Goal: Information Seeking & Learning: Learn about a topic

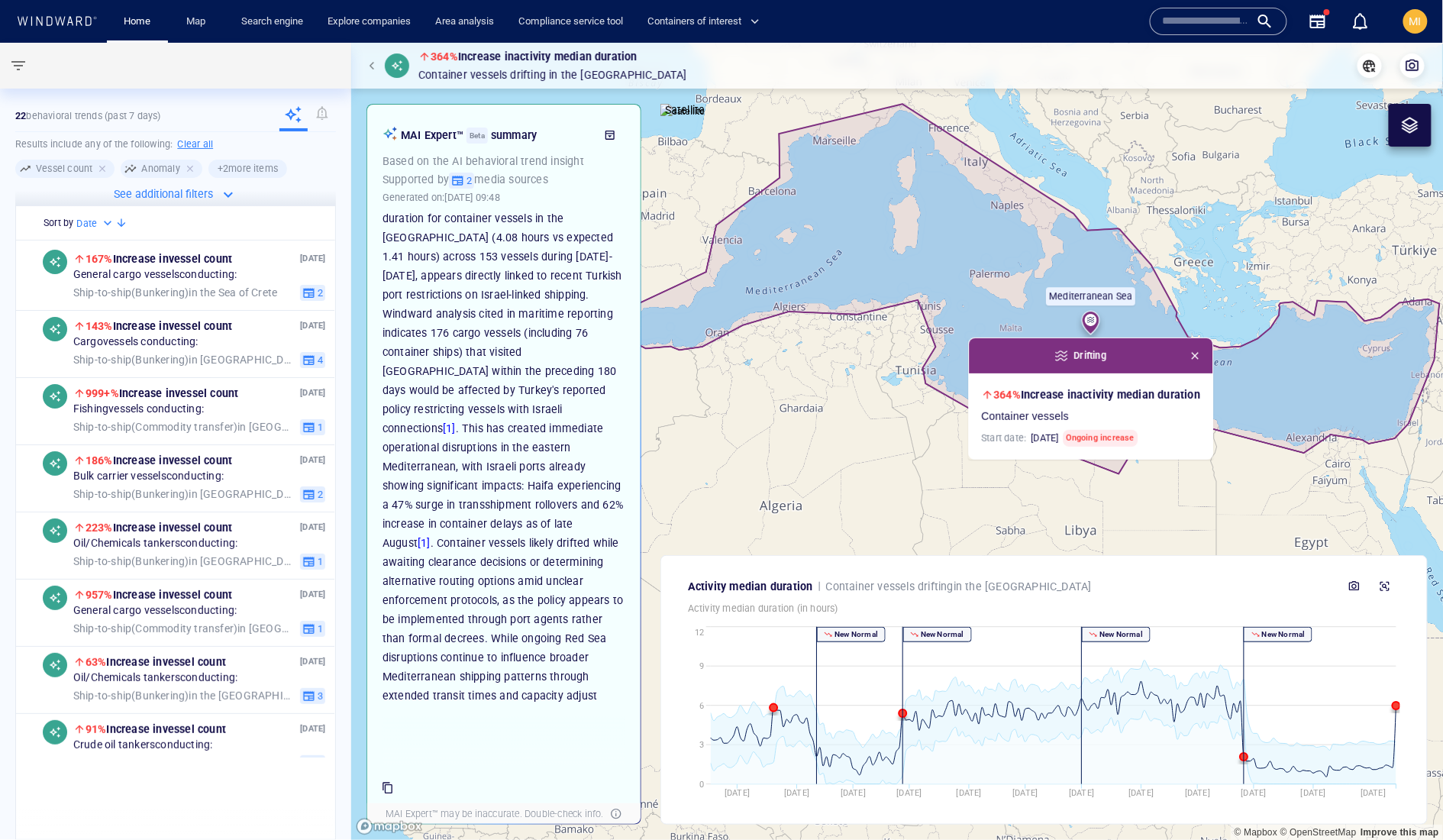
scroll to position [224, 0]
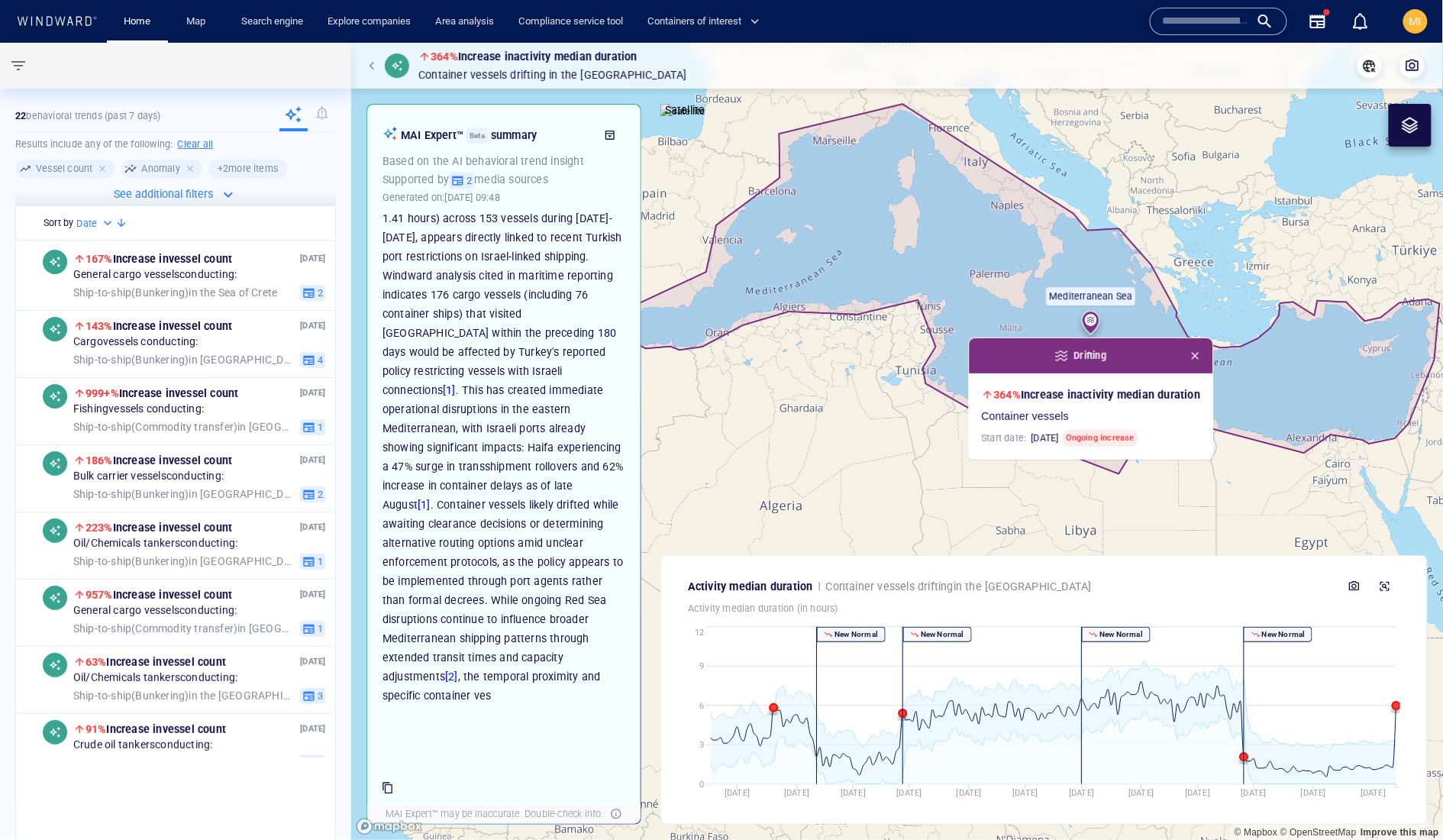
click at [1201, 362] on span "button" at bounding box center [1195, 355] width 12 height 12
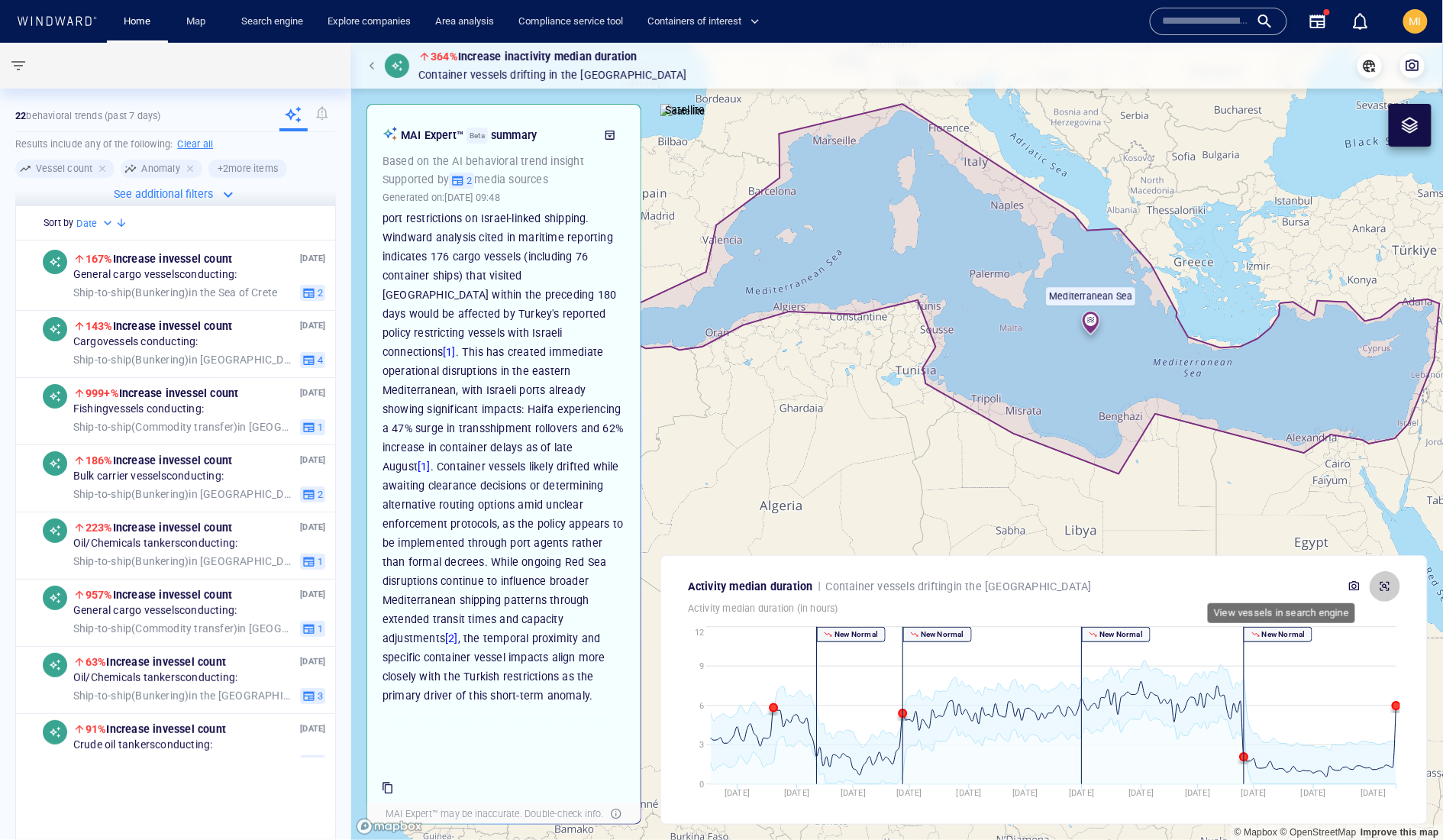
click at [1381, 582] on icon "button" at bounding box center [1385, 587] width 9 height 9
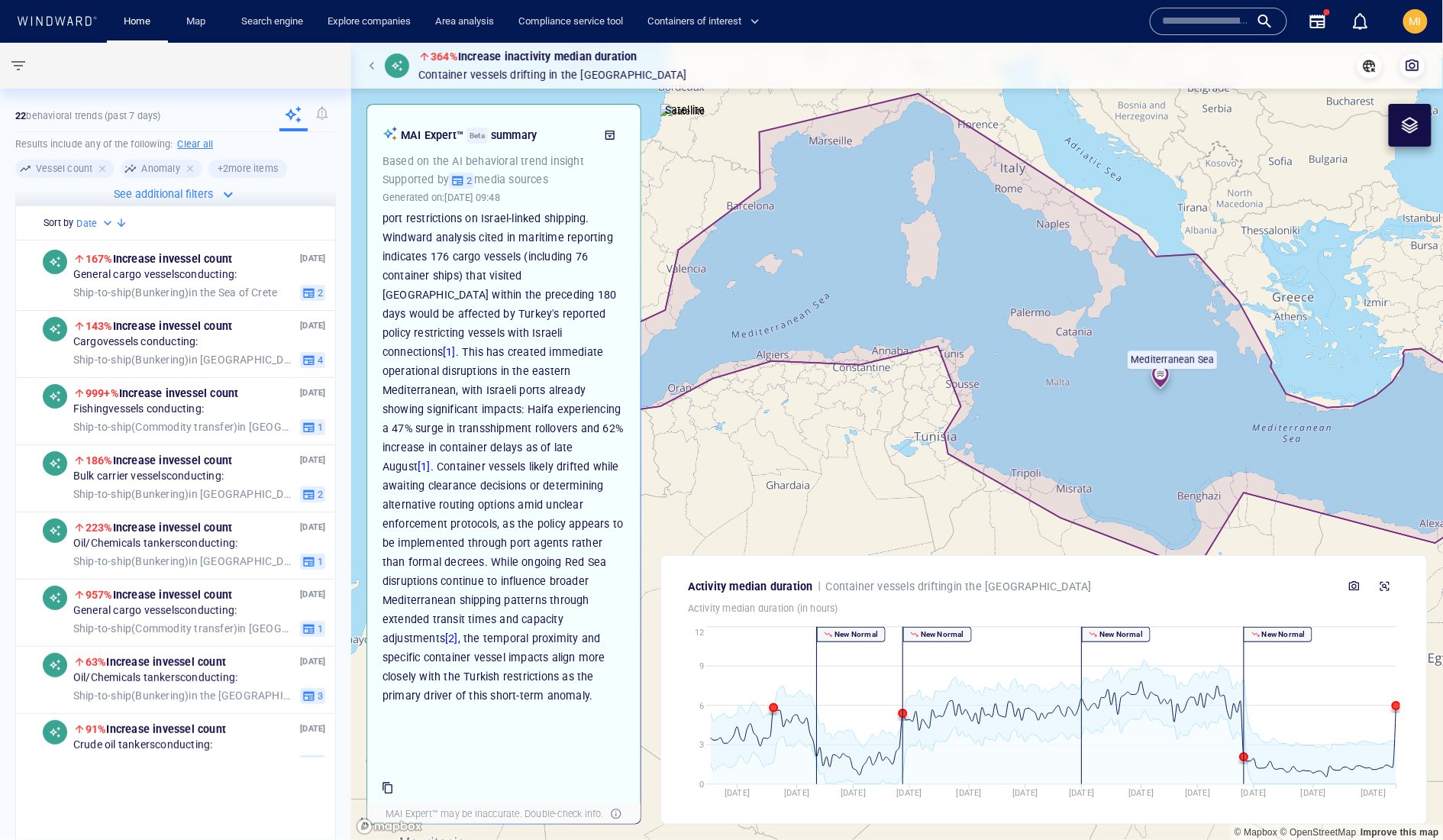
drag, startPoint x: 895, startPoint y: 428, endPoint x: 932, endPoint y: 532, distance: 110.4
click at [930, 532] on canvas "Map" at bounding box center [897, 441] width 1093 height 797
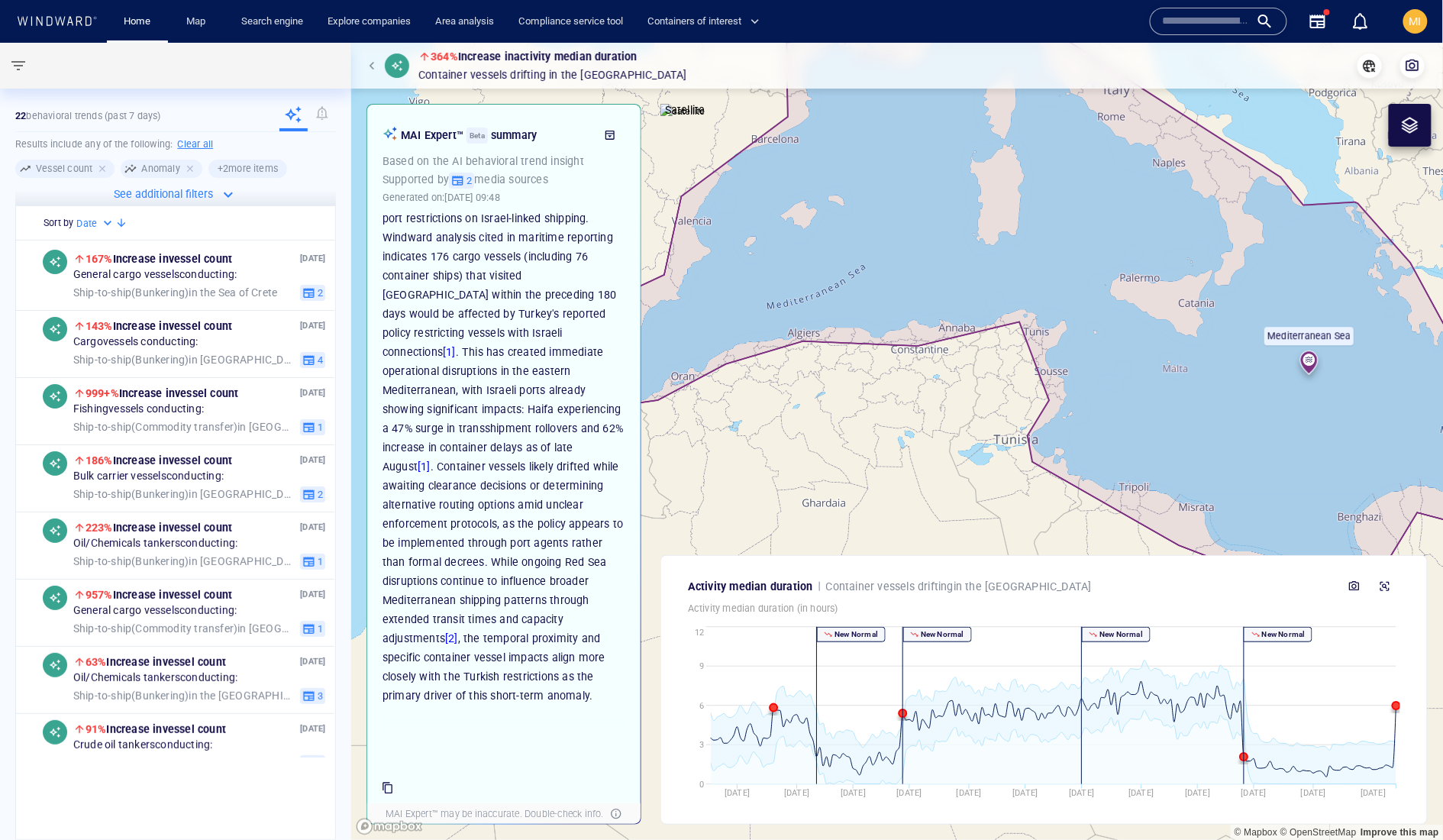
scroll to position [180, 0]
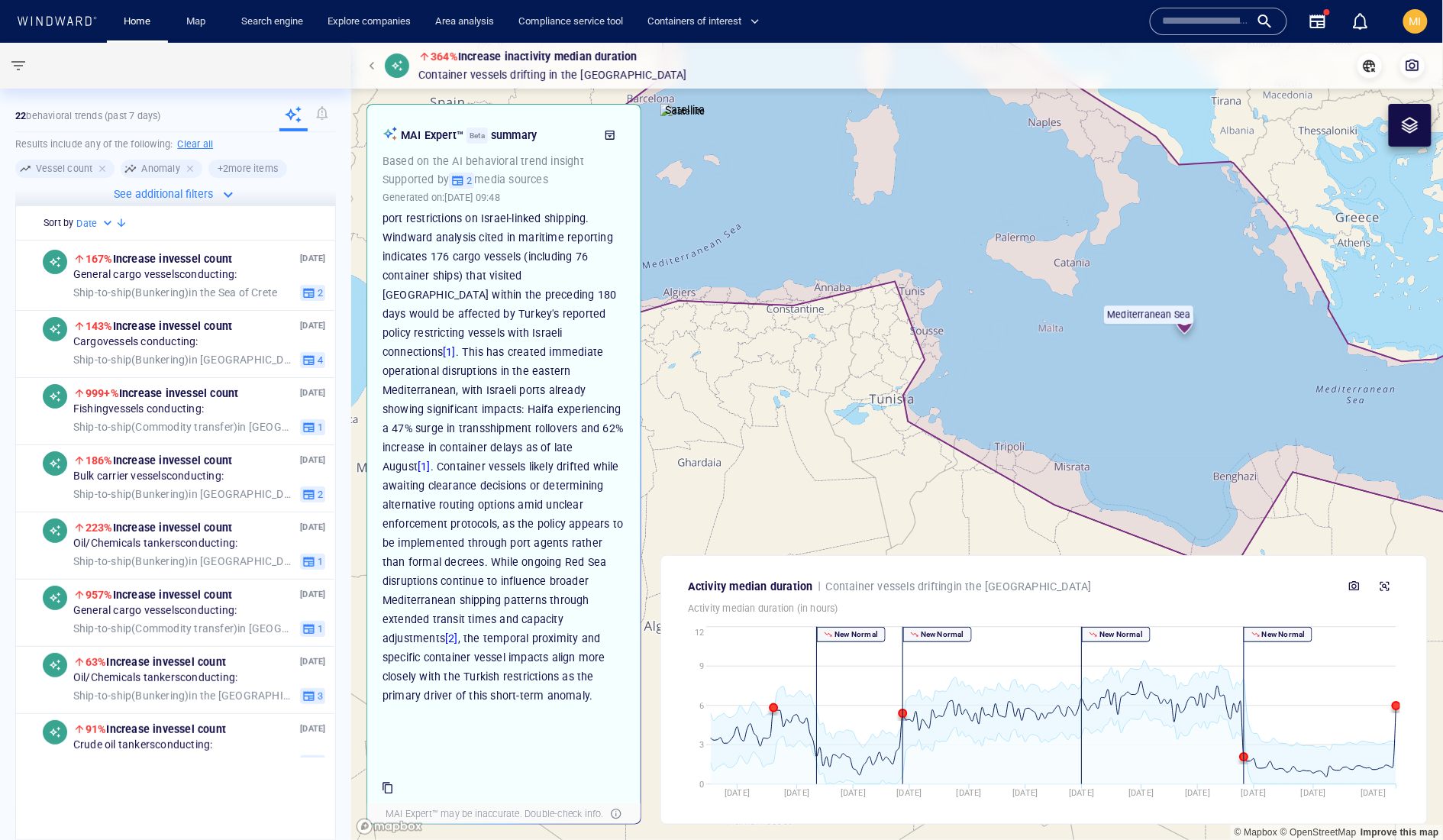
drag, startPoint x: 1090, startPoint y: 353, endPoint x: 930, endPoint y: 336, distance: 160.9
click at [930, 336] on canvas "Map" at bounding box center [897, 441] width 1093 height 797
drag, startPoint x: 1033, startPoint y: 316, endPoint x: 889, endPoint y: 278, distance: 148.9
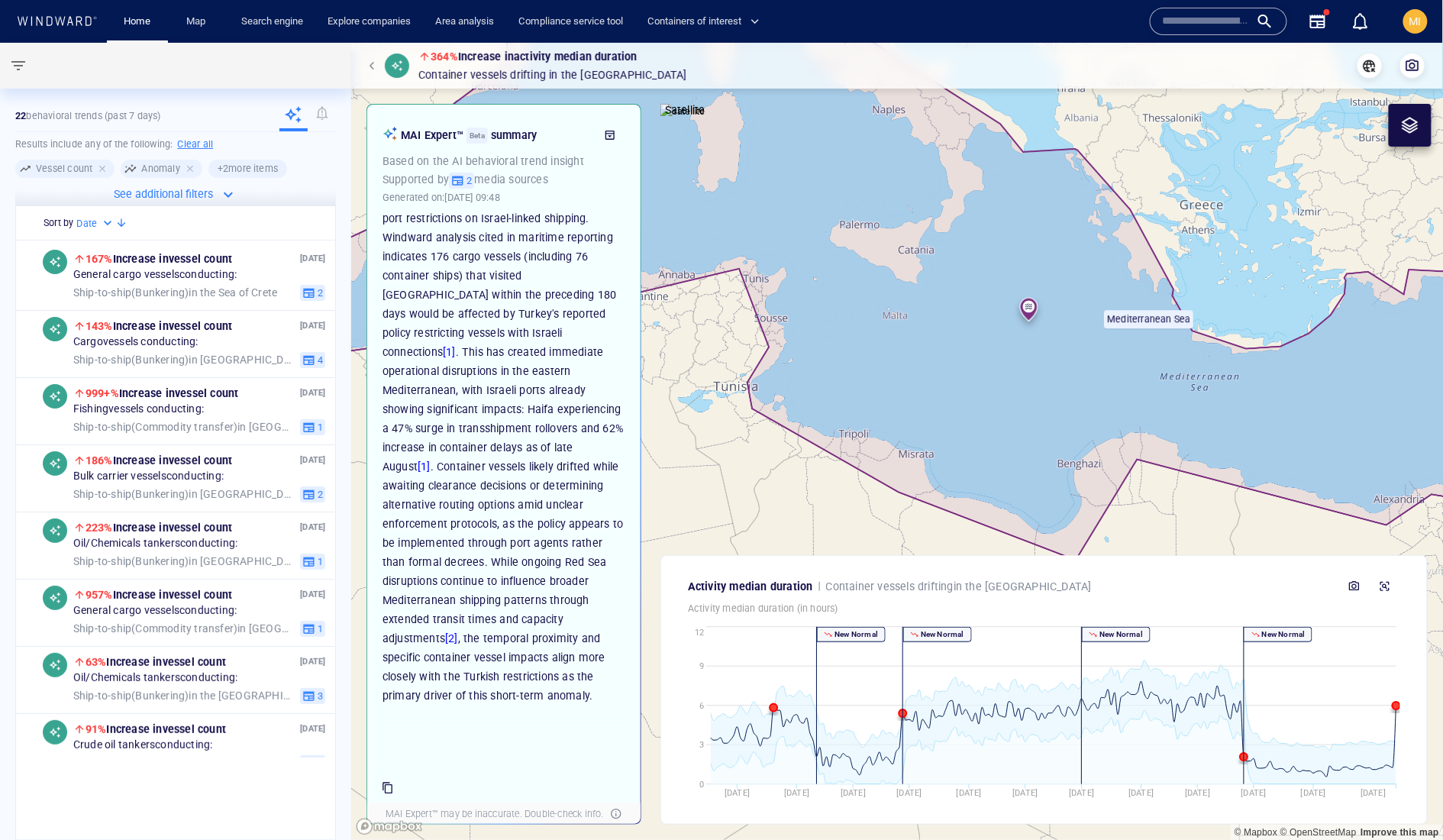
click at [892, 278] on canvas "Map" at bounding box center [897, 441] width 1093 height 797
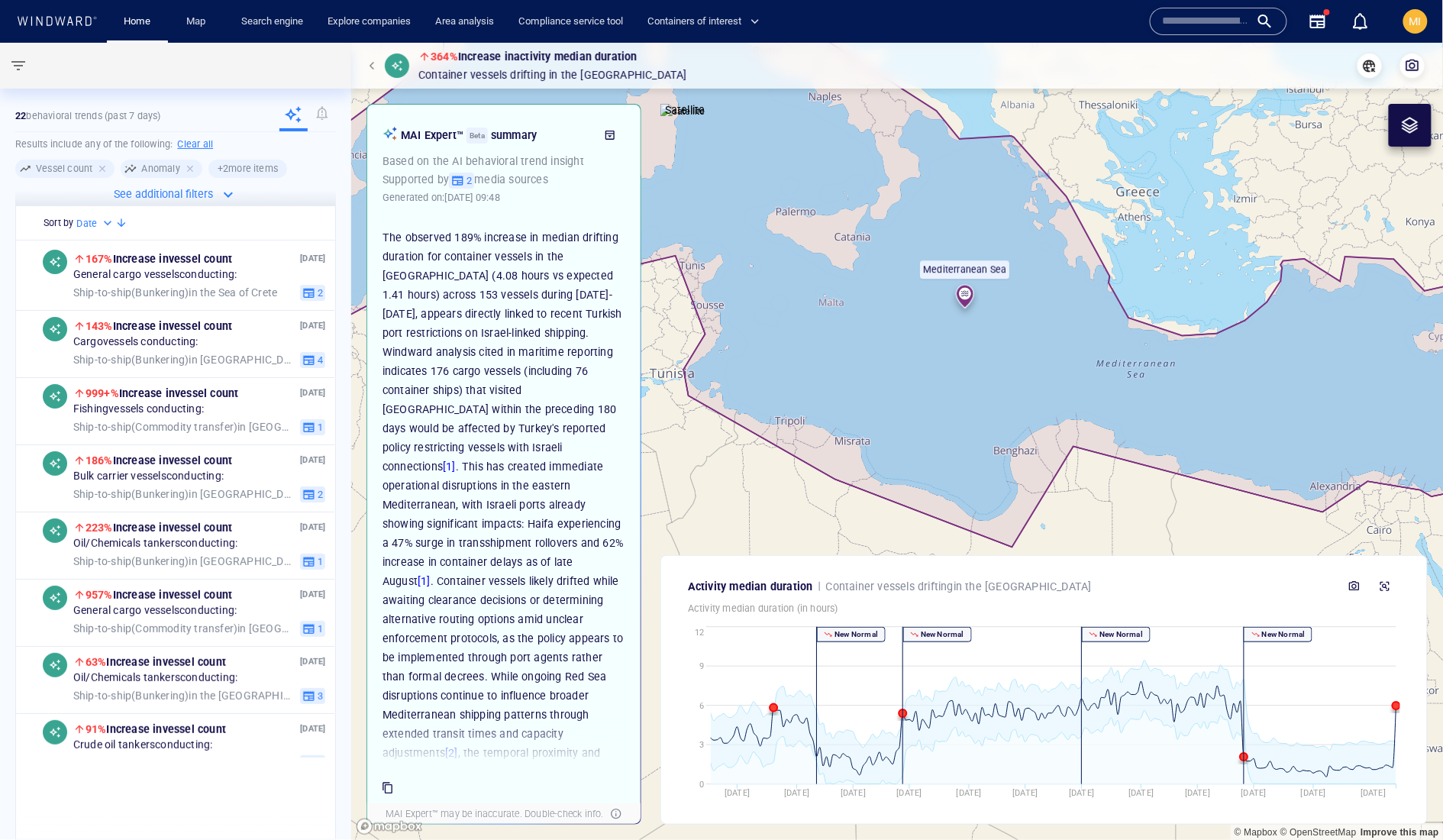
scroll to position [83, 0]
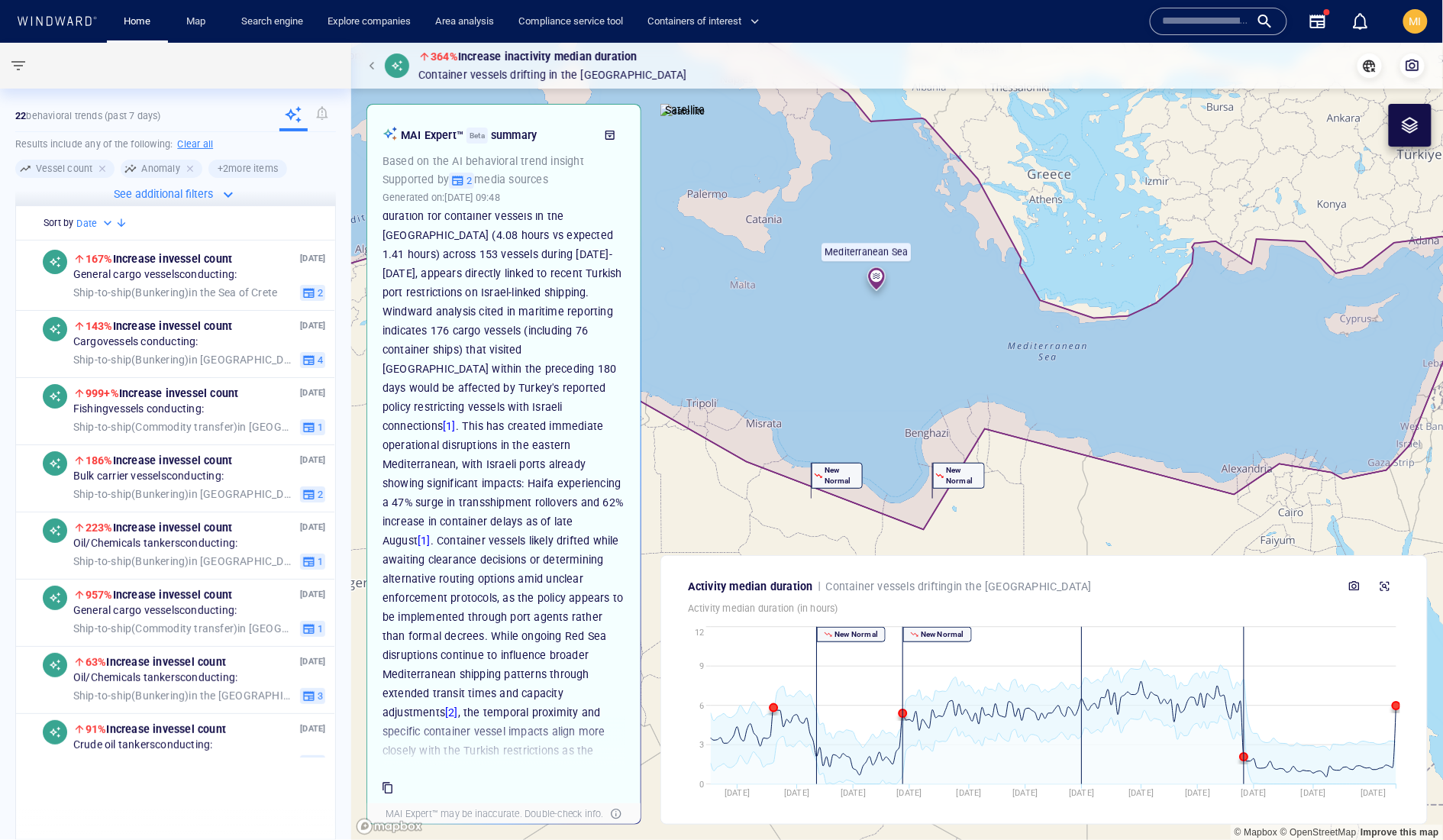
drag, startPoint x: 1247, startPoint y: 441, endPoint x: 1149, endPoint y: 423, distance: 99.6
click at [1149, 423] on canvas "Map" at bounding box center [897, 441] width 1093 height 797
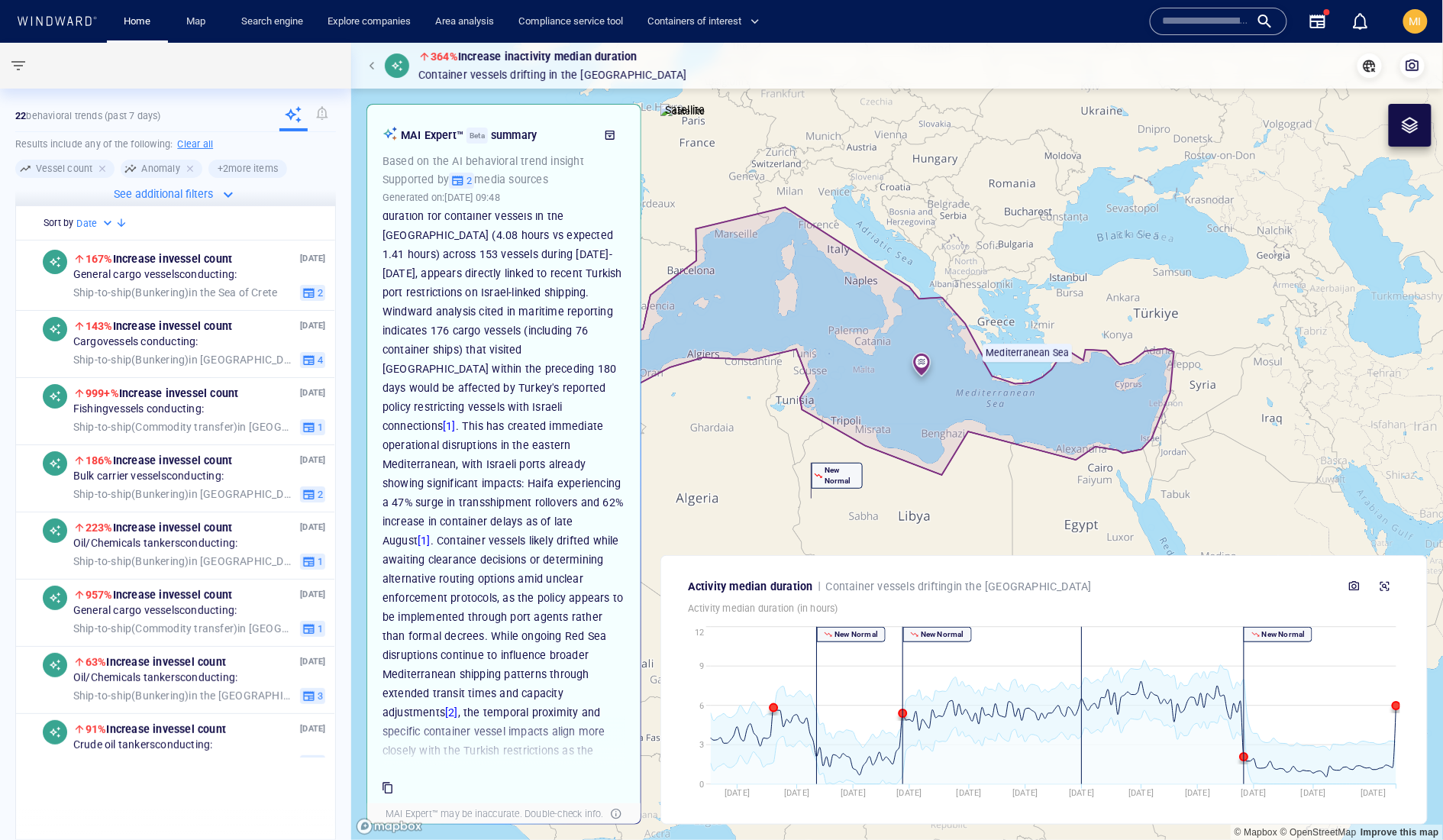
drag, startPoint x: 917, startPoint y: 425, endPoint x: 1009, endPoint y: 426, distance: 92.0
click at [1009, 426] on canvas "Map" at bounding box center [897, 441] width 1093 height 797
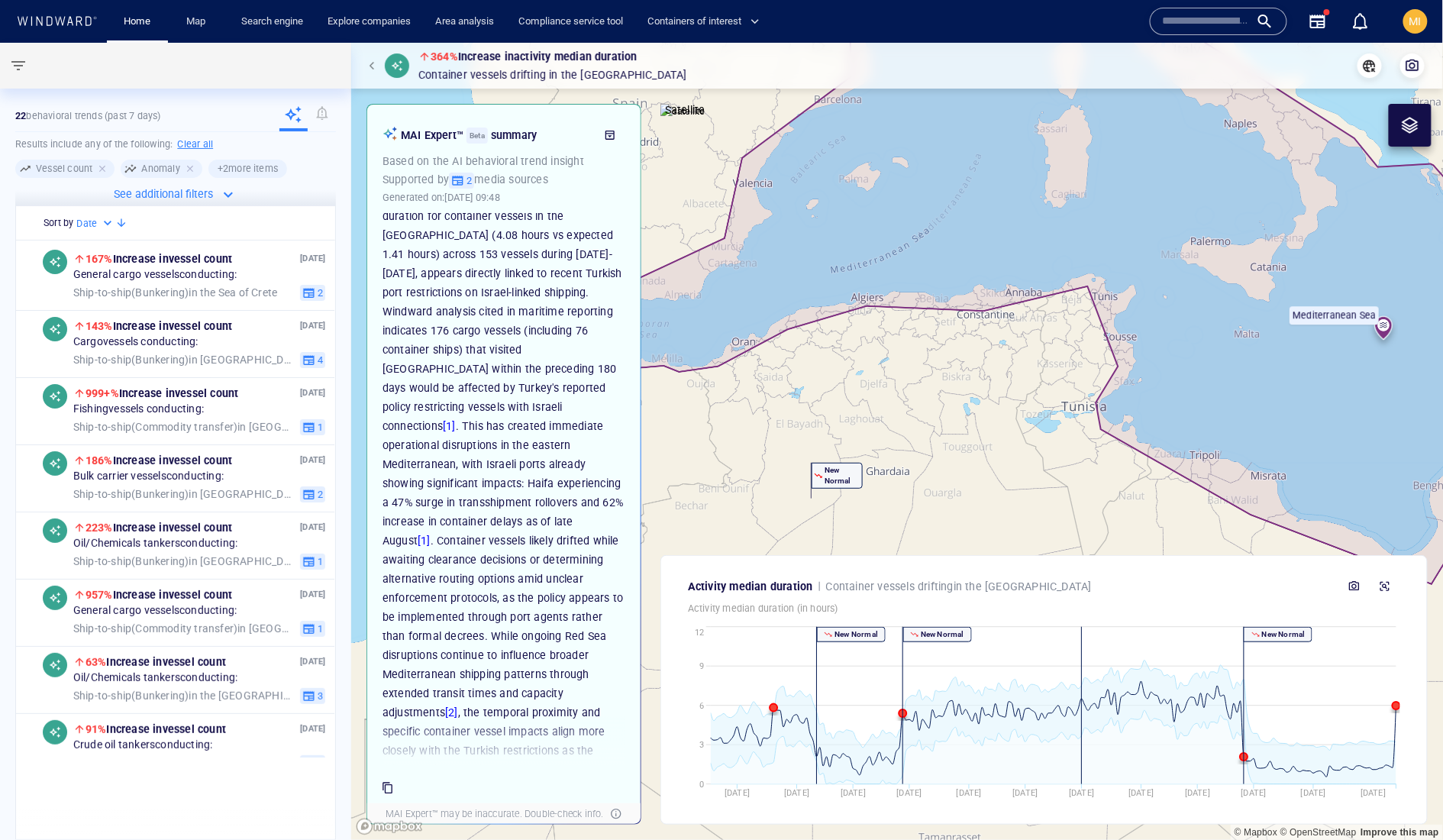
drag, startPoint x: 949, startPoint y: 194, endPoint x: 1018, endPoint y: 312, distance: 136.7
click at [1018, 312] on canvas "Map" at bounding box center [897, 441] width 1093 height 797
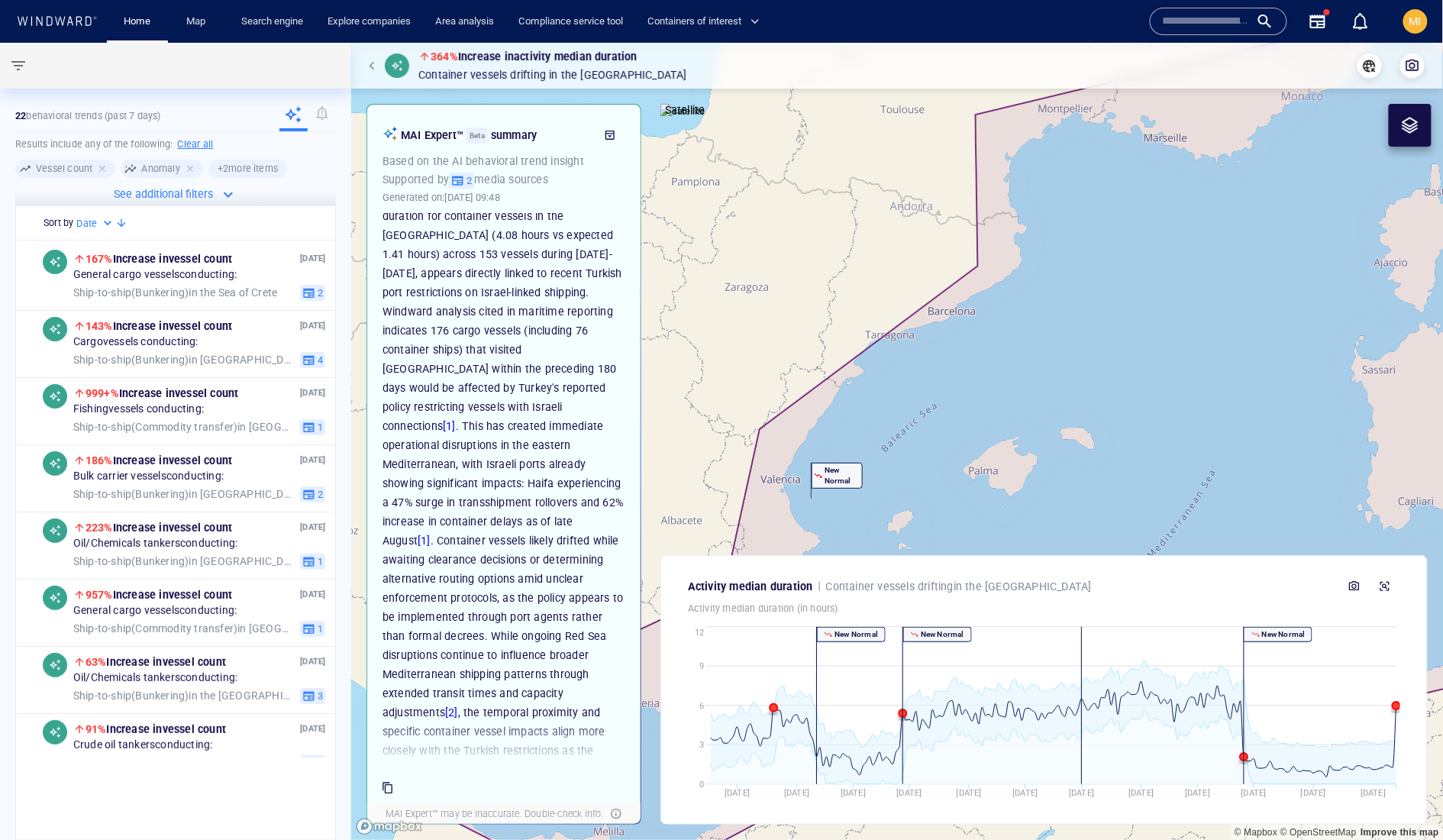
drag, startPoint x: 935, startPoint y: 384, endPoint x: 979, endPoint y: 299, distance: 95.7
click at [979, 299] on canvas "Map" at bounding box center [897, 441] width 1093 height 797
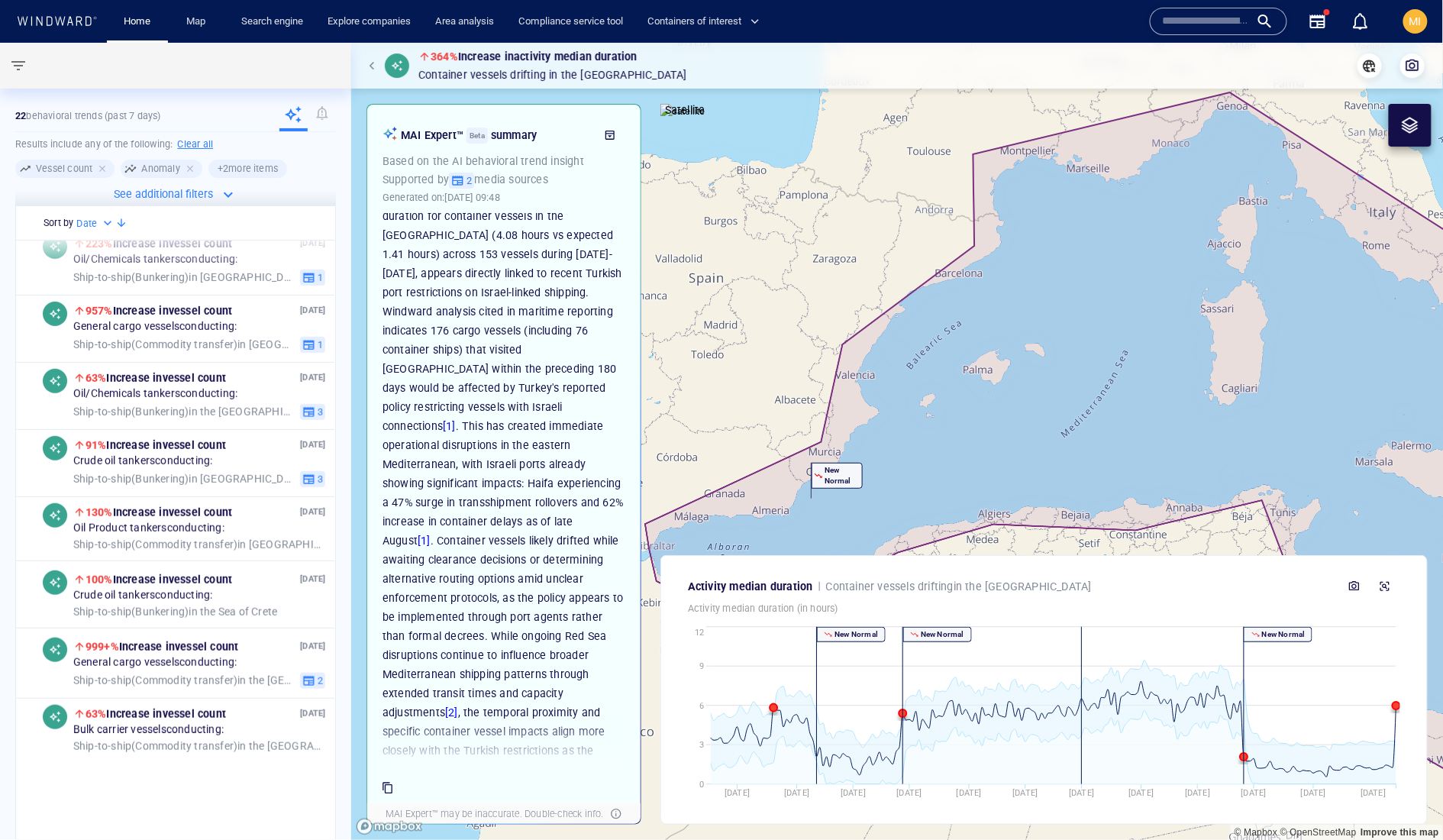
scroll to position [294, 0]
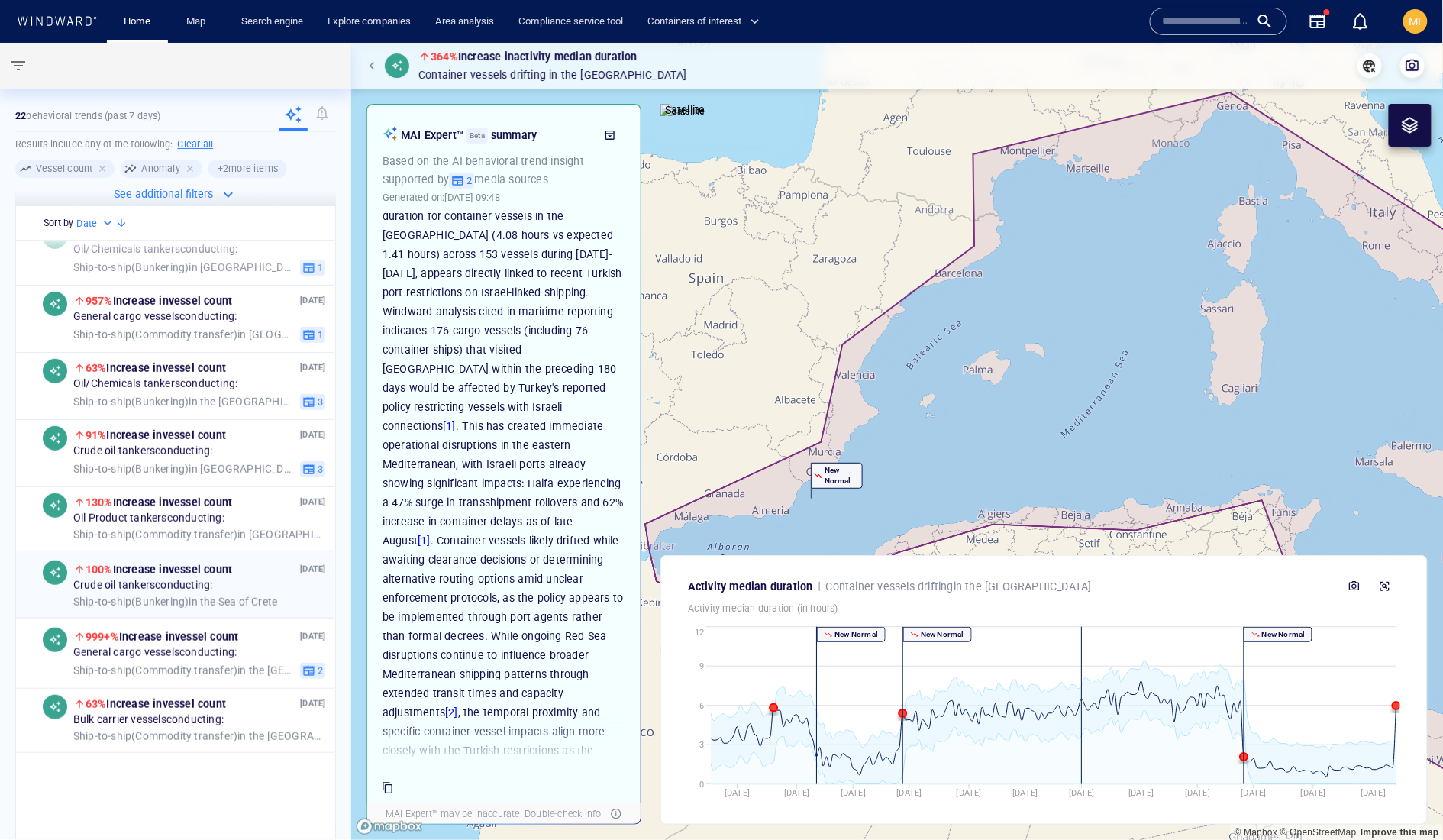
click at [181, 593] on span "Crude oil tankers conducting:" at bounding box center [143, 586] width 140 height 13
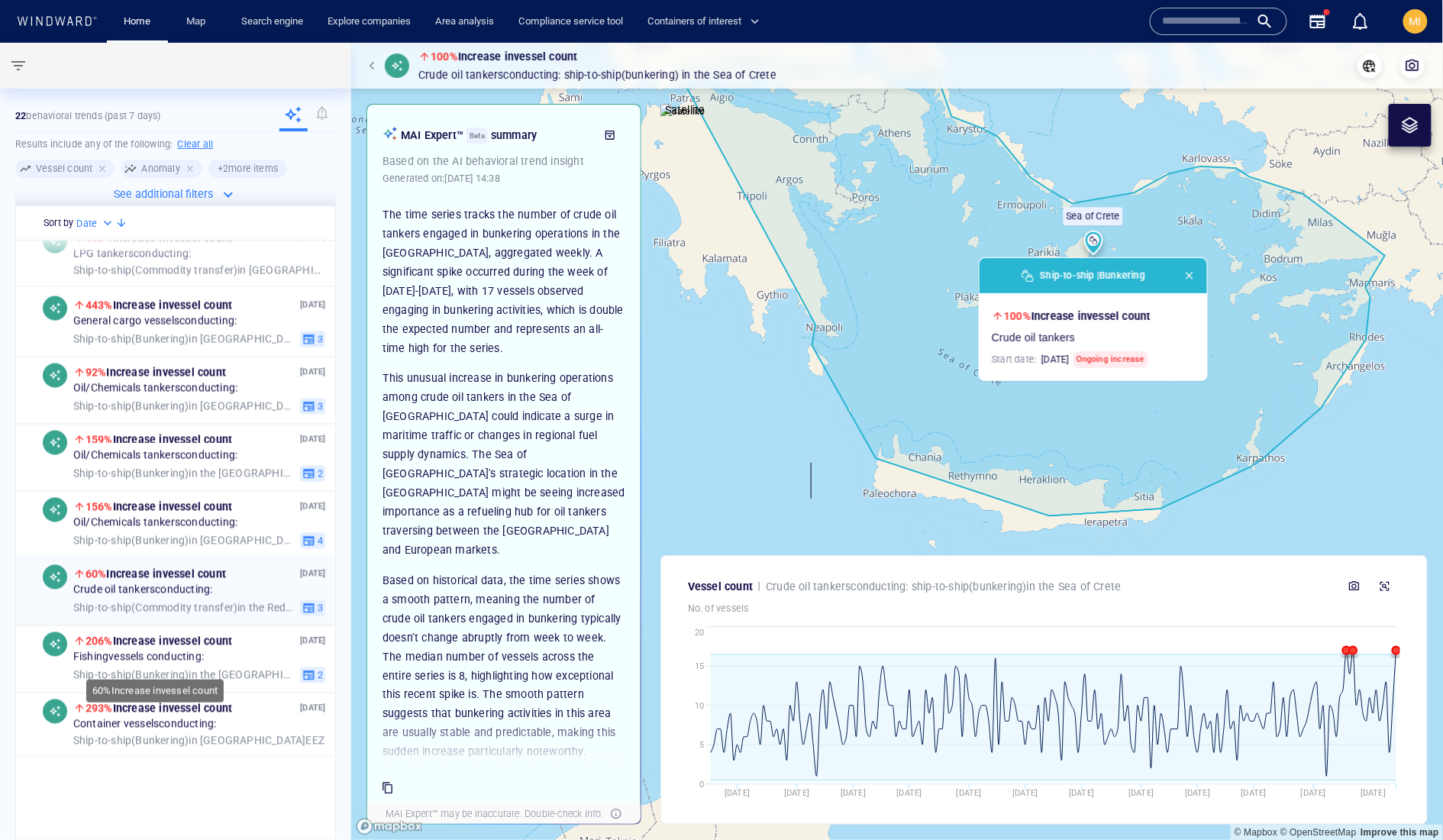
scroll to position [952, 0]
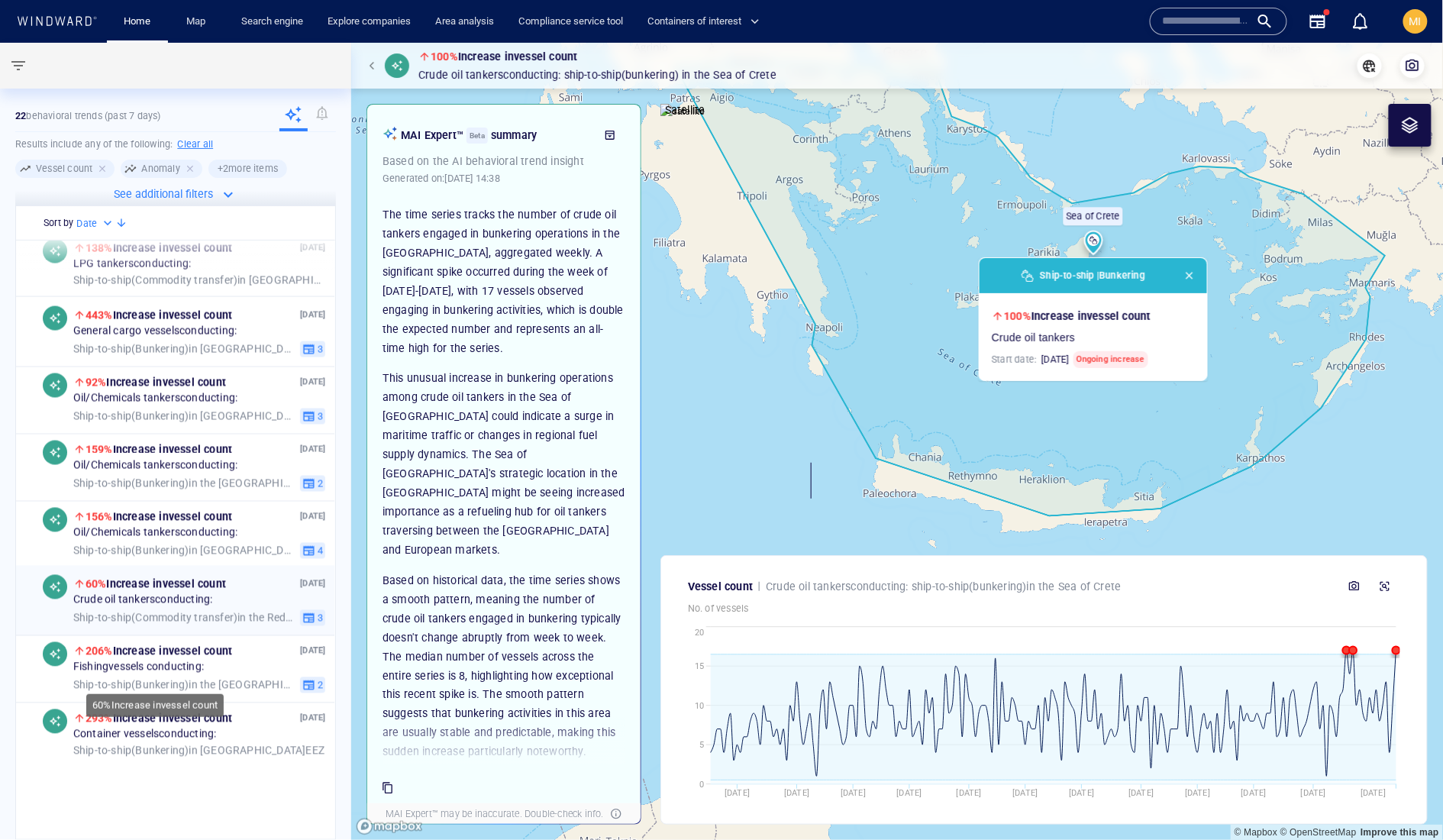
click at [194, 590] on span "60% Increase in vessel count" at bounding box center [156, 584] width 141 height 12
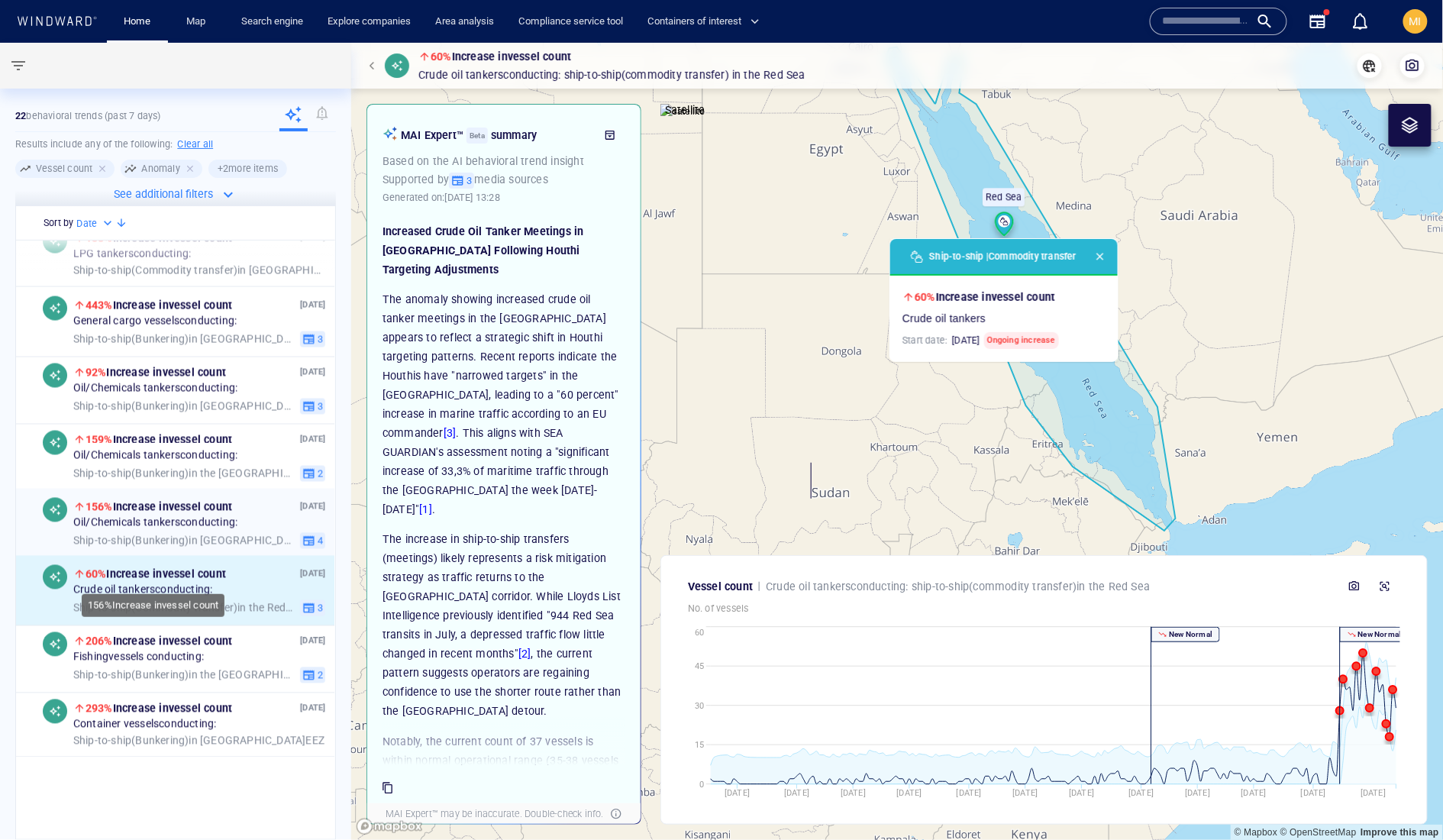
click at [187, 516] on span "156% Increase in vessel count" at bounding box center [158, 506] width 146 height 18
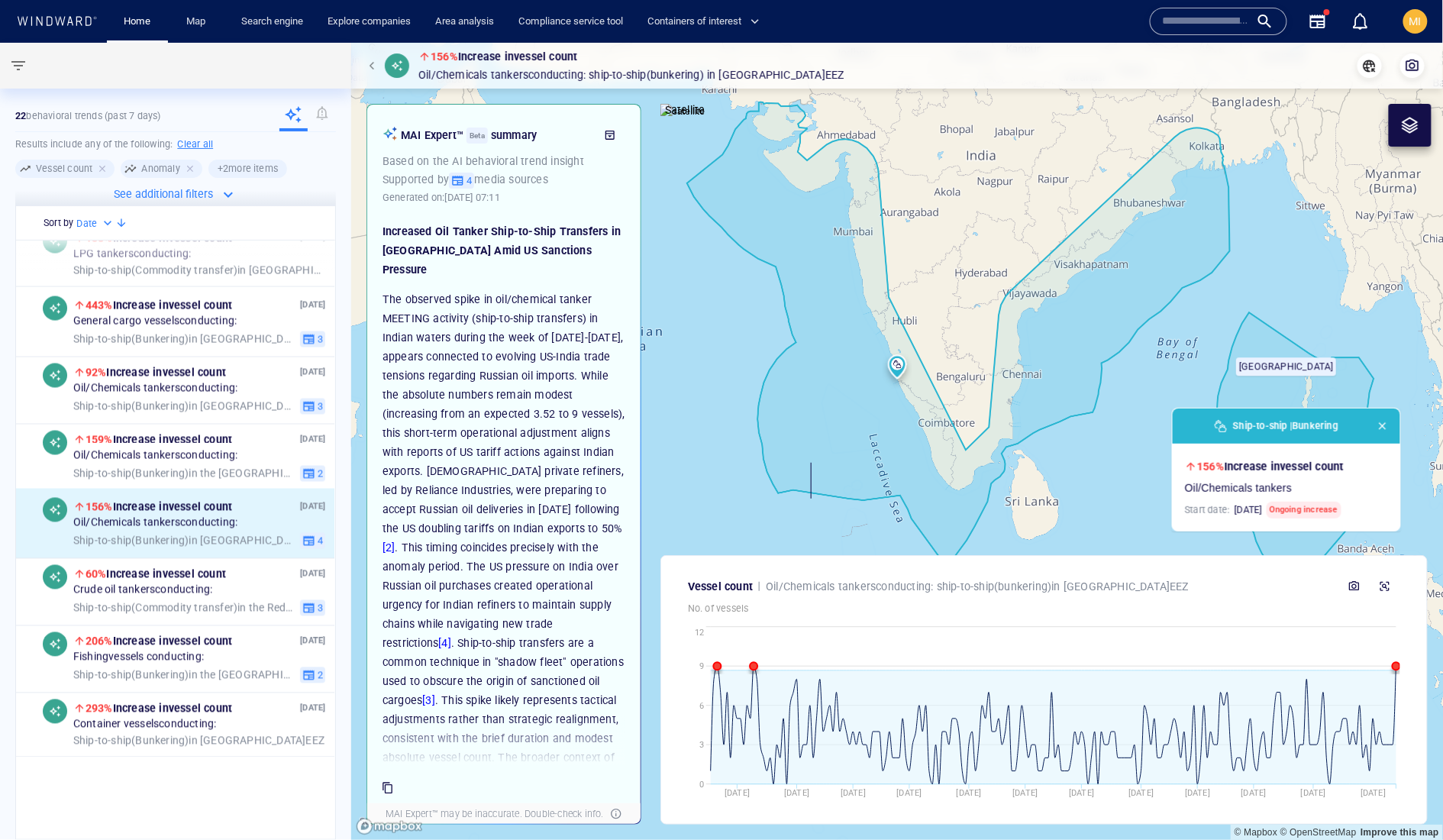
drag, startPoint x: 862, startPoint y: 401, endPoint x: 854, endPoint y: 535, distance: 134.2
click at [854, 535] on canvas "Map" at bounding box center [897, 441] width 1093 height 797
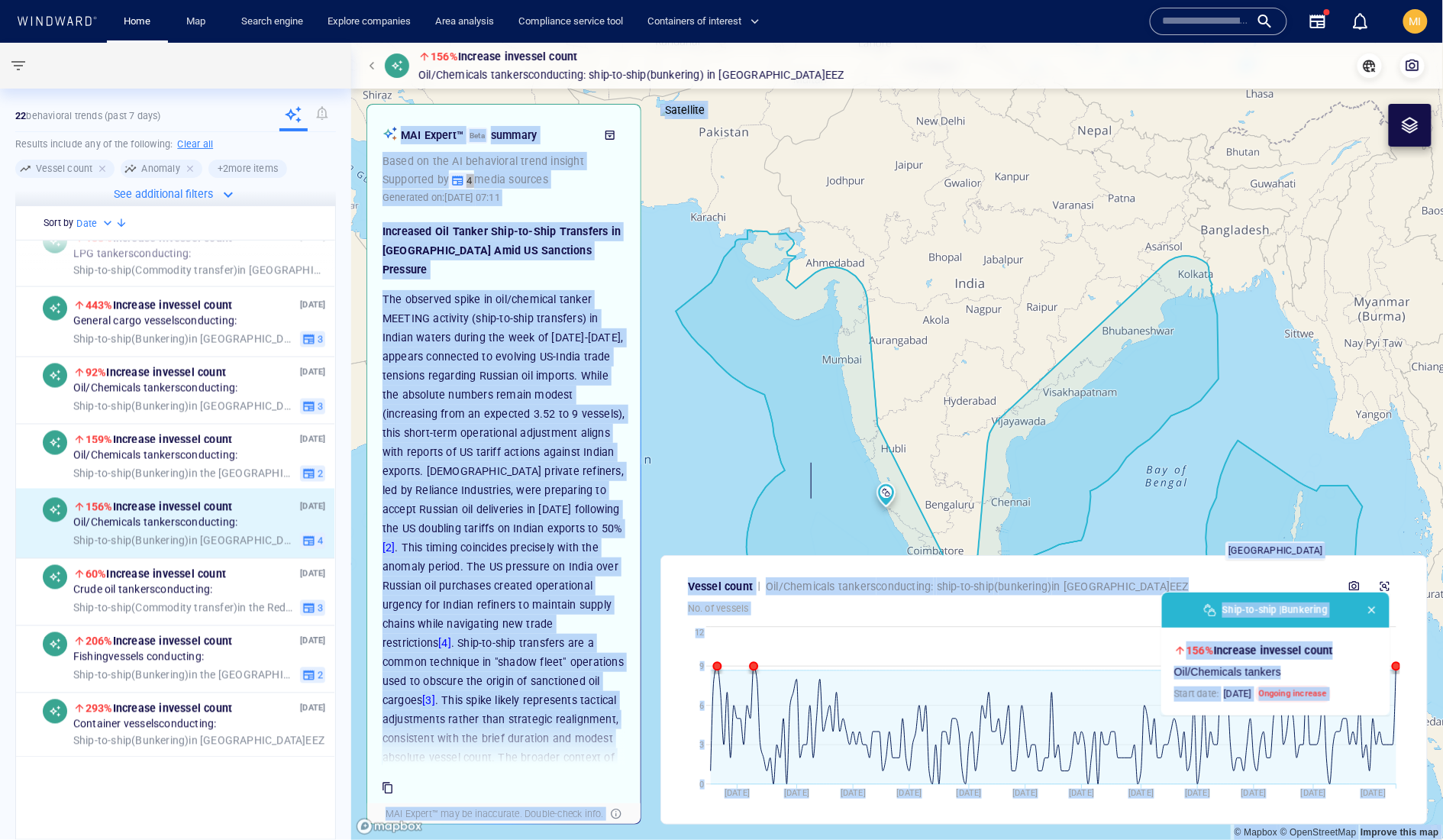
drag, startPoint x: 847, startPoint y: 475, endPoint x: 846, endPoint y: 434, distance: 41.0
click at [828, 438] on canvas "Map" at bounding box center [897, 441] width 1093 height 797
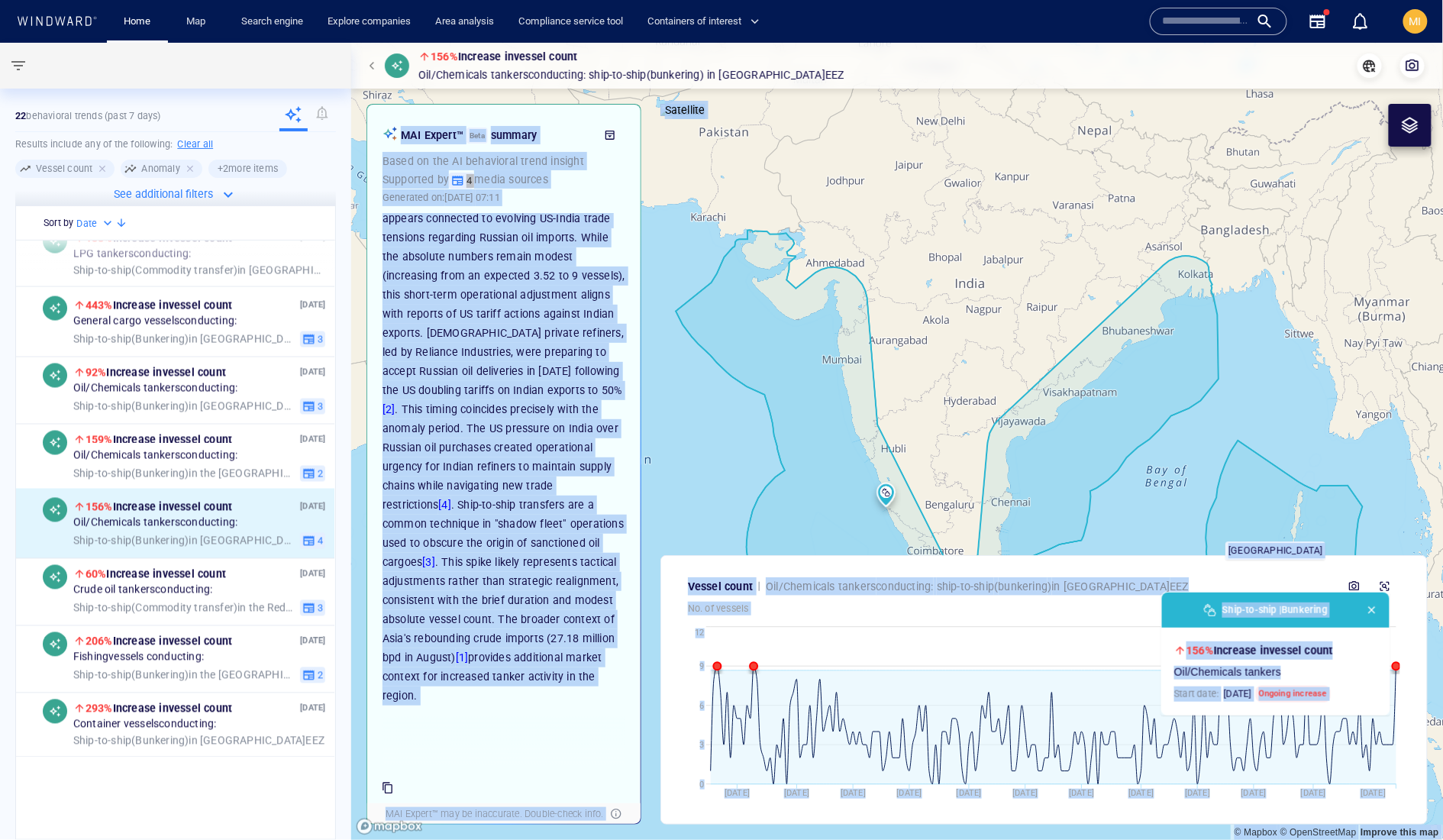
scroll to position [755, 0]
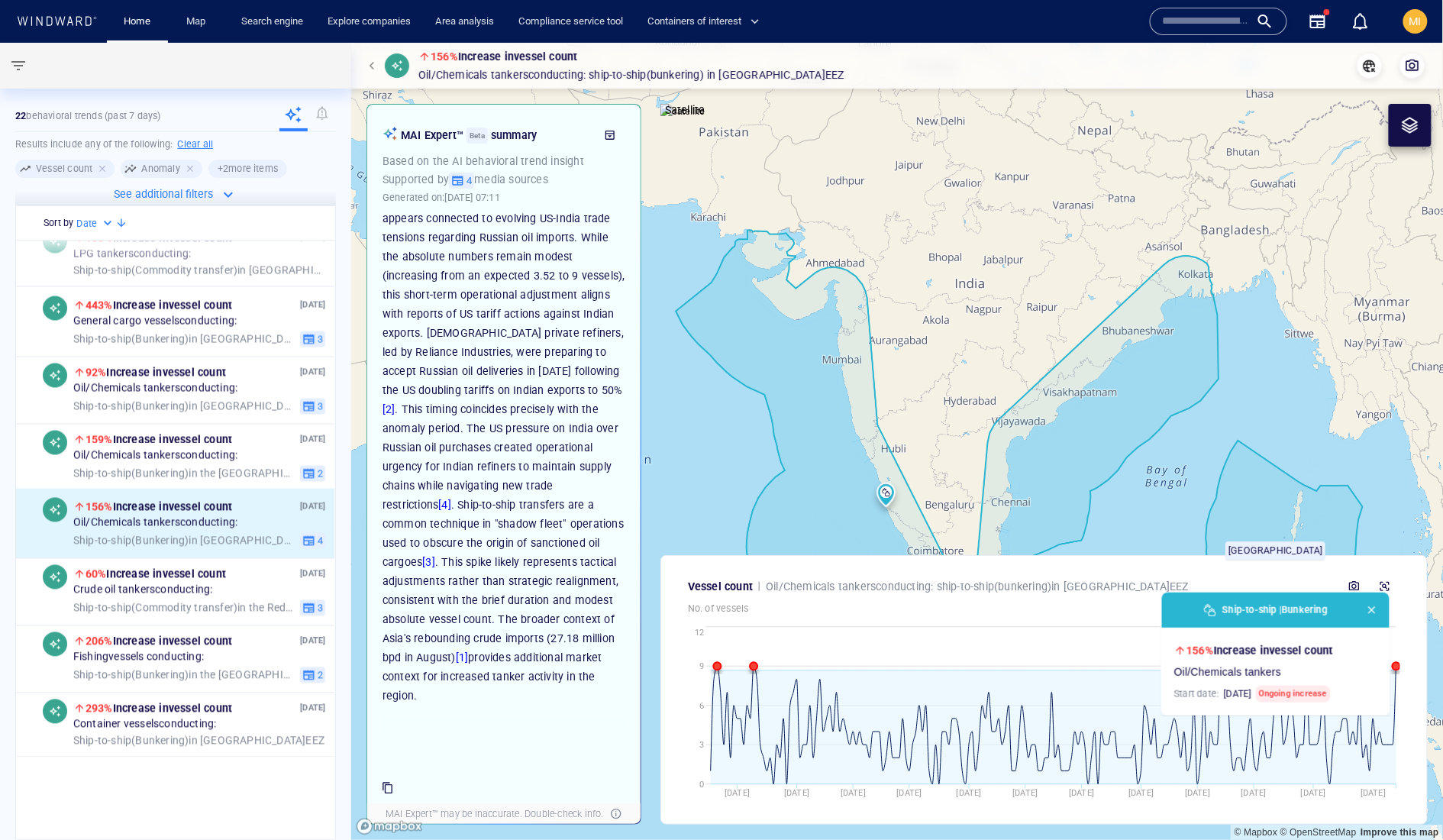
click at [479, 517] on p "The observed spike in oil/chemical tanker MEETING activity (ship-to-ship transf…" at bounding box center [504, 429] width 243 height 554
click at [203, 614] on span "Ship-to-ship ( Commodity transfer )" at bounding box center [156, 607] width 165 height 12
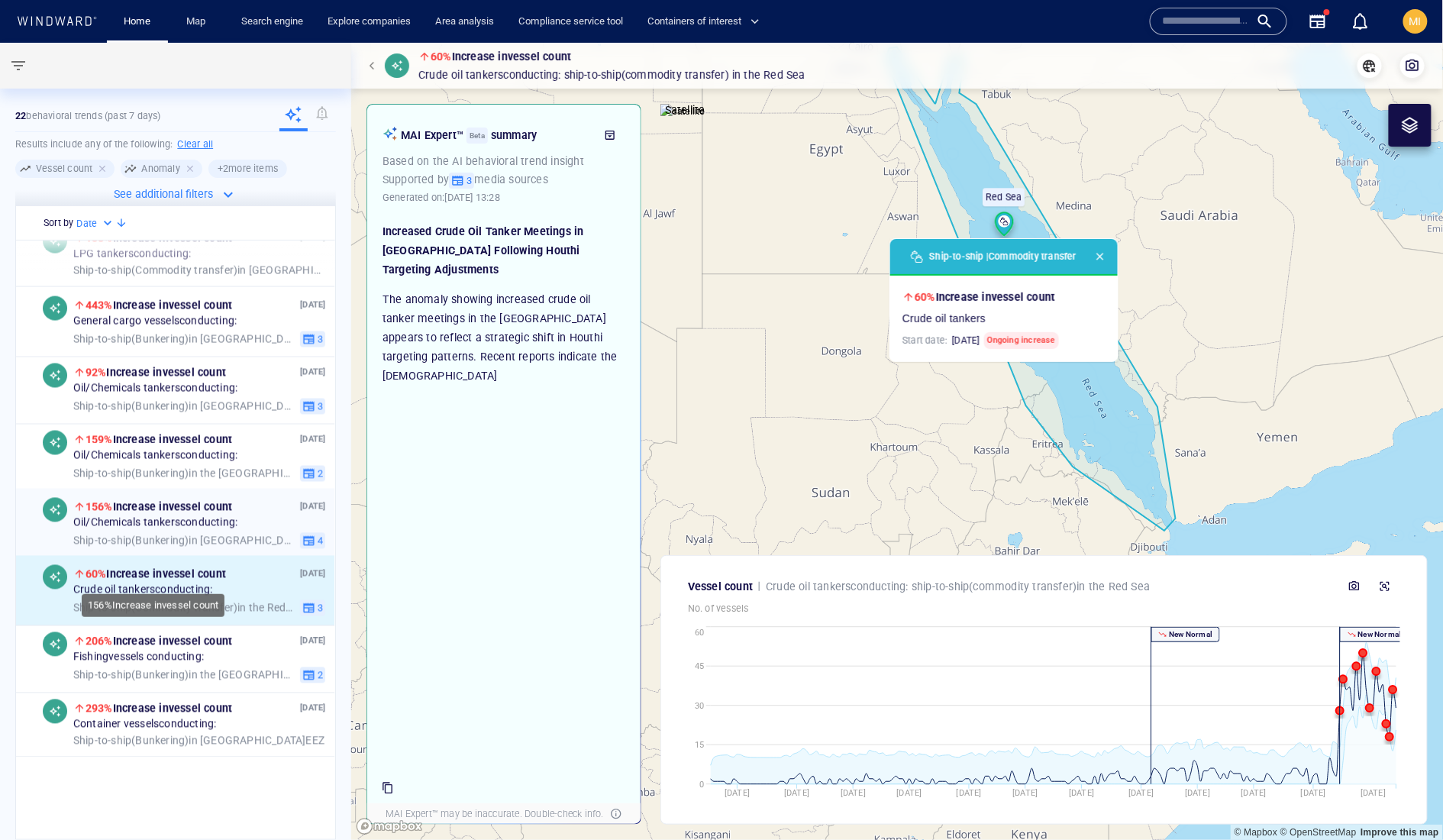
click at [220, 513] on span "156% Increase in vessel count" at bounding box center [158, 506] width 146 height 12
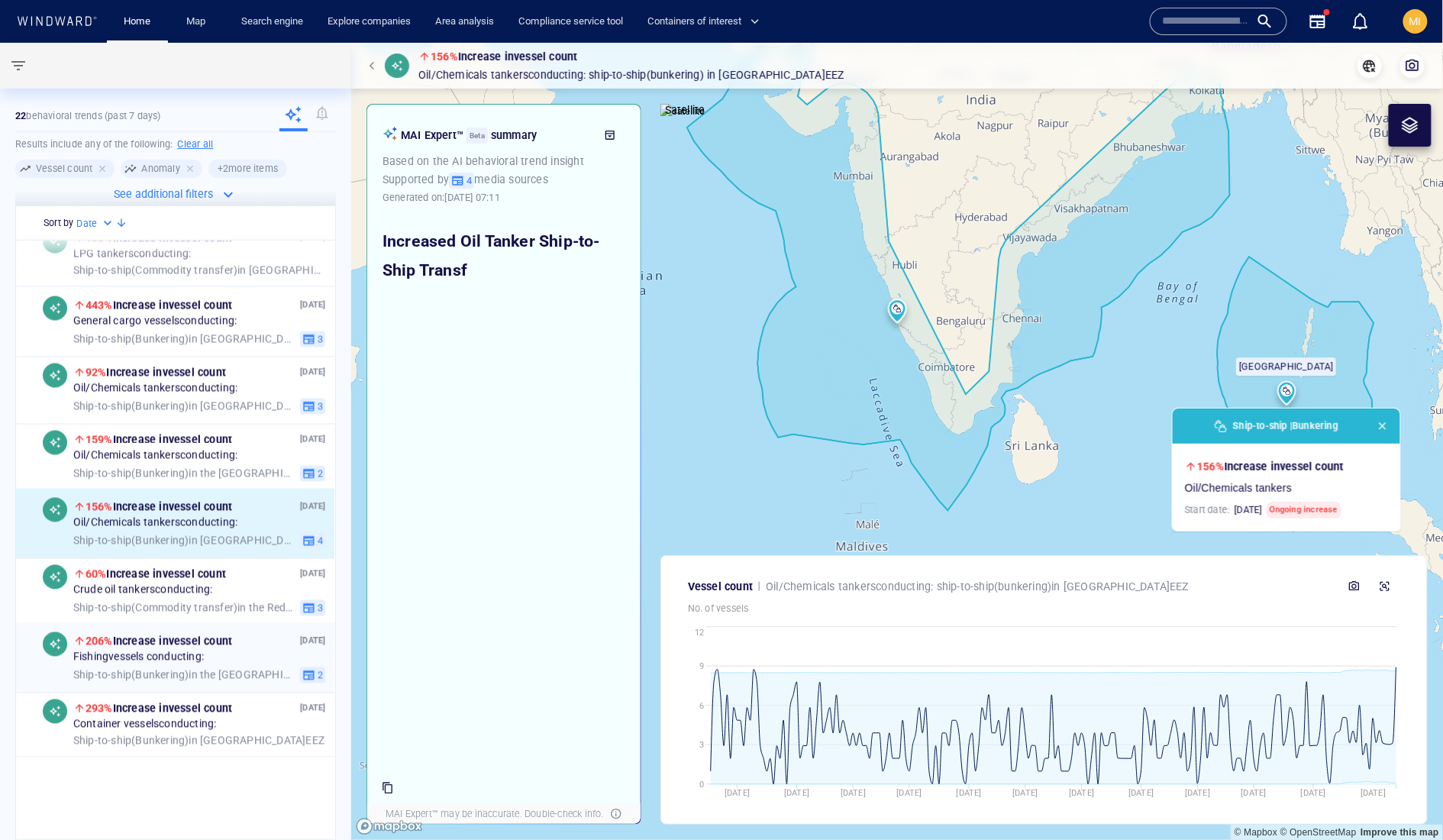
click at [199, 665] on span "Fishing vessels conducting:" at bounding box center [138, 657] width 131 height 13
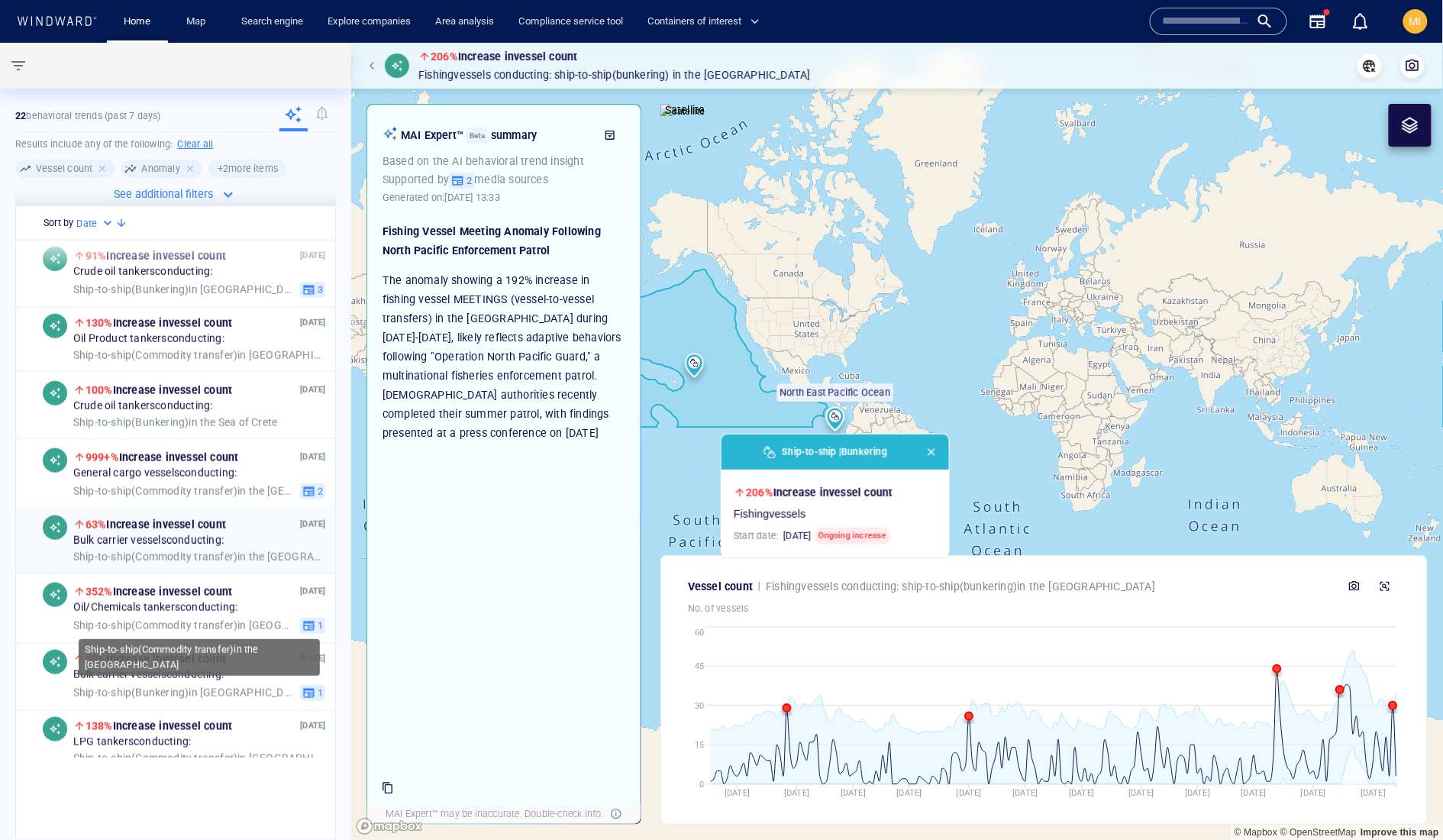
scroll to position [433, 0]
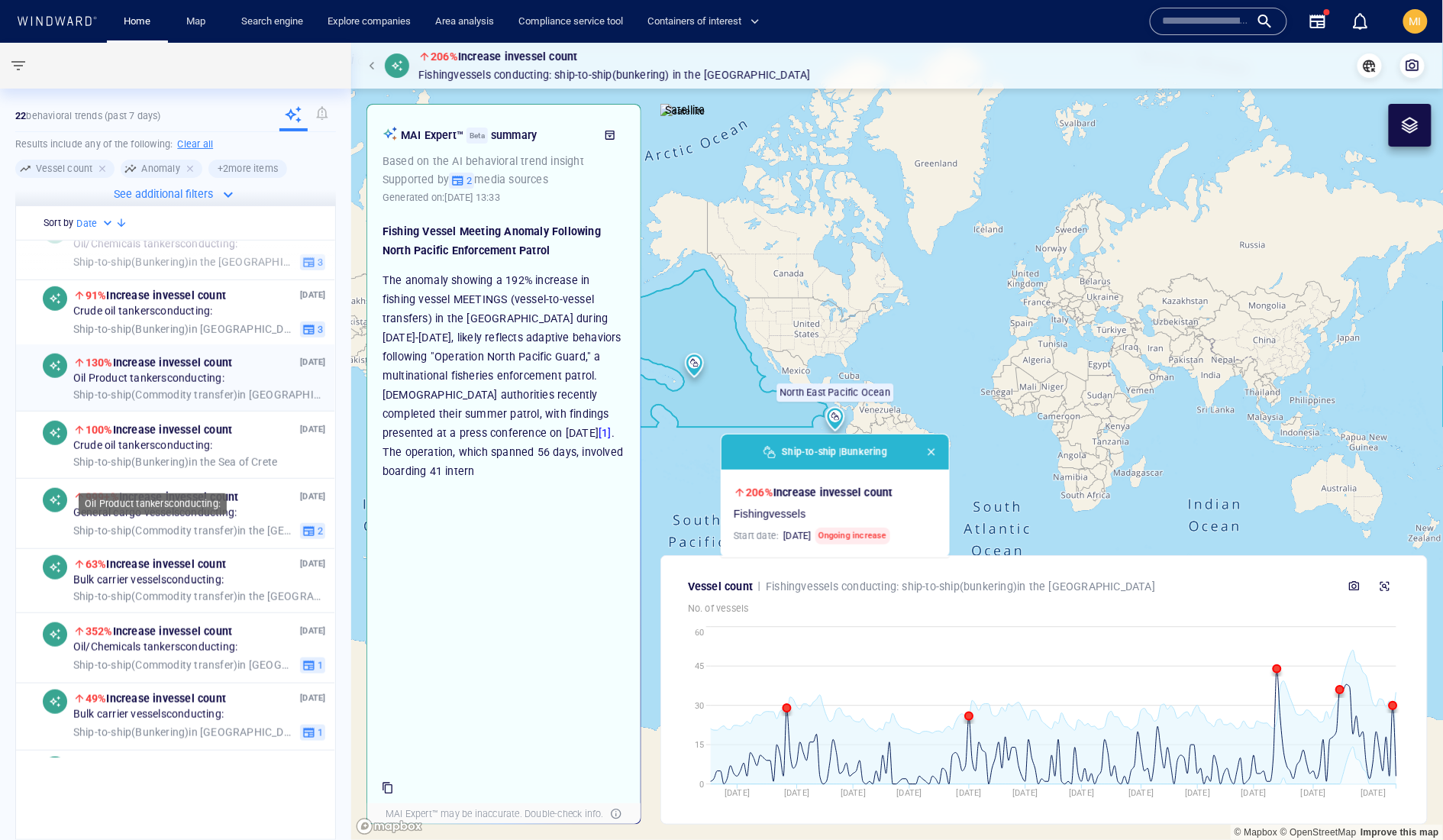
click at [203, 386] on span "Oil Product tankers conducting:" at bounding box center [149, 379] width 151 height 13
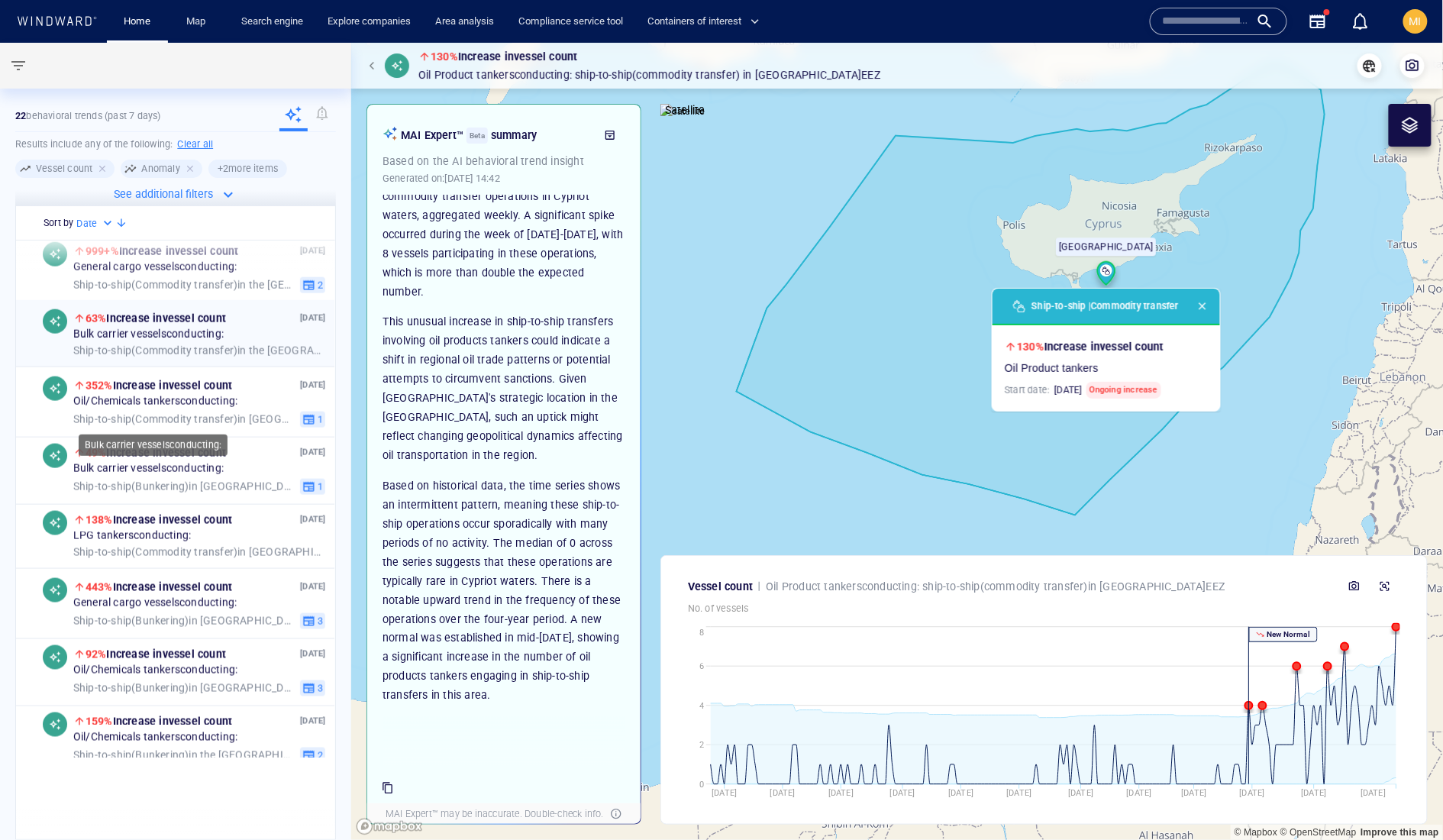
scroll to position [725, 0]
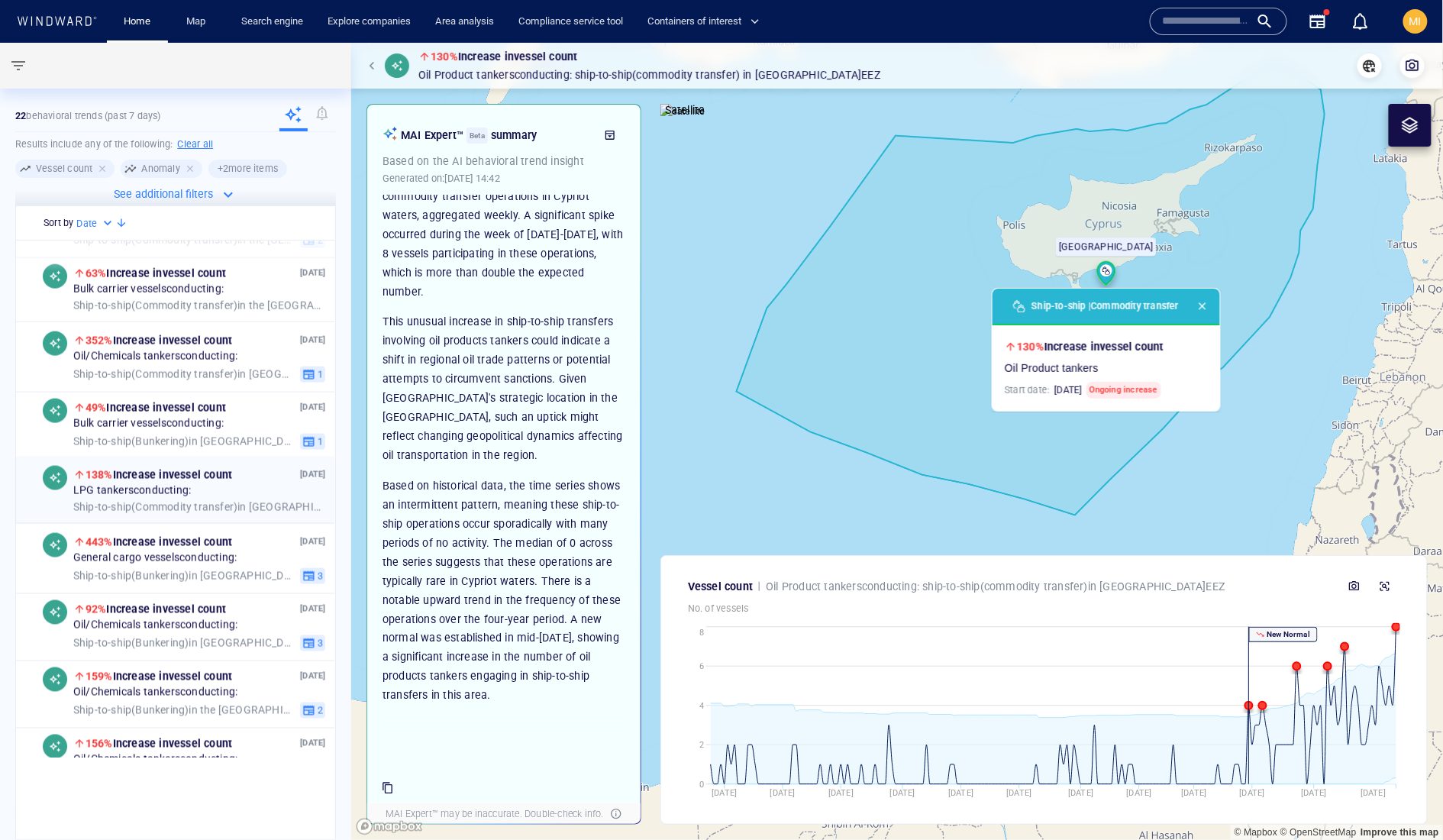
click at [192, 513] on span "Ship-to-ship ( Commodity transfer )" at bounding box center [156, 506] width 165 height 12
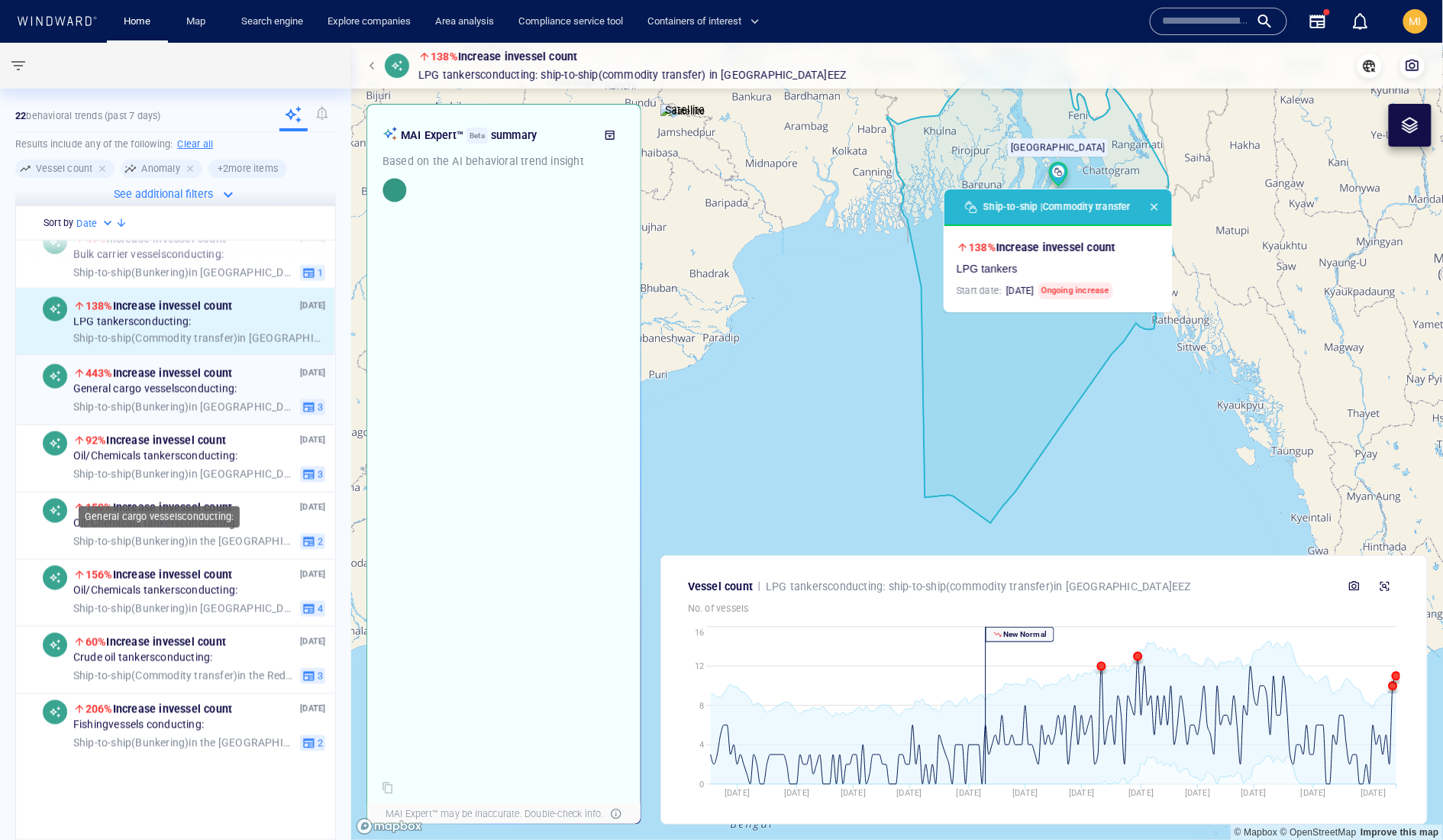
scroll to position [906, 0]
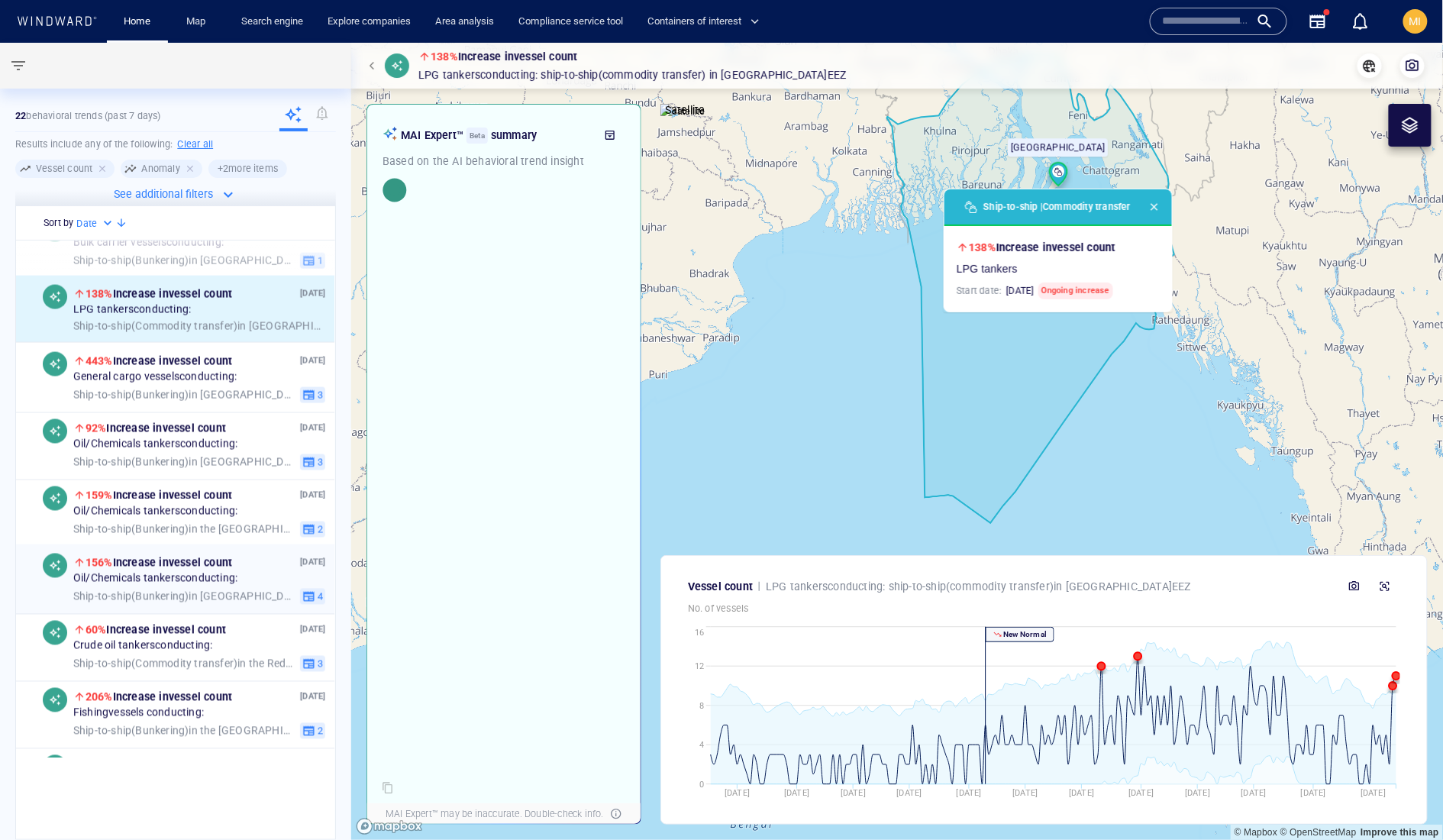
click at [199, 572] on span "156% Increase in vessel count" at bounding box center [158, 562] width 146 height 18
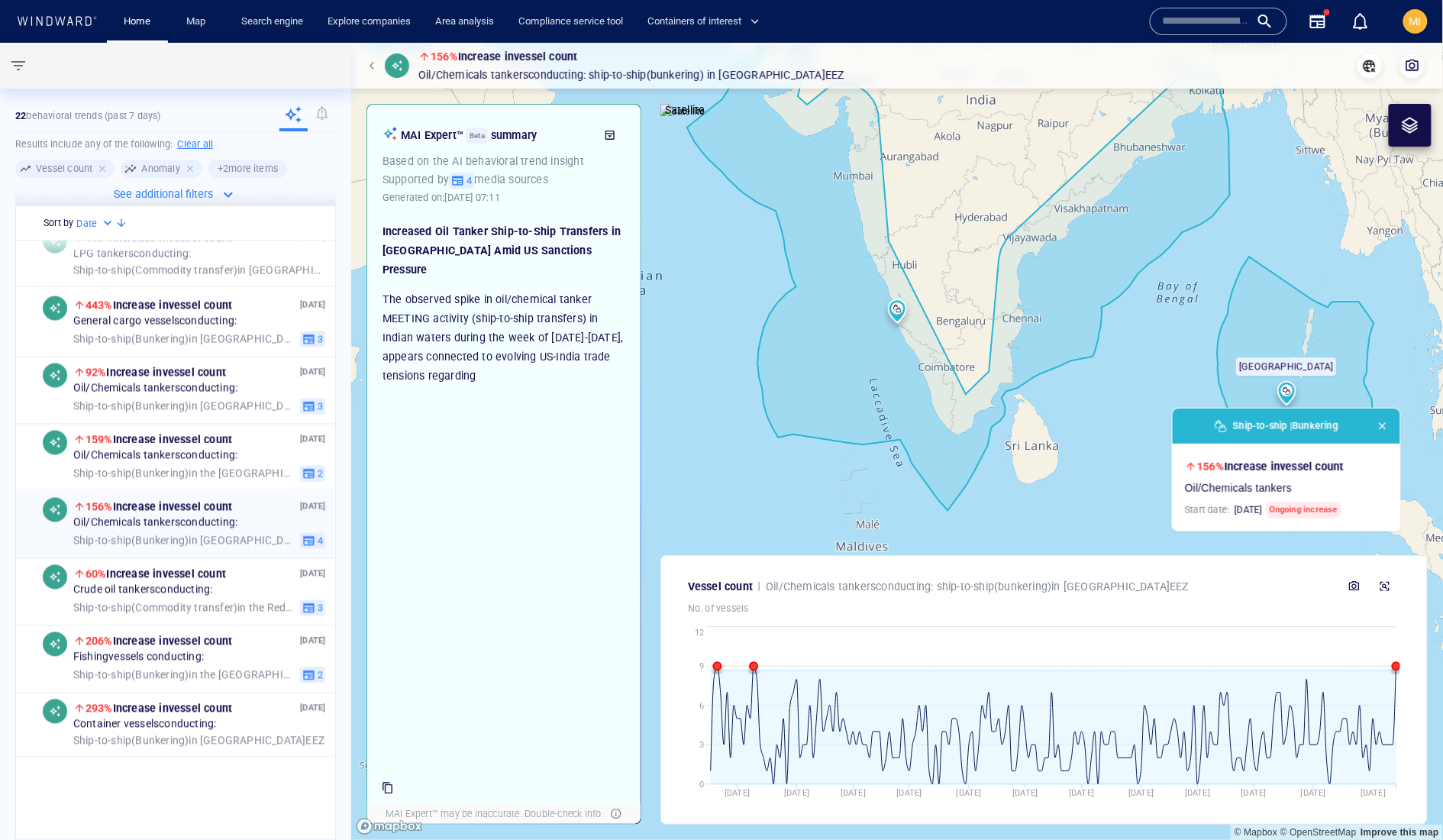
click at [189, 547] on span "Ship-to-ship ( Bunkering )" at bounding box center [131, 540] width 116 height 12
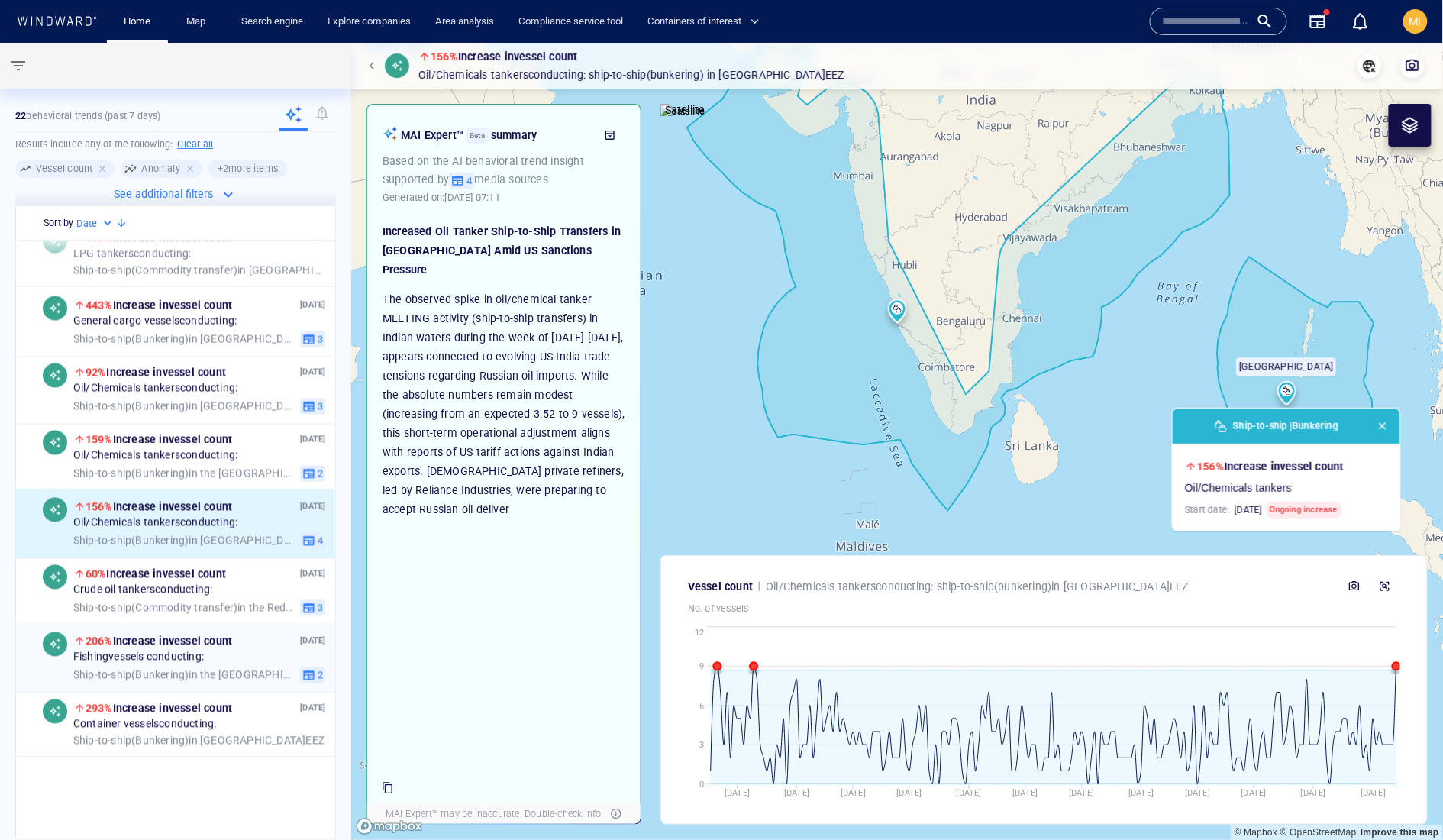
click at [197, 648] on span "206% Increase in vessel count" at bounding box center [158, 641] width 146 height 12
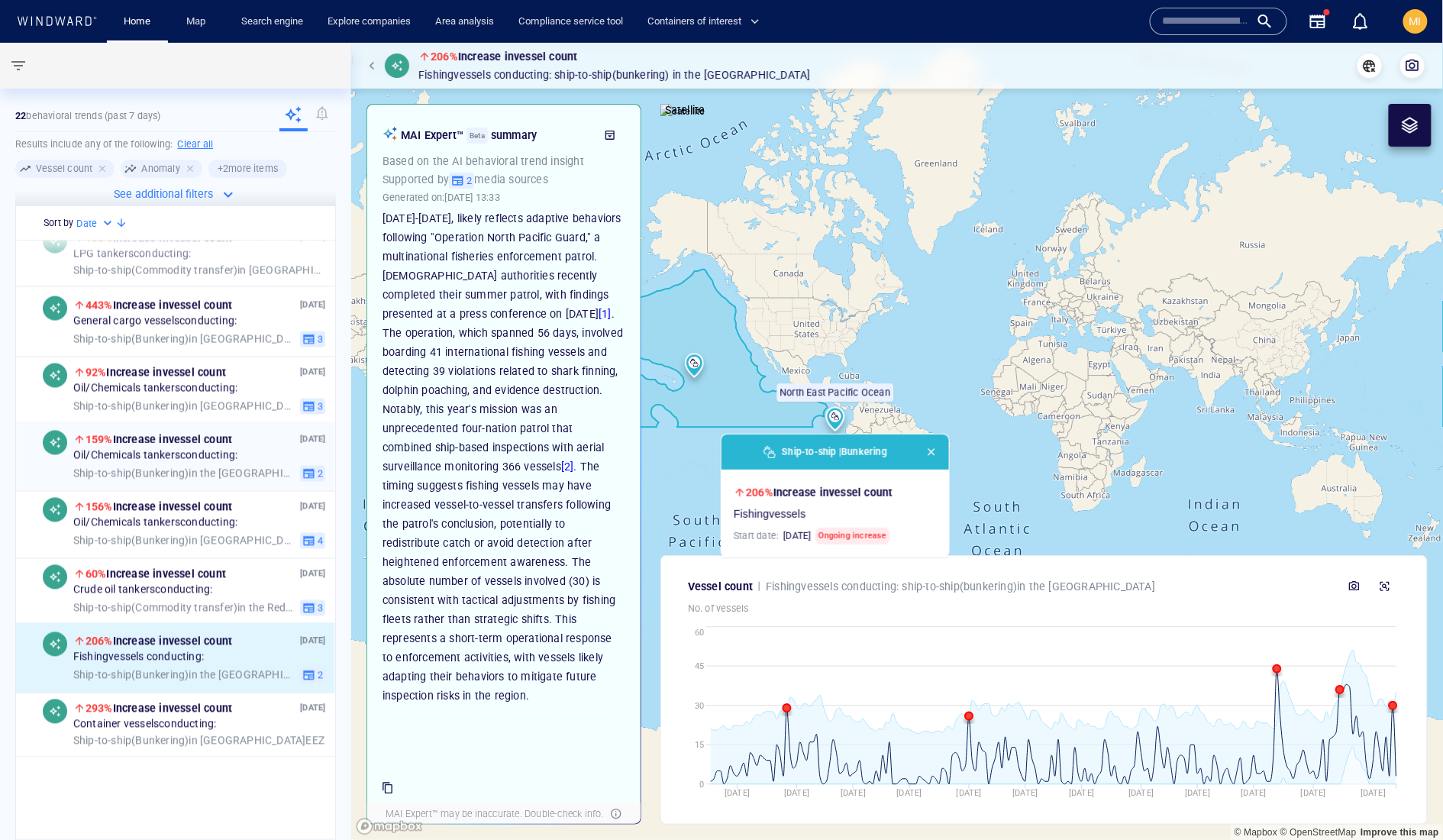
click at [211, 482] on div "04 Sep '25 159% Increase in vessel count Oil/Chemicals tankers conducting: Ship…" at bounding box center [200, 456] width 253 height 51
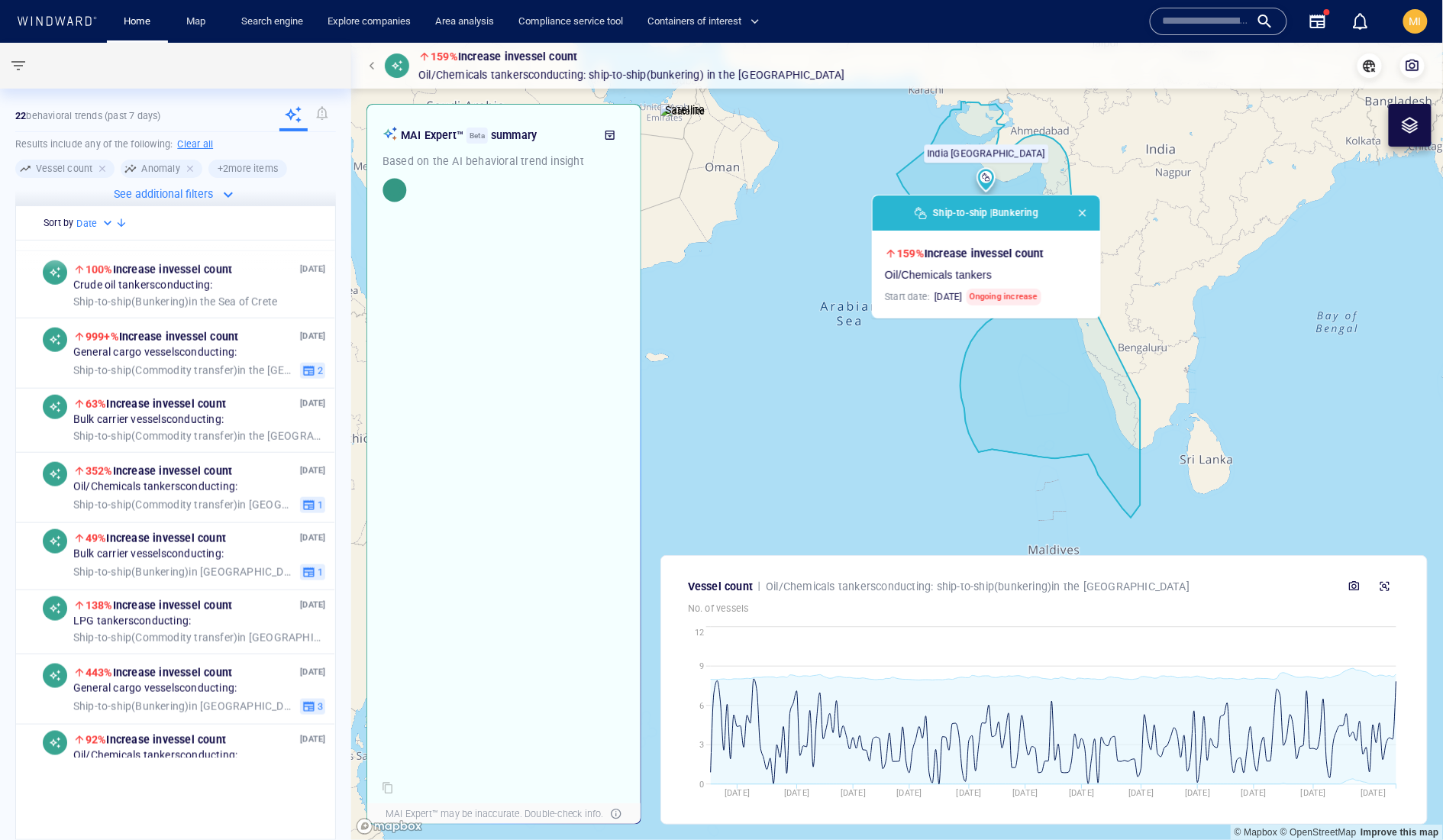
scroll to position [585, 0]
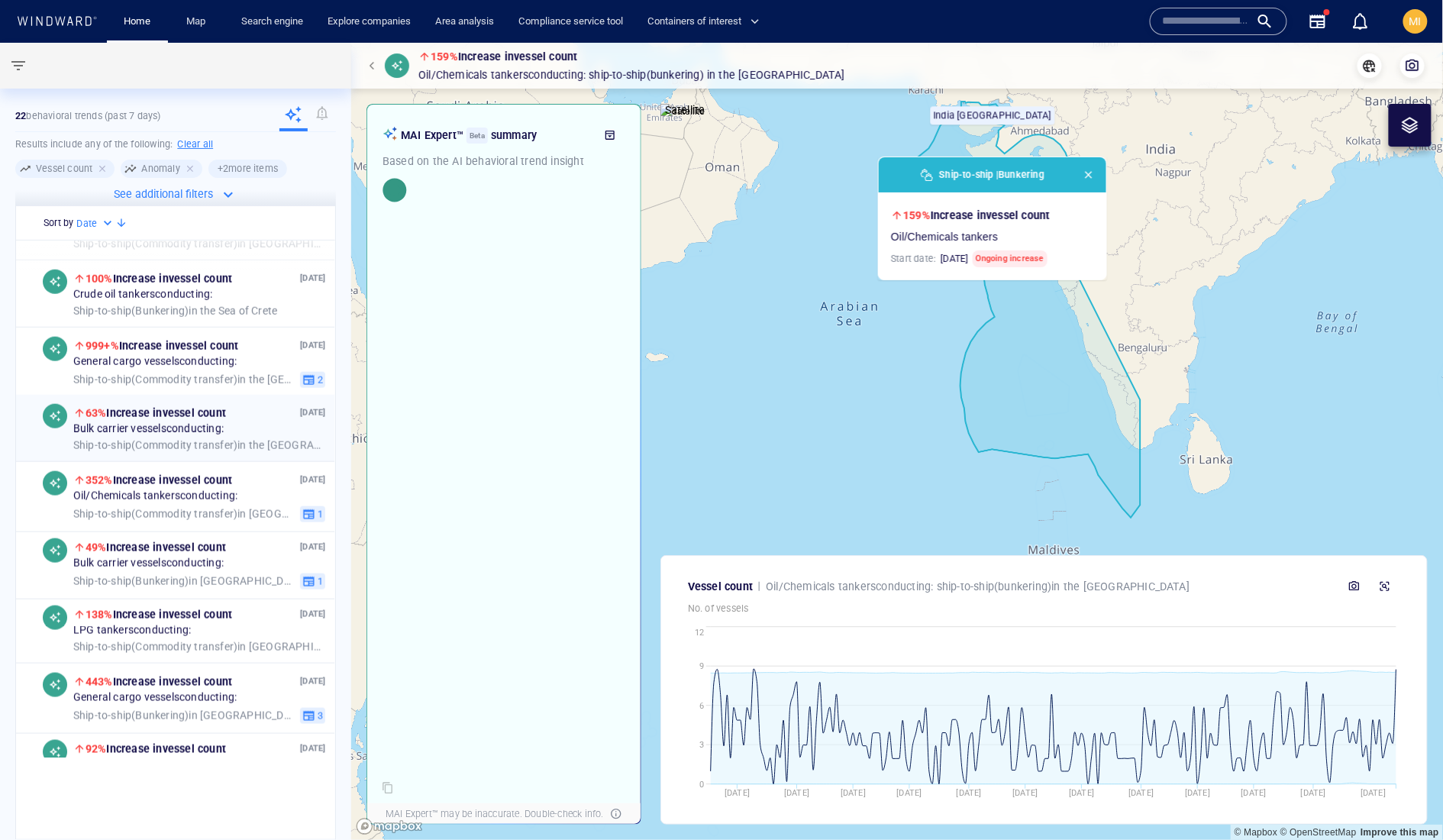
click at [211, 437] on span "Bulk carrier vessels conducting:" at bounding box center [149, 429] width 150 height 13
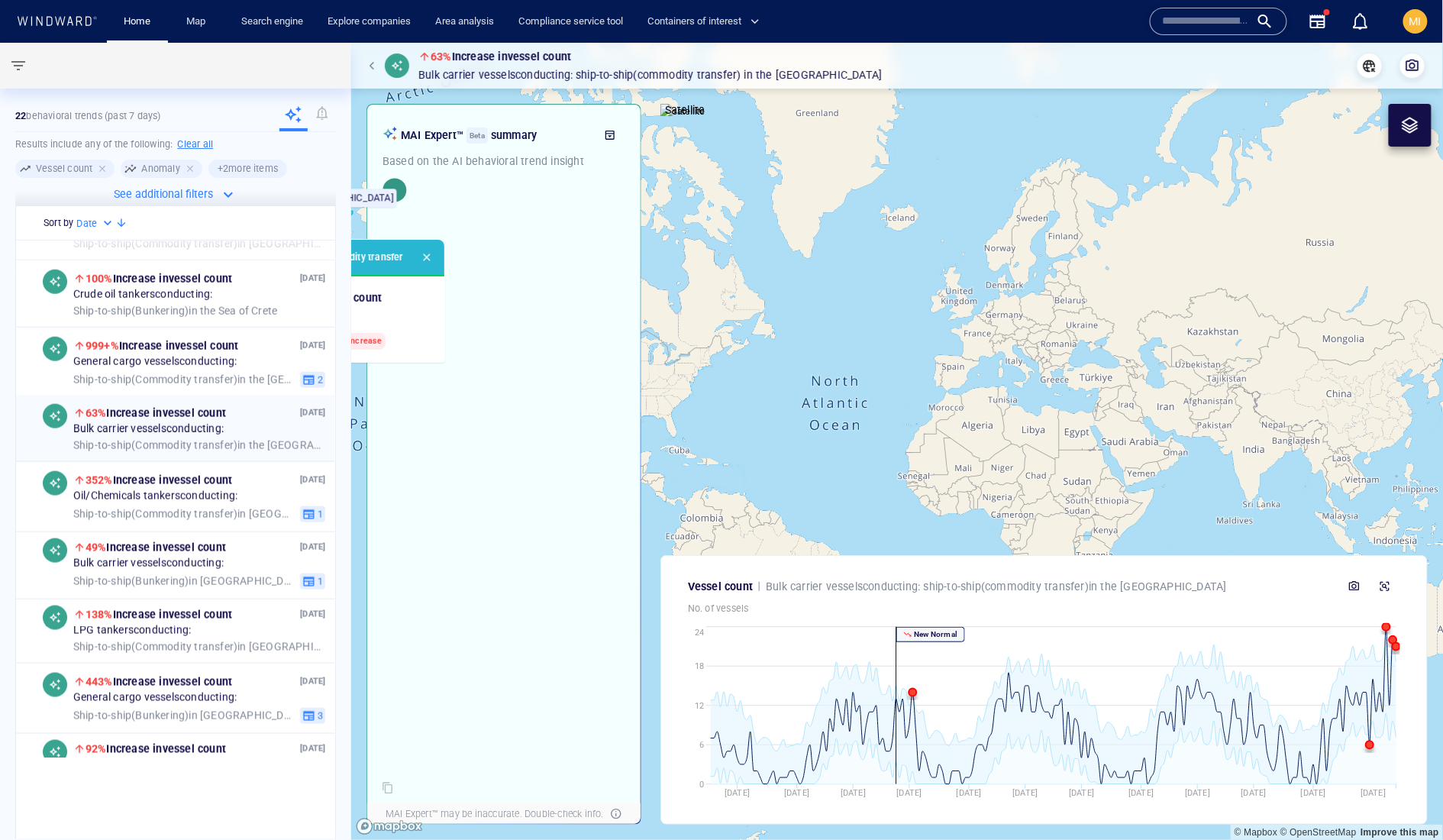
click at [214, 422] on span "63% Increase in vessel count" at bounding box center [156, 413] width 141 height 18
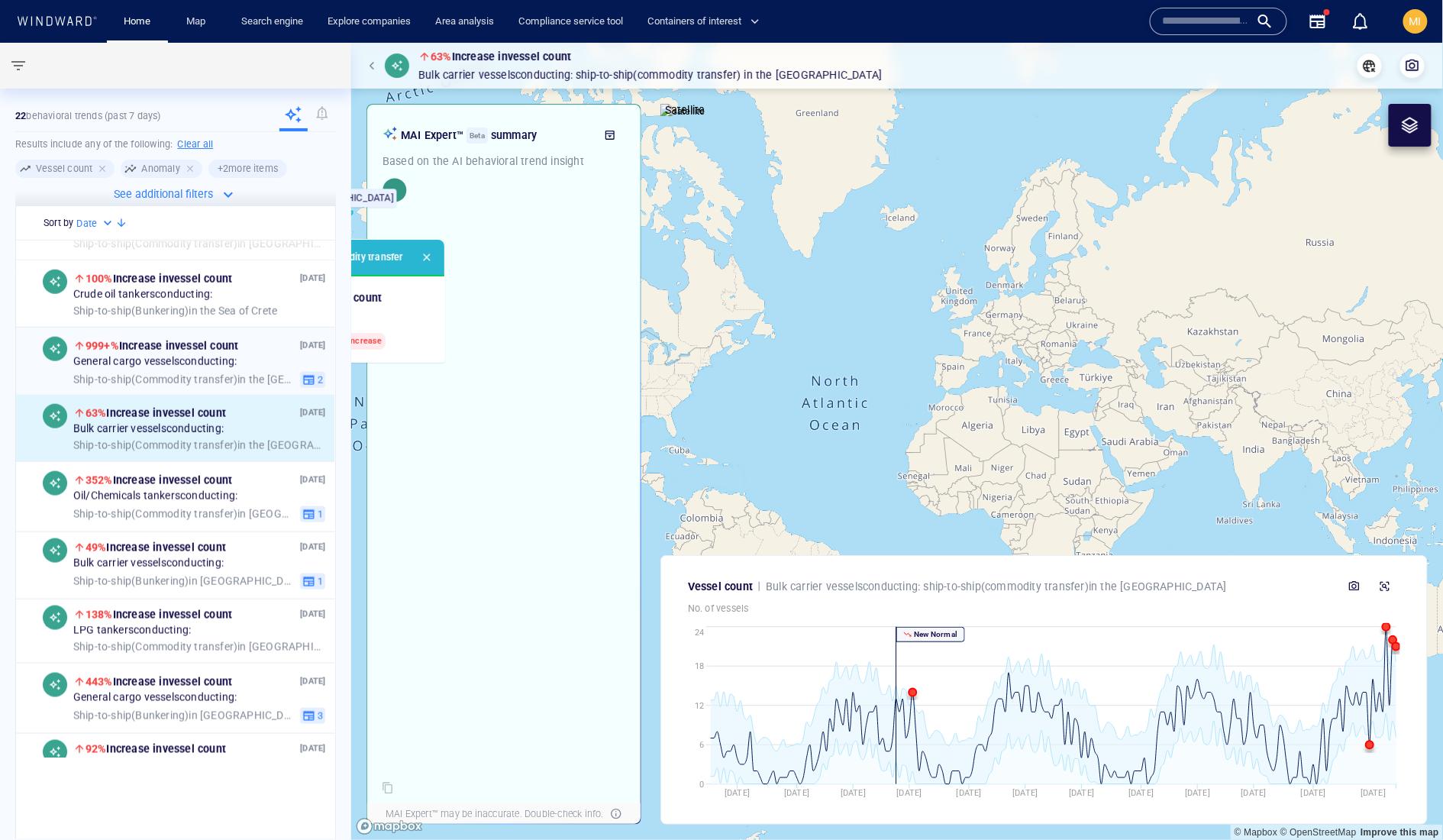
click at [218, 369] on span "General cargo vessels conducting:" at bounding box center [155, 362] width 164 height 13
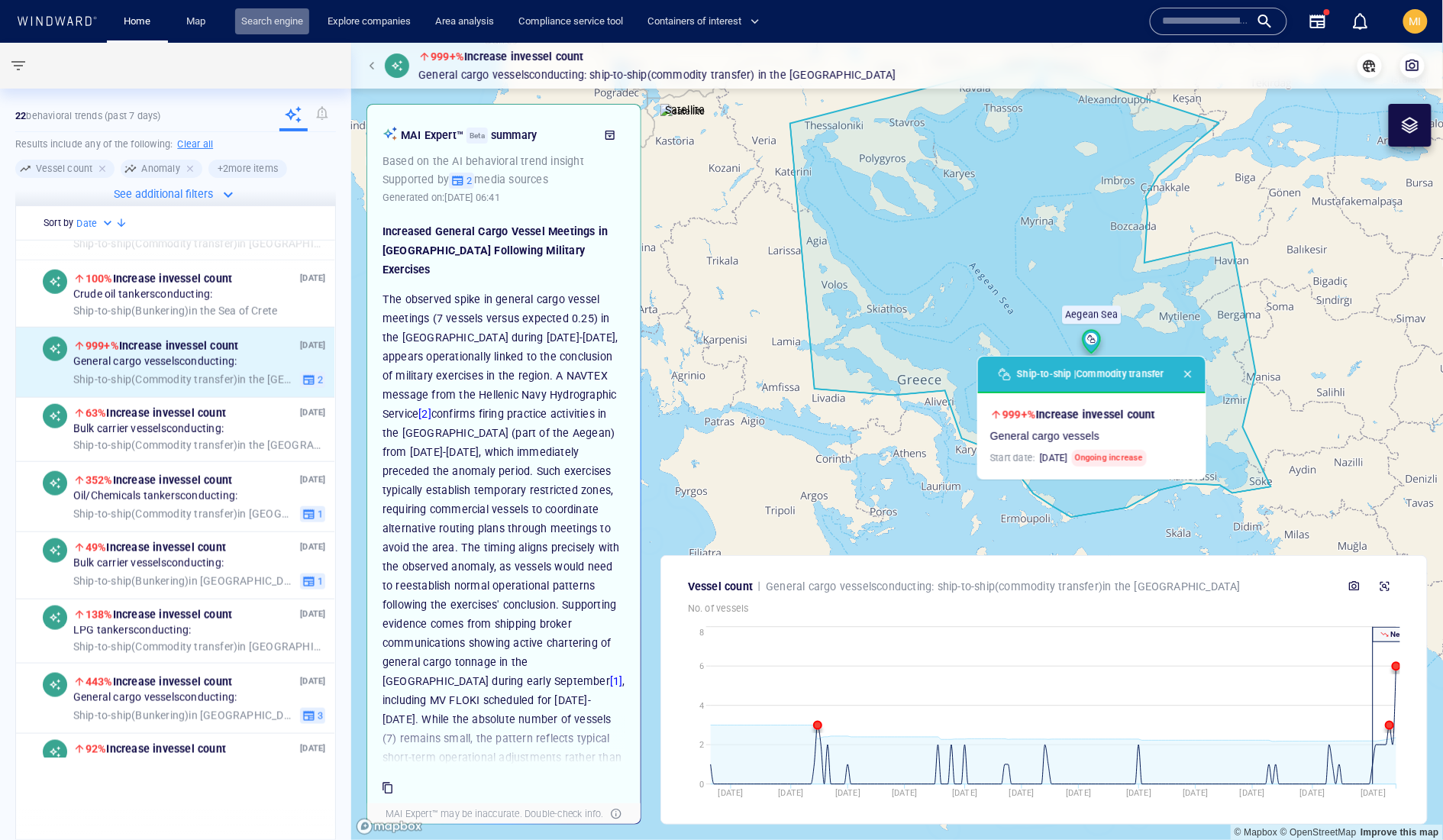
click at [276, 19] on link "Search engine" at bounding box center [272, 22] width 74 height 27
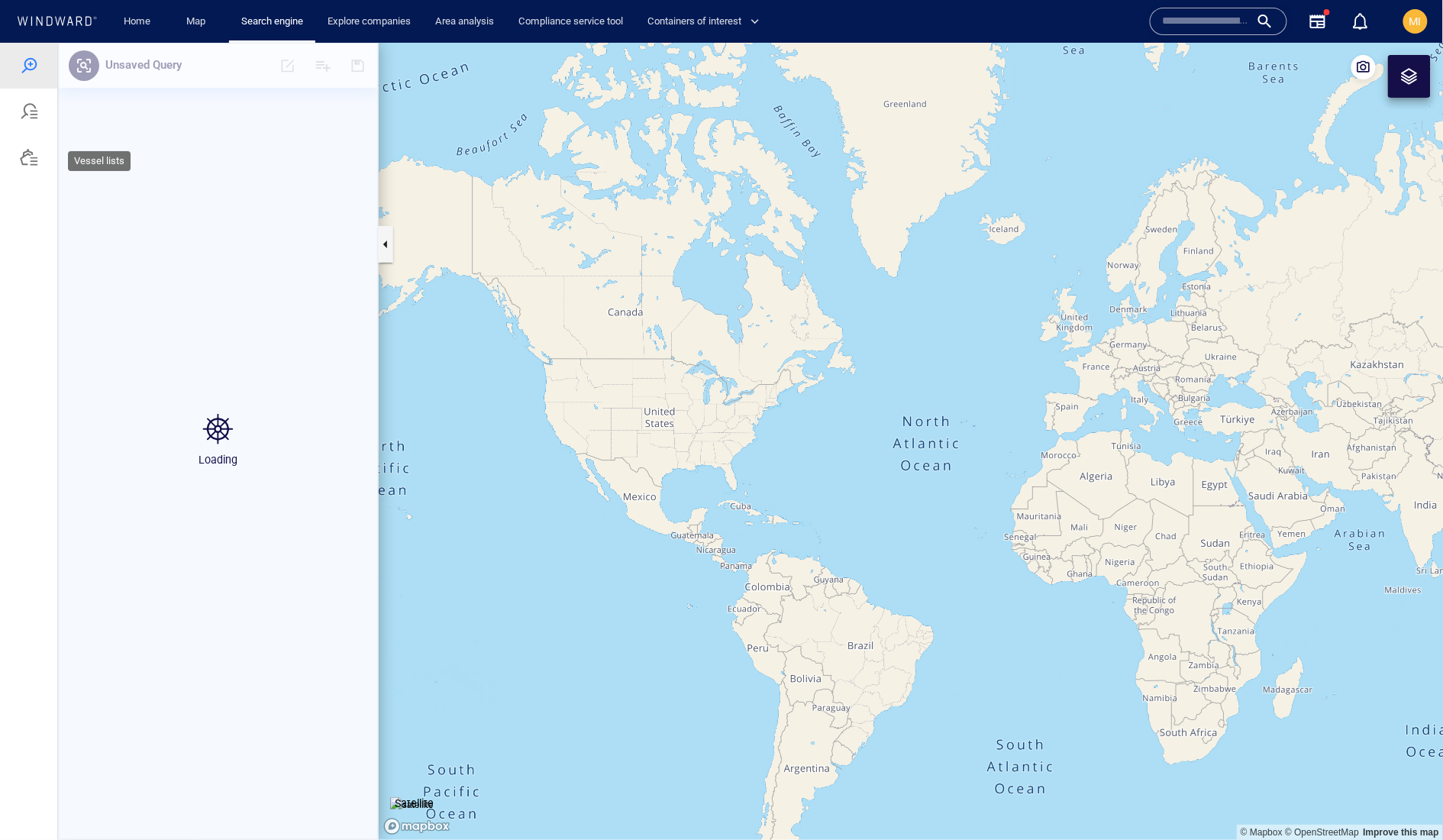
click at [38, 165] on div at bounding box center [28, 156] width 18 height 18
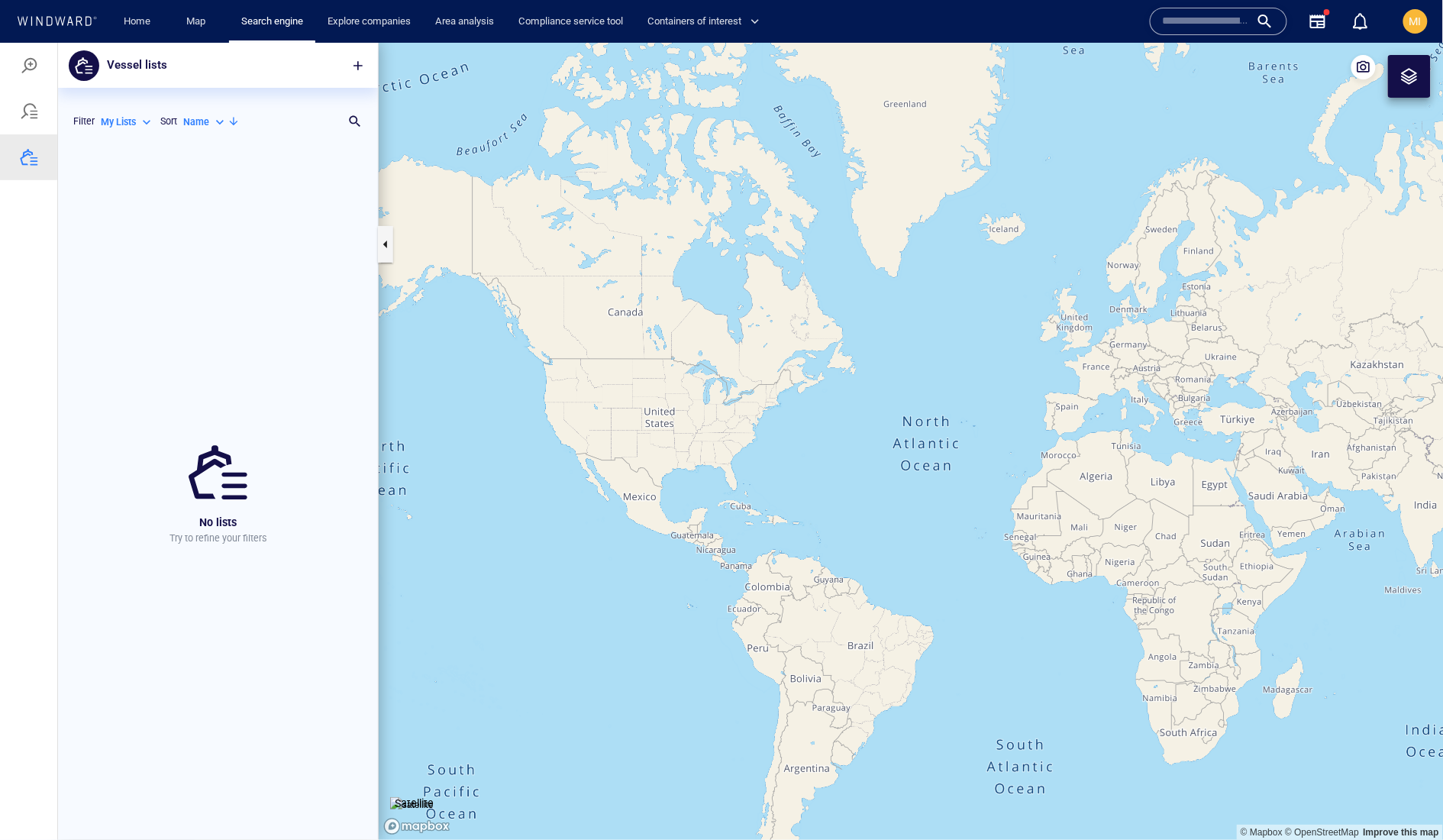
click at [136, 123] on p "My Lists" at bounding box center [118, 121] width 35 height 13
click at [313, 110] on div at bounding box center [722, 441] width 1443 height 797
click at [1412, 20] on span "MI" at bounding box center [1415, 21] width 12 height 12
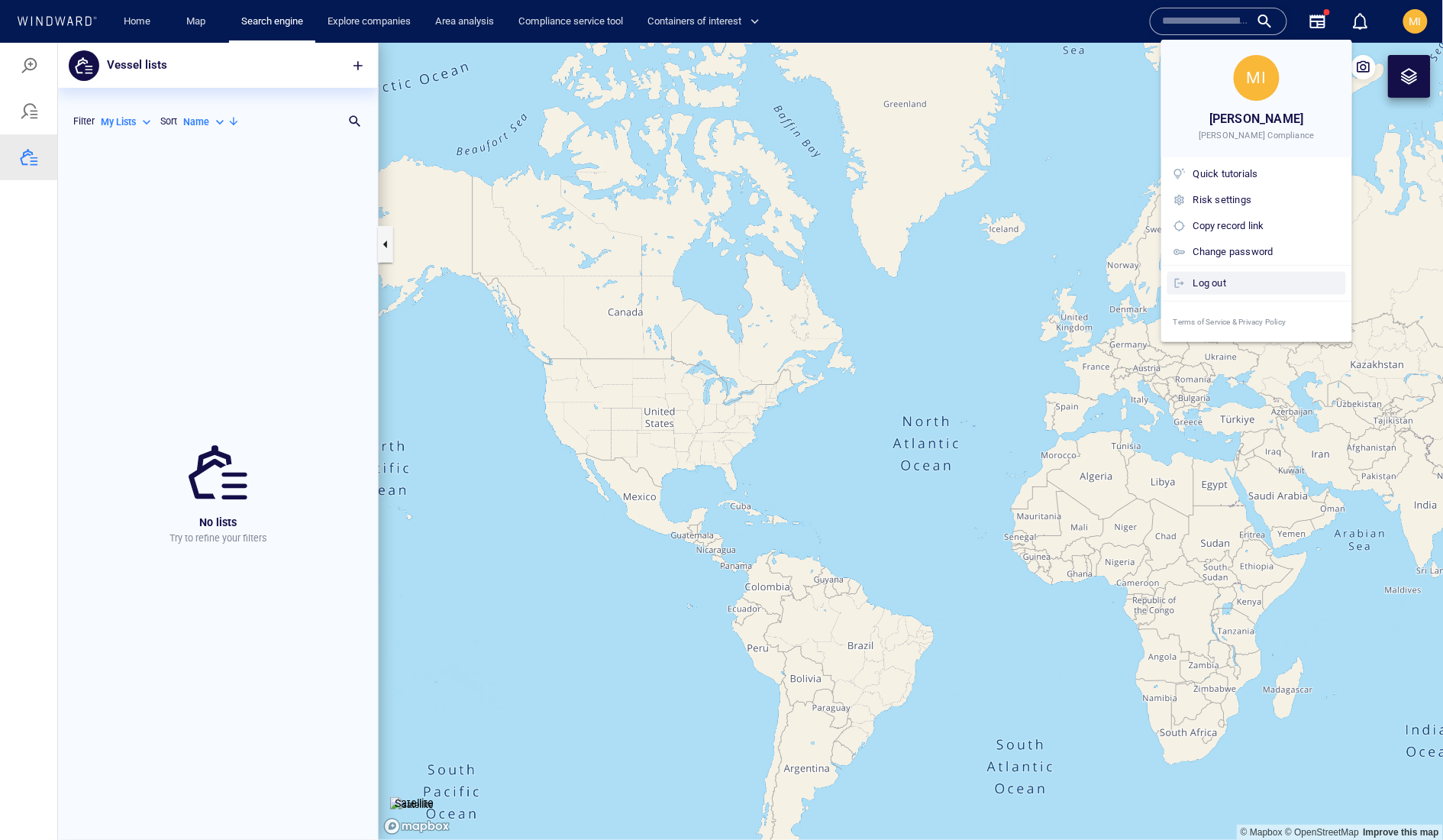
click at [1271, 292] on div "Log out" at bounding box center [1267, 283] width 146 height 17
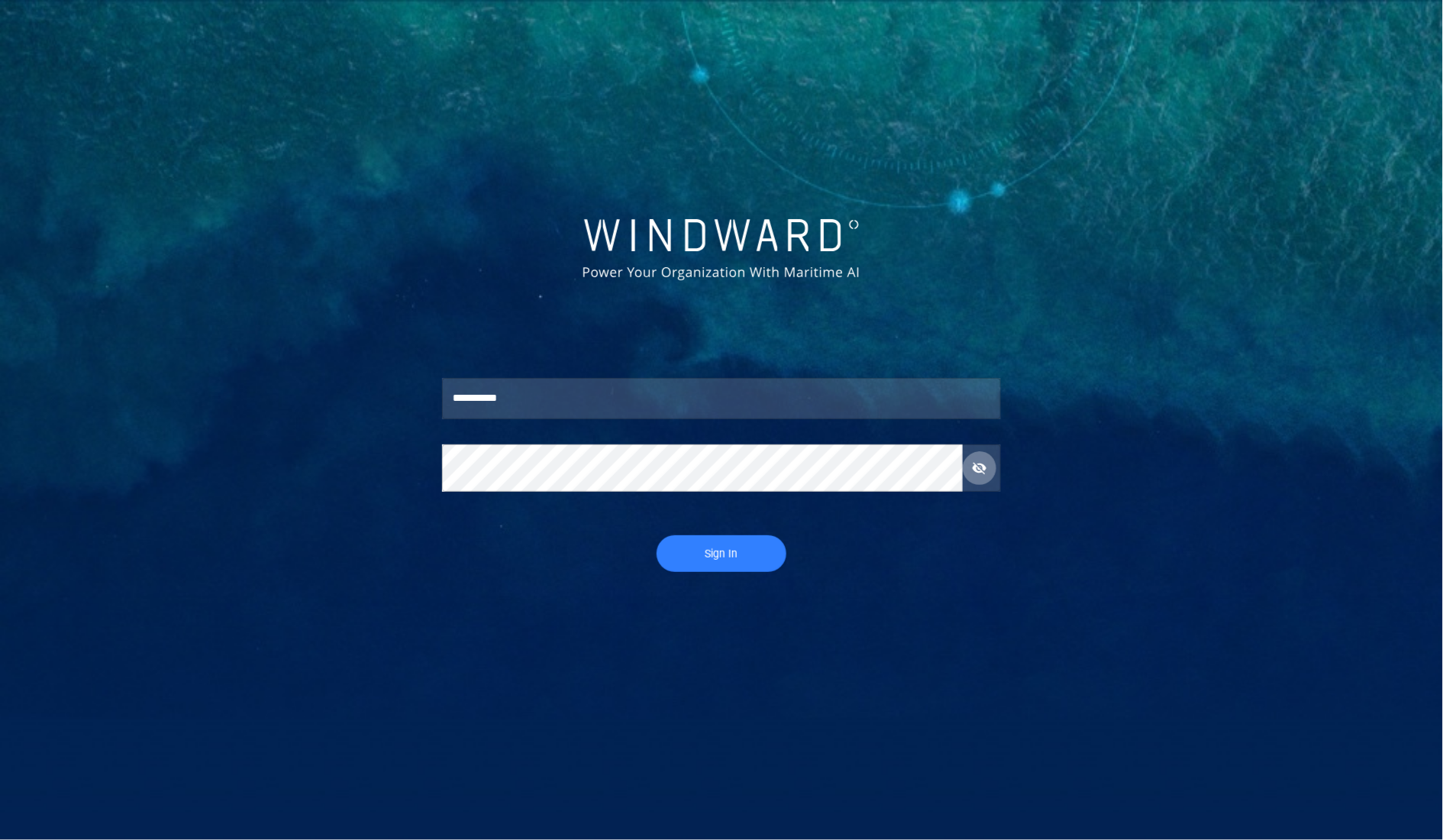
click at [981, 471] on span "button" at bounding box center [979, 467] width 15 height 15
click at [730, 554] on span "Sign In" at bounding box center [721, 554] width 99 height 19
click at [777, 395] on input "**********" at bounding box center [722, 399] width 559 height 41
type input "*********"
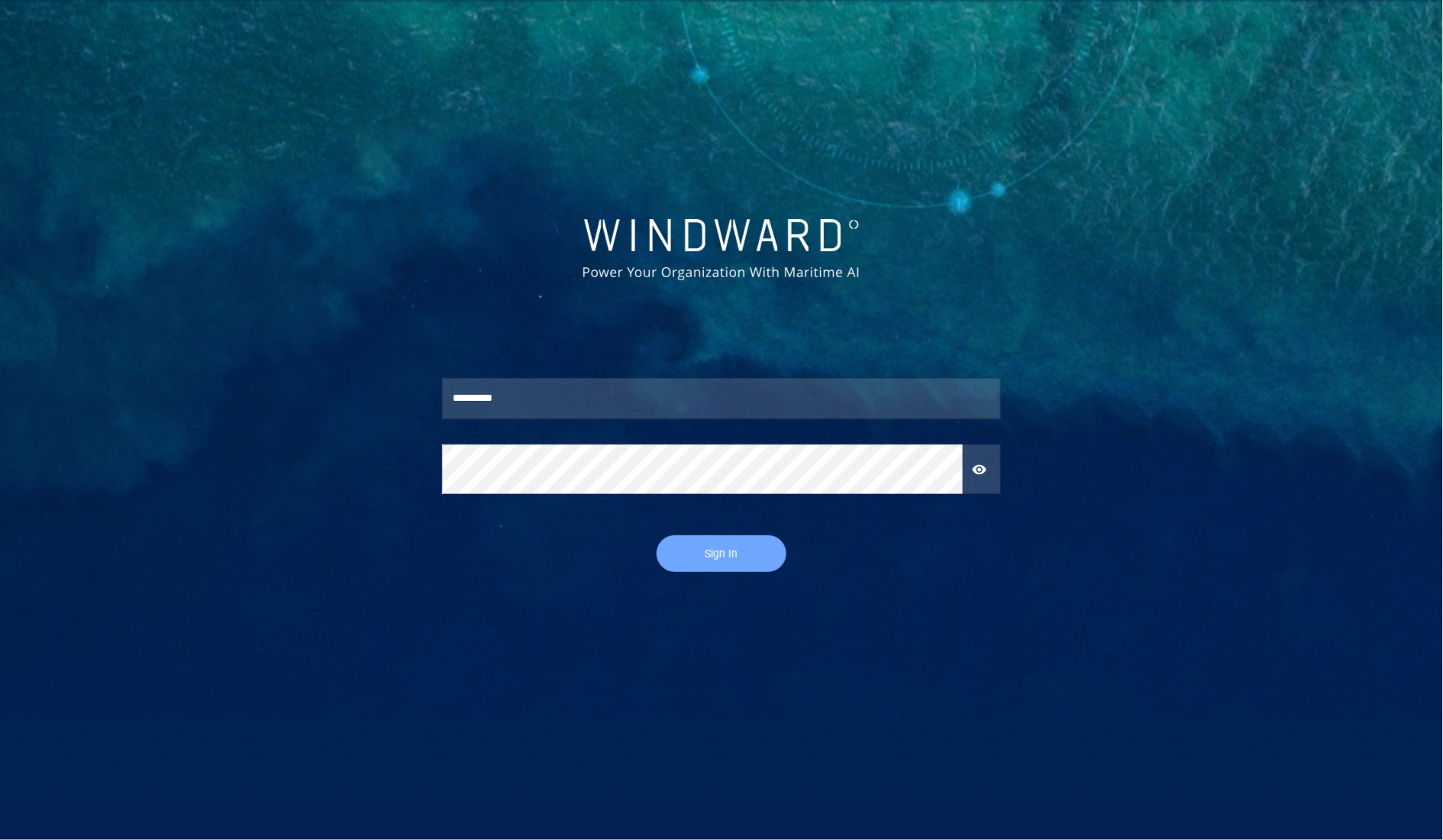
click at [715, 551] on span "Sign In" at bounding box center [721, 554] width 99 height 19
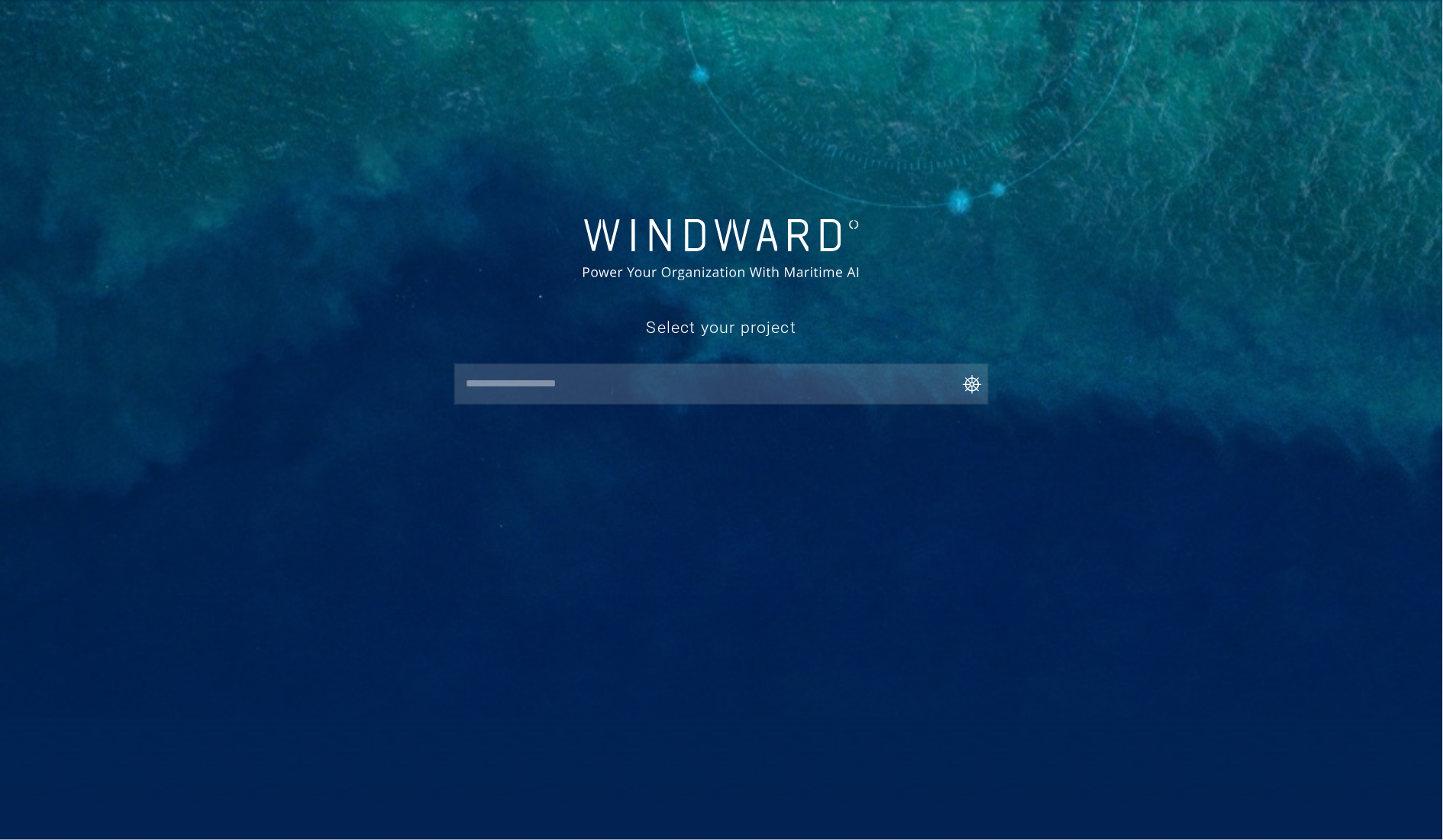
click at [729, 385] on input "text" at bounding box center [725, 384] width 528 height 28
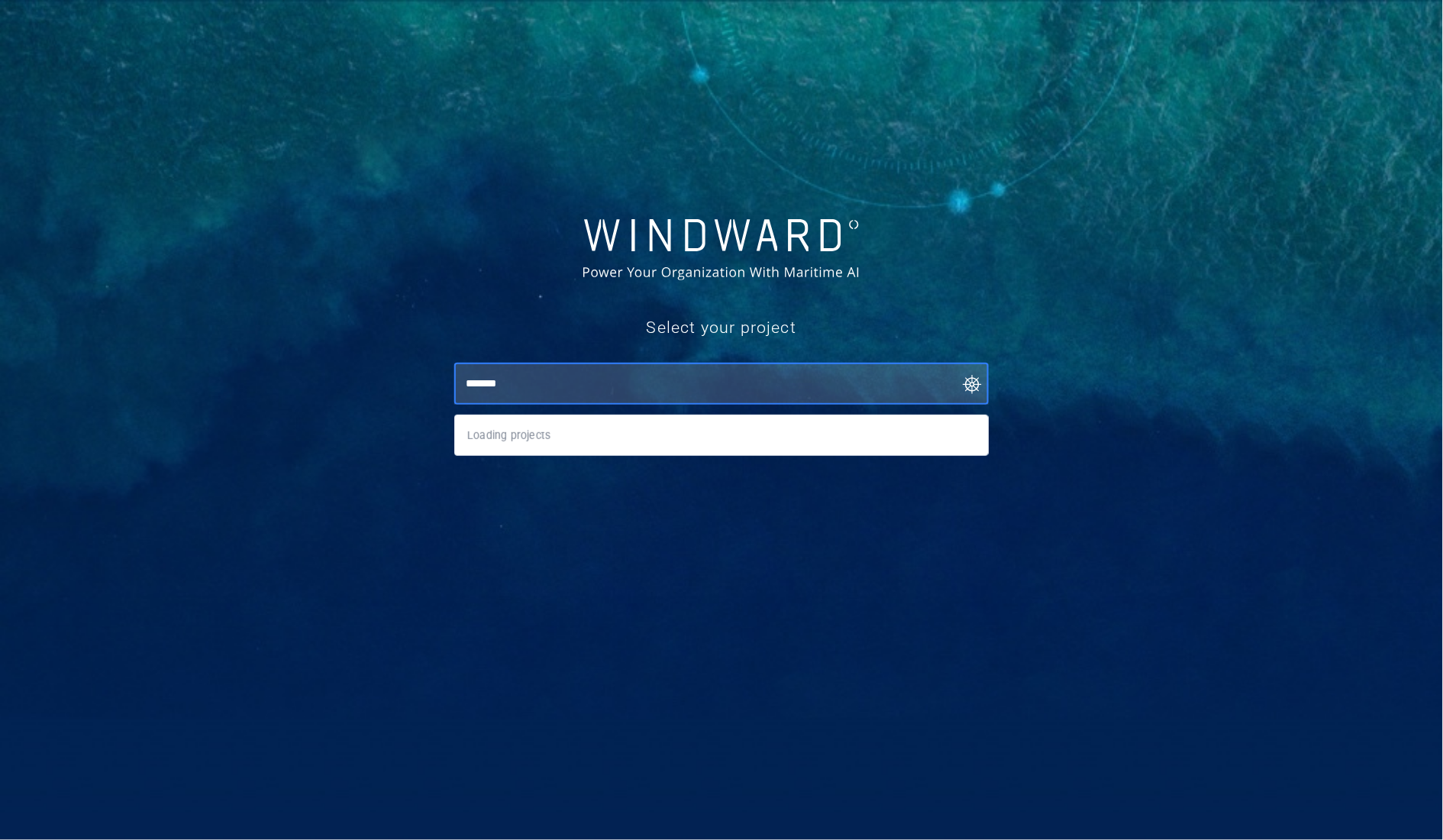
type input "********"
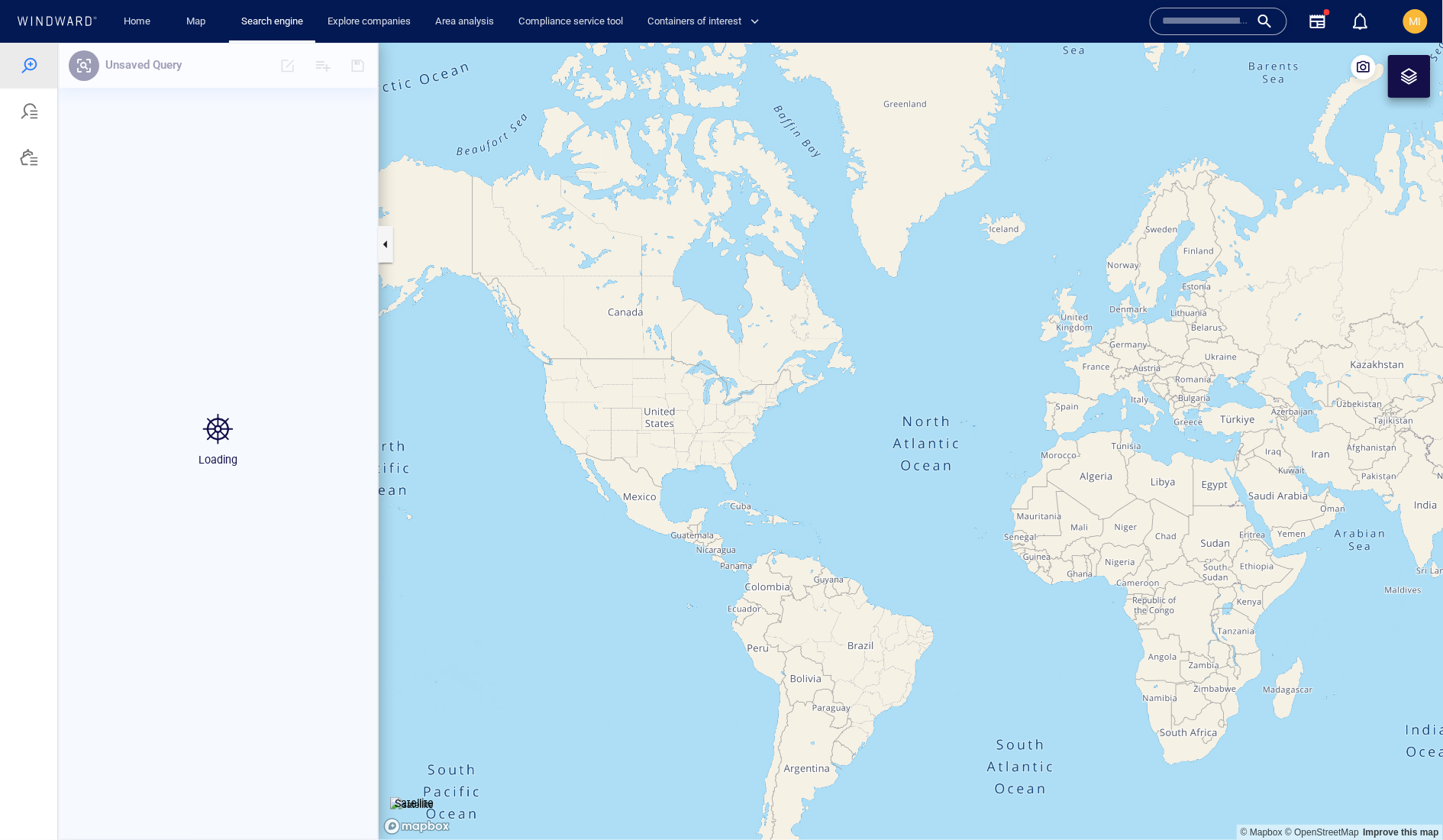
drag, startPoint x: 1019, startPoint y: 471, endPoint x: 760, endPoint y: 457, distance: 259.4
click at [763, 454] on canvas "Map" at bounding box center [911, 441] width 1066 height 797
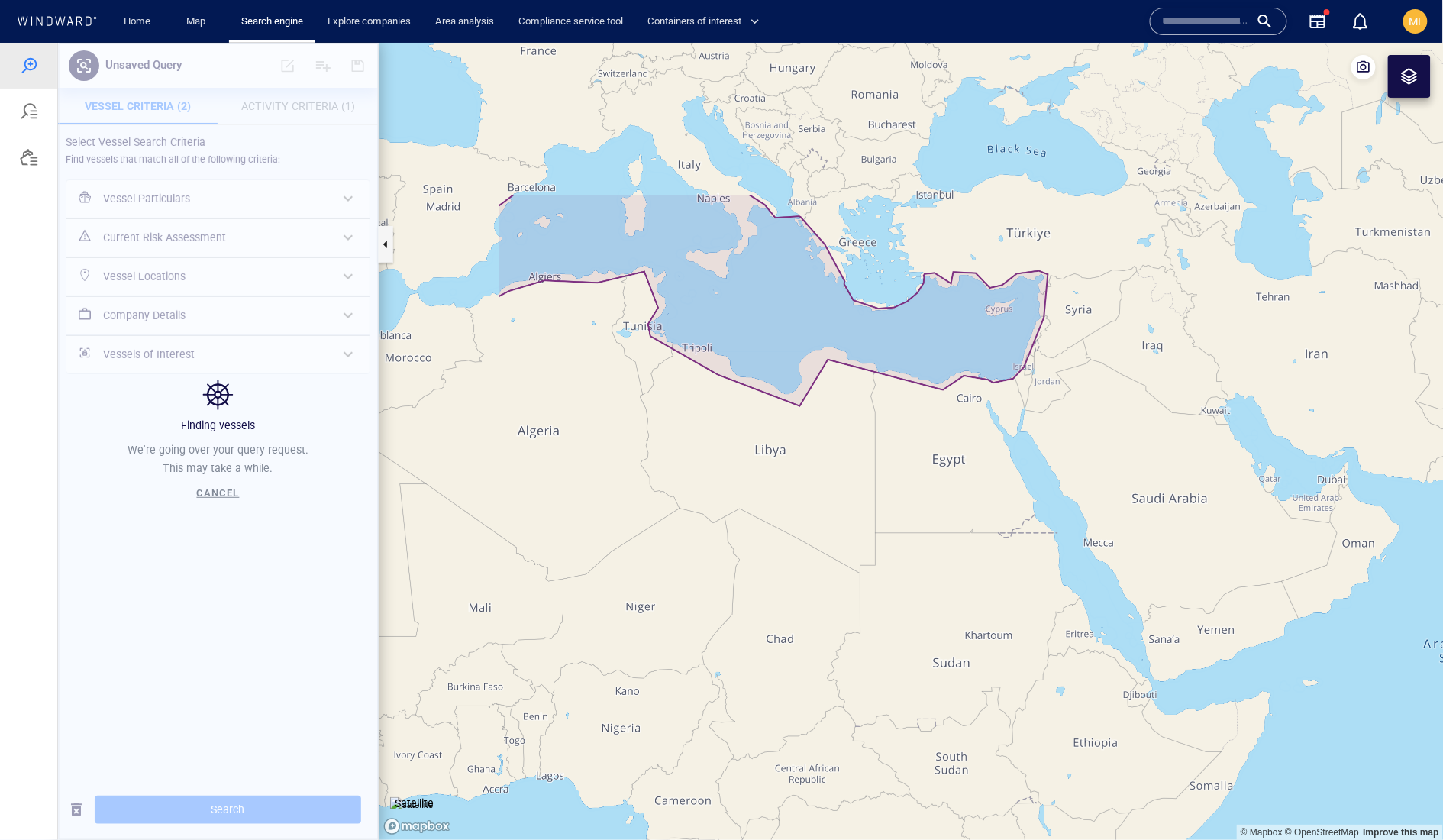
drag, startPoint x: 873, startPoint y: 468, endPoint x: 980, endPoint y: 500, distance: 111.7
click at [980, 500] on canvas "Map" at bounding box center [911, 441] width 1066 height 797
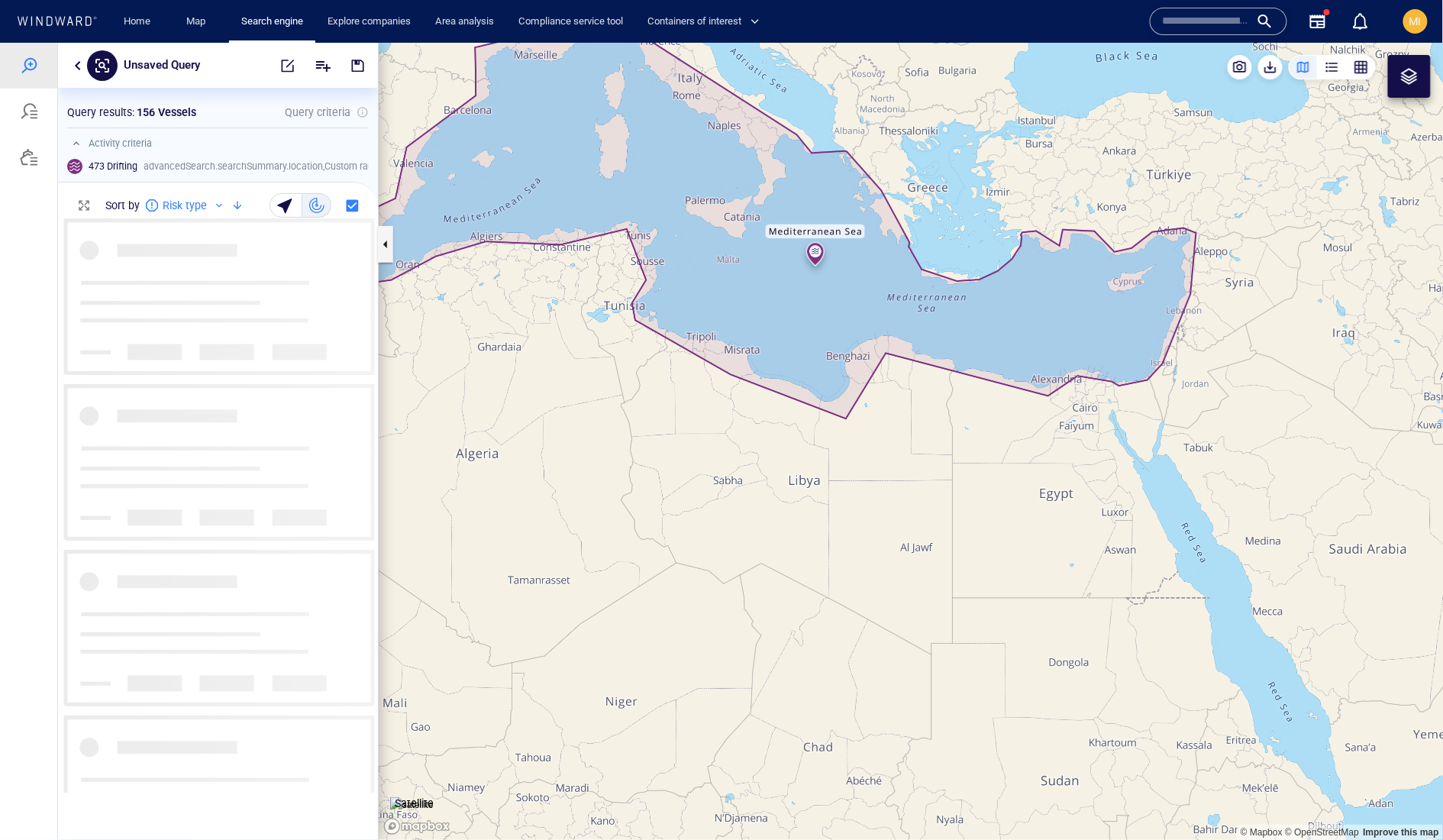
drag, startPoint x: 903, startPoint y: 473, endPoint x: 975, endPoint y: 553, distance: 107.6
click at [975, 551] on canvas "Map" at bounding box center [911, 441] width 1066 height 797
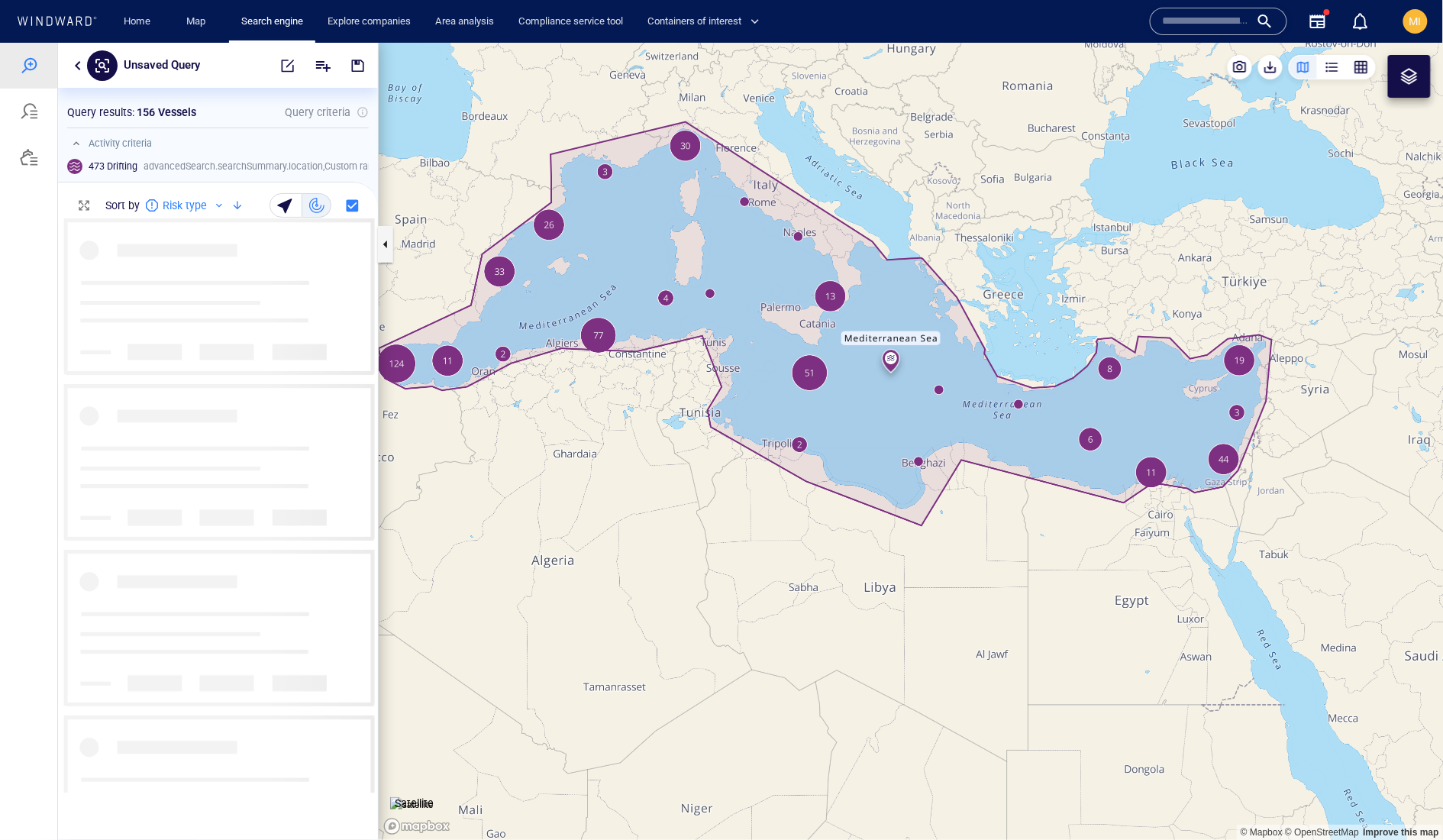
drag, startPoint x: 971, startPoint y: 549, endPoint x: 978, endPoint y: 598, distance: 49.5
click at [978, 596] on canvas "Map" at bounding box center [911, 441] width 1066 height 797
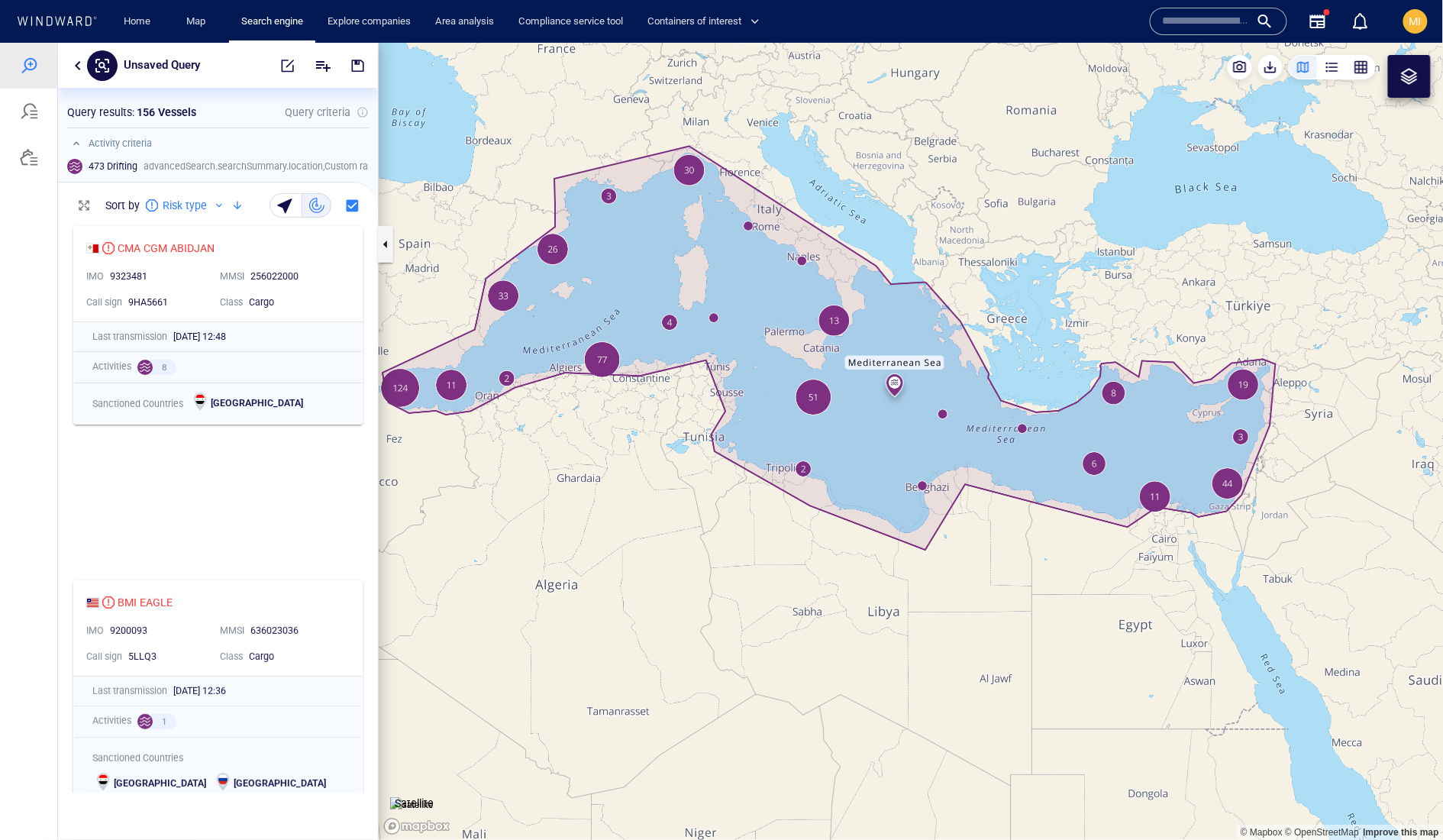
click at [869, 520] on canvas "Map" at bounding box center [911, 441] width 1066 height 797
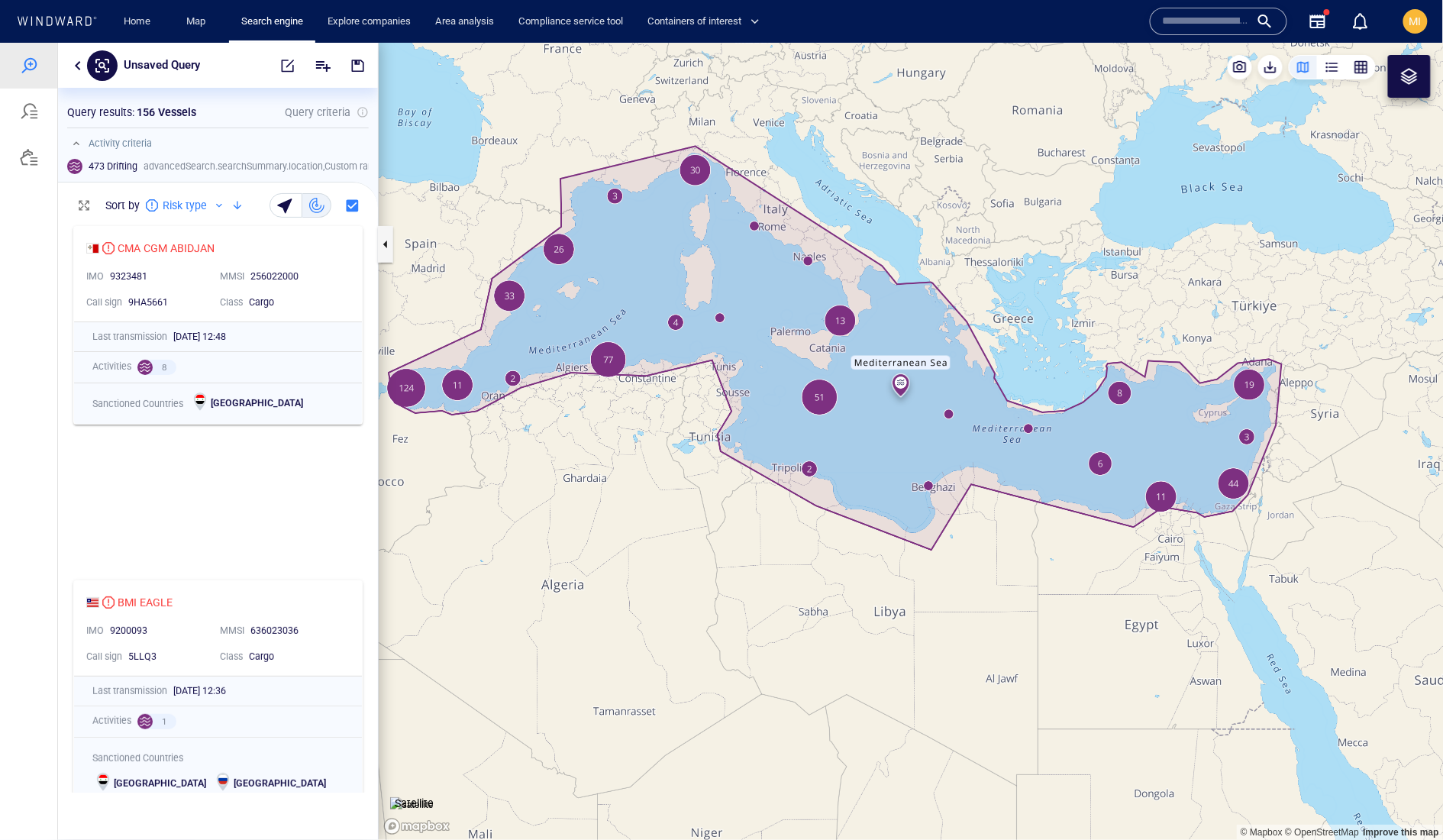
drag, startPoint x: 671, startPoint y: 433, endPoint x: 782, endPoint y: 445, distance: 111.6
click at [781, 444] on canvas "Map" at bounding box center [911, 441] width 1066 height 797
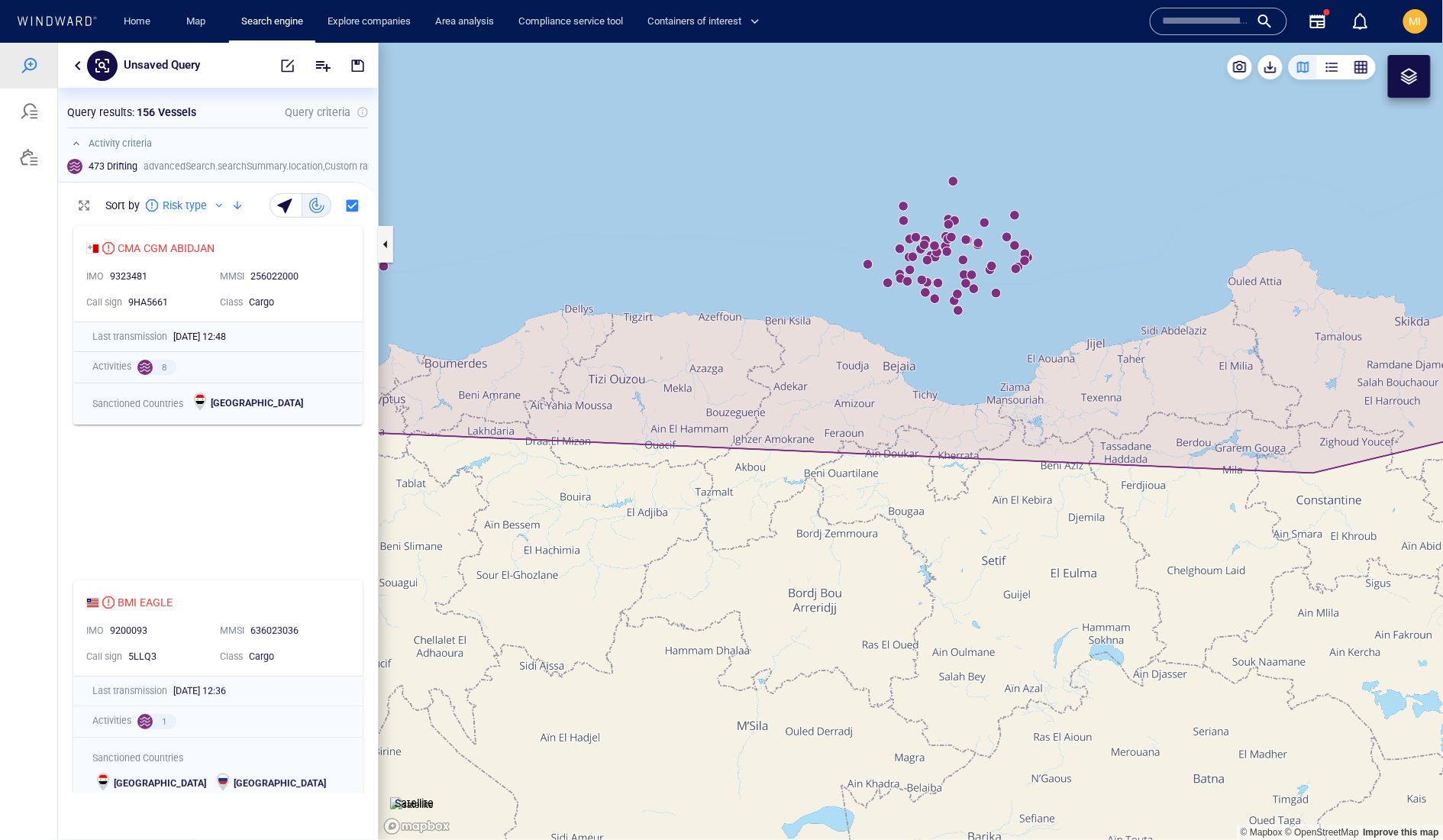
click at [959, 315] on canvas "Map" at bounding box center [911, 441] width 1066 height 797
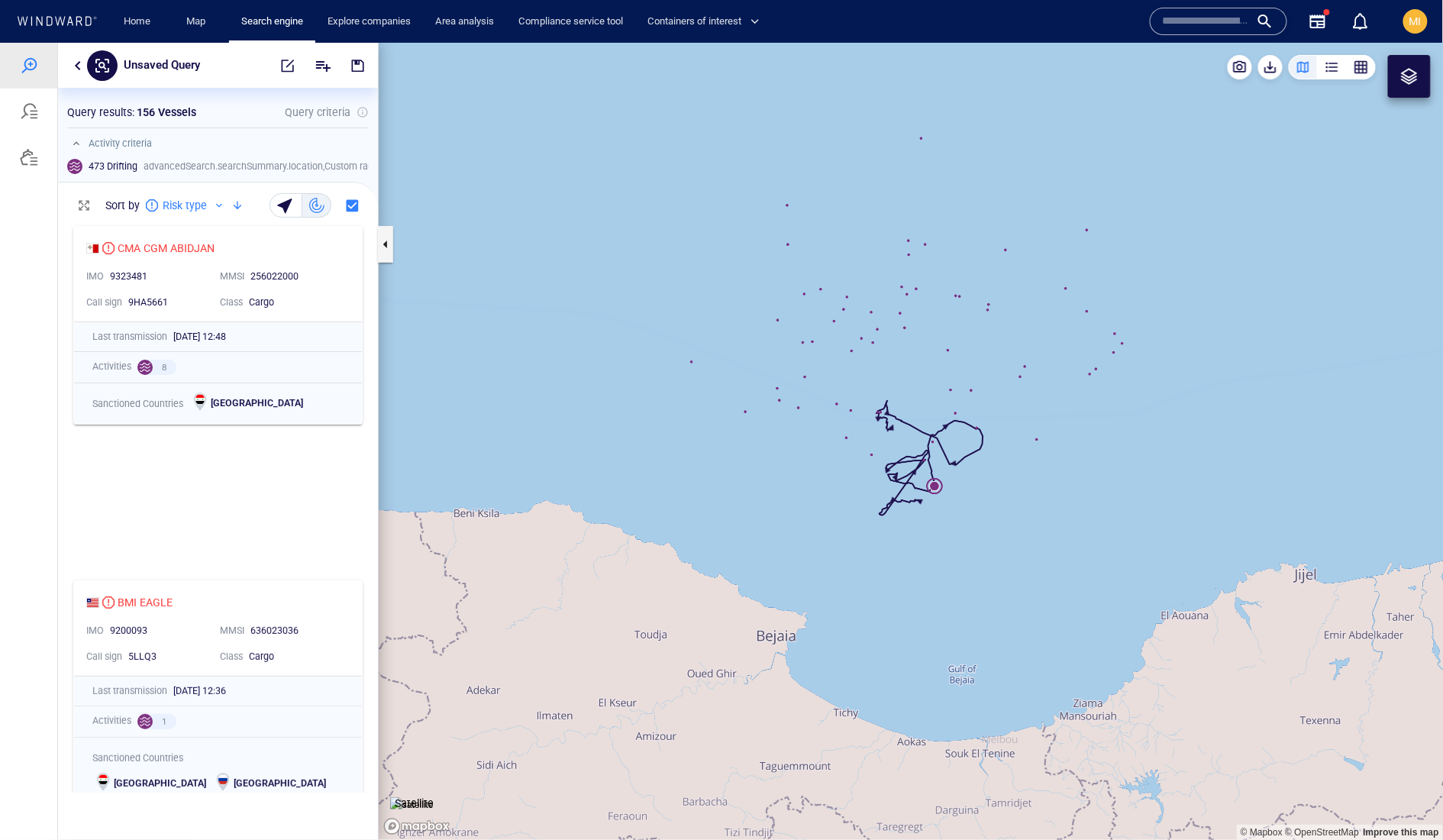
click at [871, 454] on canvas "Map" at bounding box center [911, 441] width 1066 height 797
click at [847, 441] on canvas "Map" at bounding box center [911, 441] width 1066 height 797
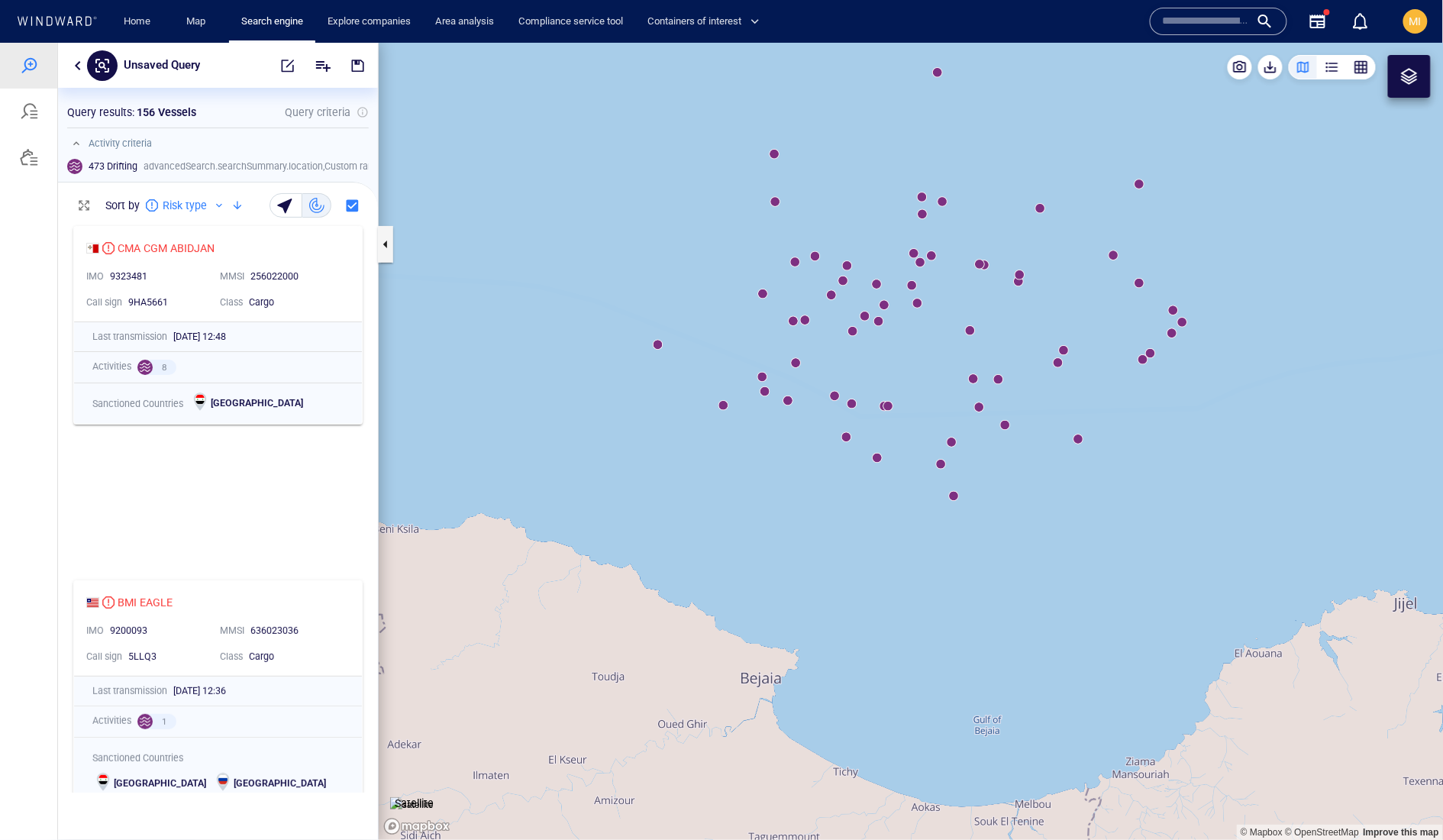
click at [892, 410] on canvas "Map" at bounding box center [911, 441] width 1066 height 797
click at [891, 411] on canvas "Map" at bounding box center [911, 441] width 1066 height 797
click at [877, 461] on canvas "Map" at bounding box center [911, 441] width 1066 height 797
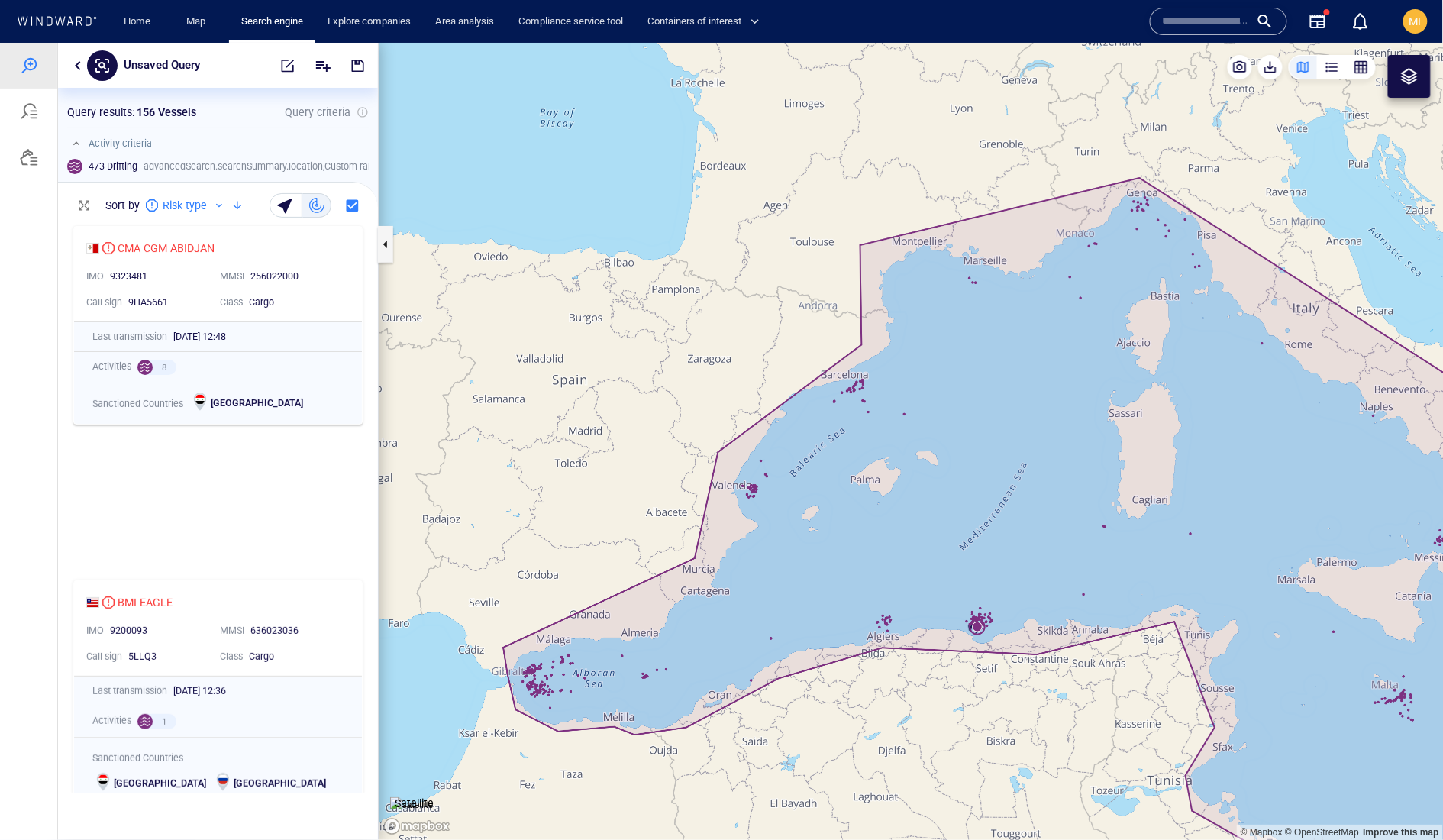
drag, startPoint x: 541, startPoint y: 709, endPoint x: 589, endPoint y: 664, distance: 65.8
click at [589, 664] on canvas "Map" at bounding box center [911, 441] width 1066 height 797
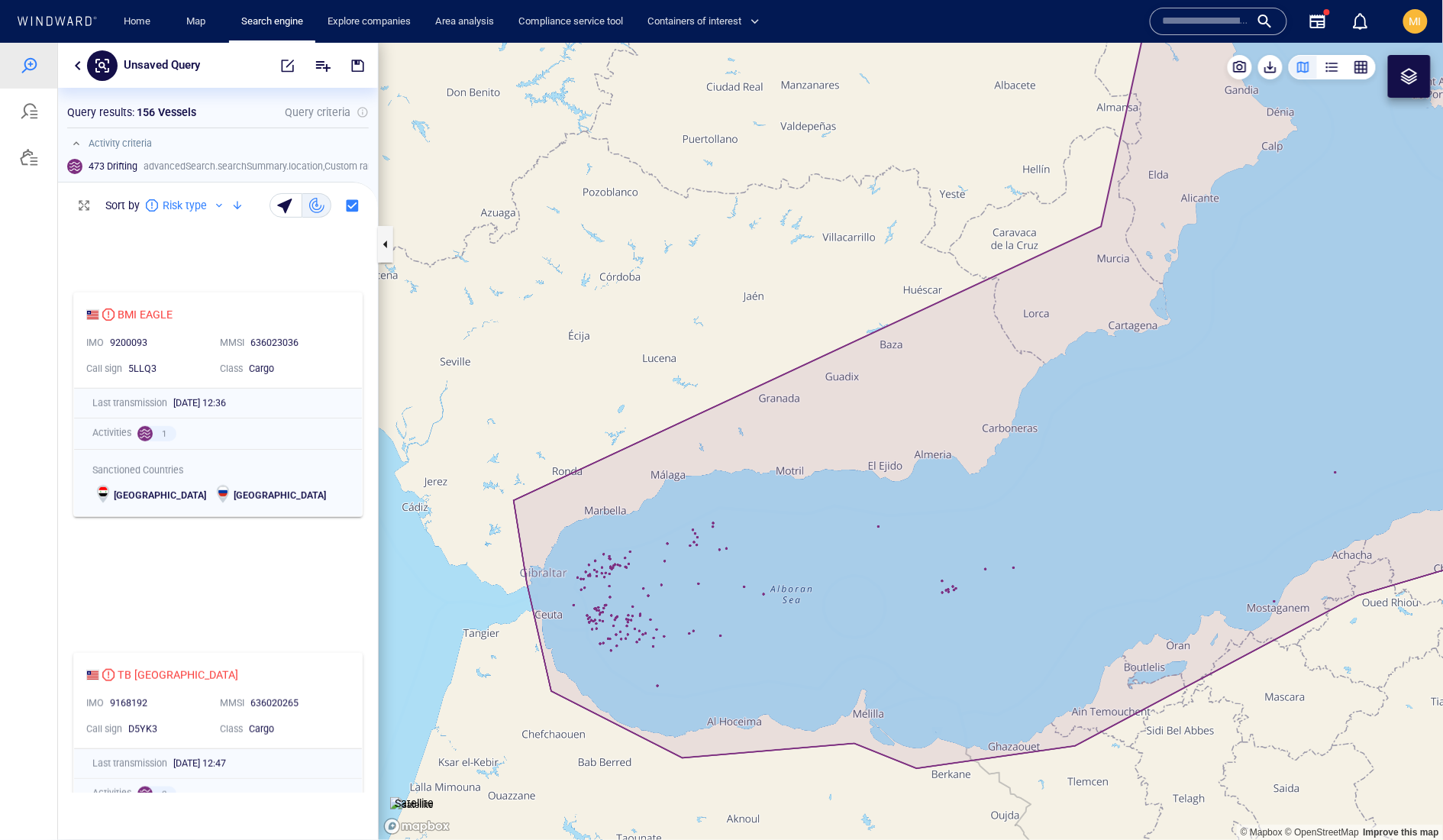
scroll to position [244, 0]
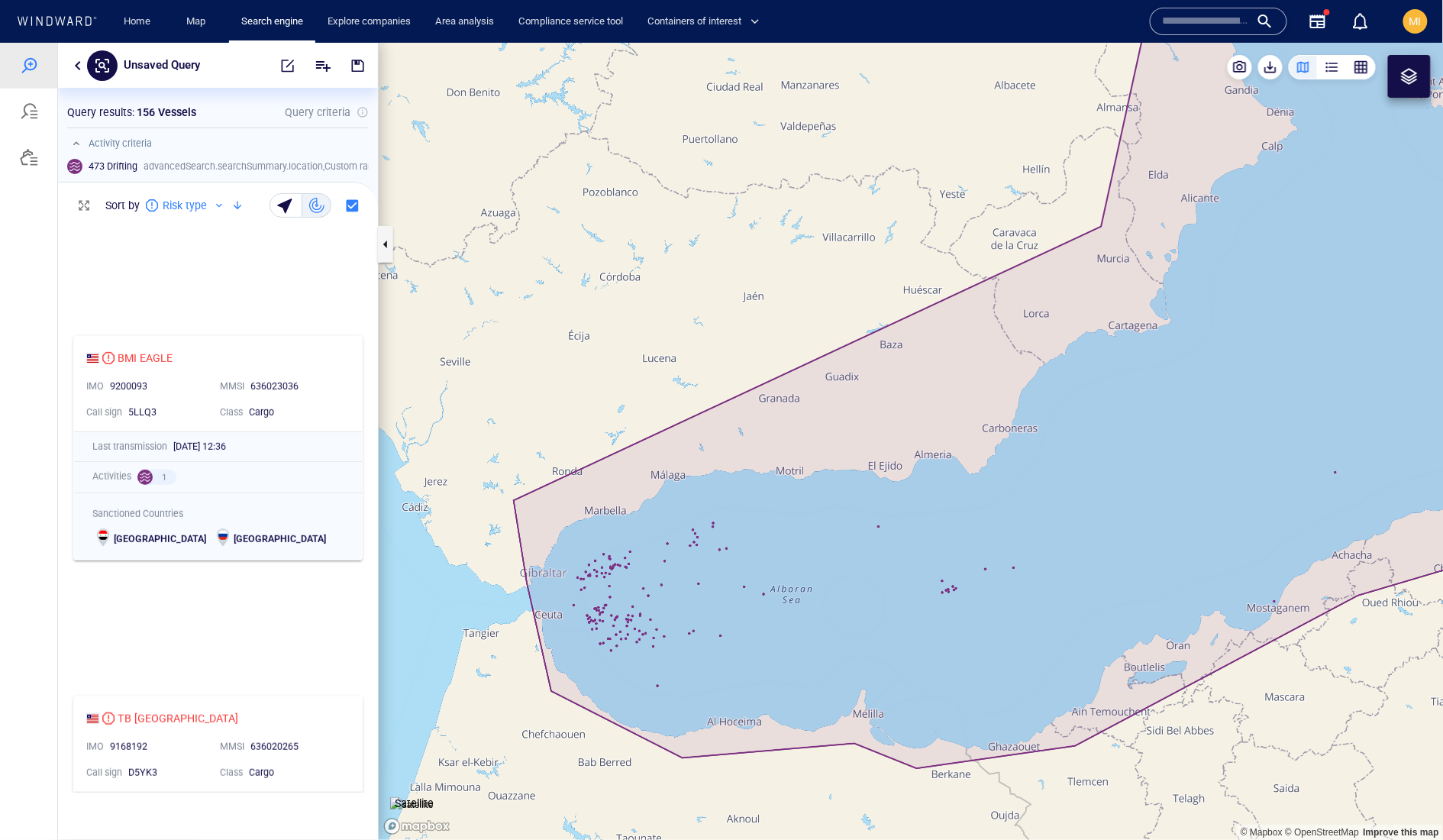
click at [206, 214] on p "Risk type" at bounding box center [185, 204] width 44 height 18
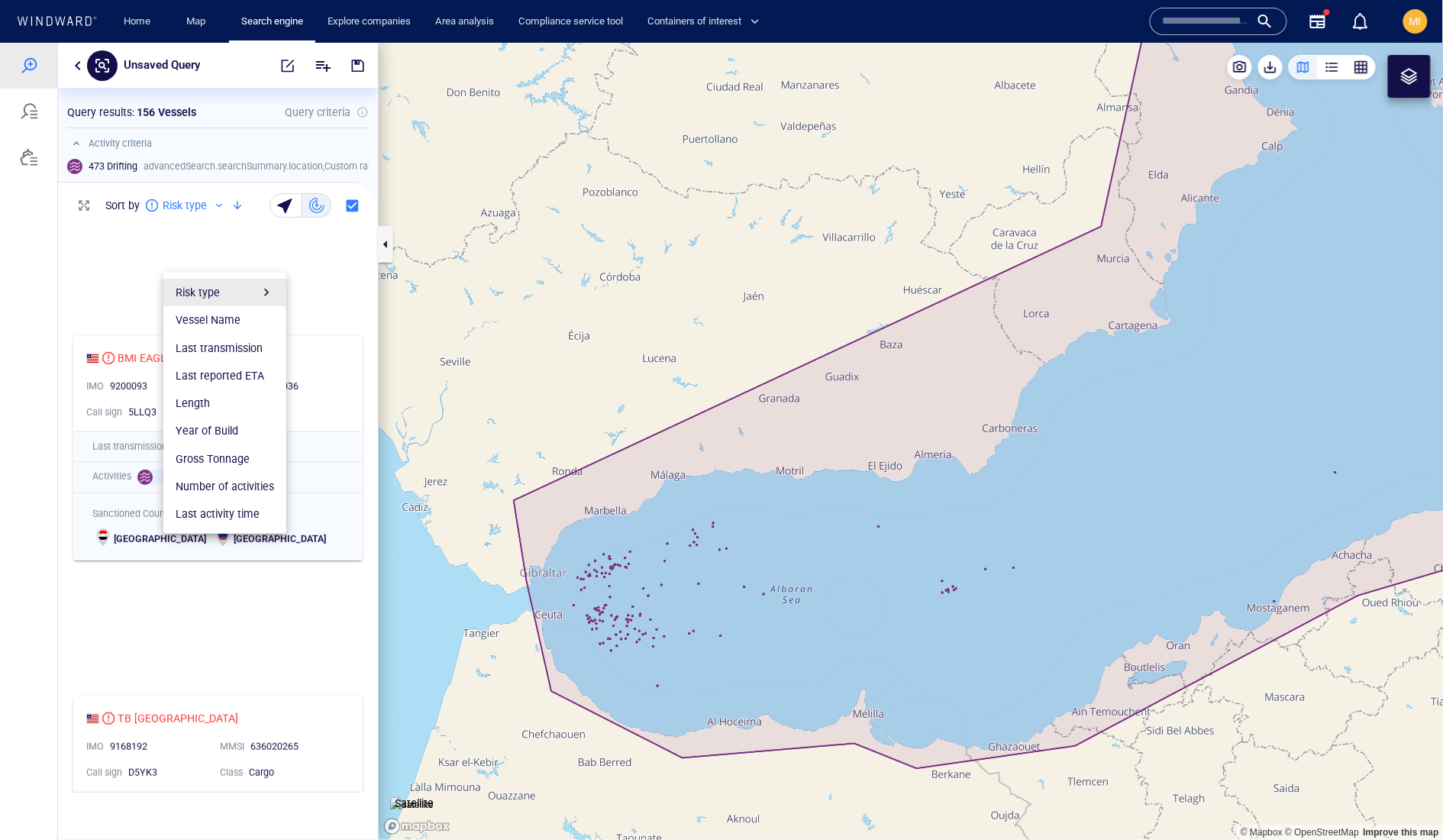
click at [240, 472] on li "Gross Tonnage" at bounding box center [225, 458] width 123 height 28
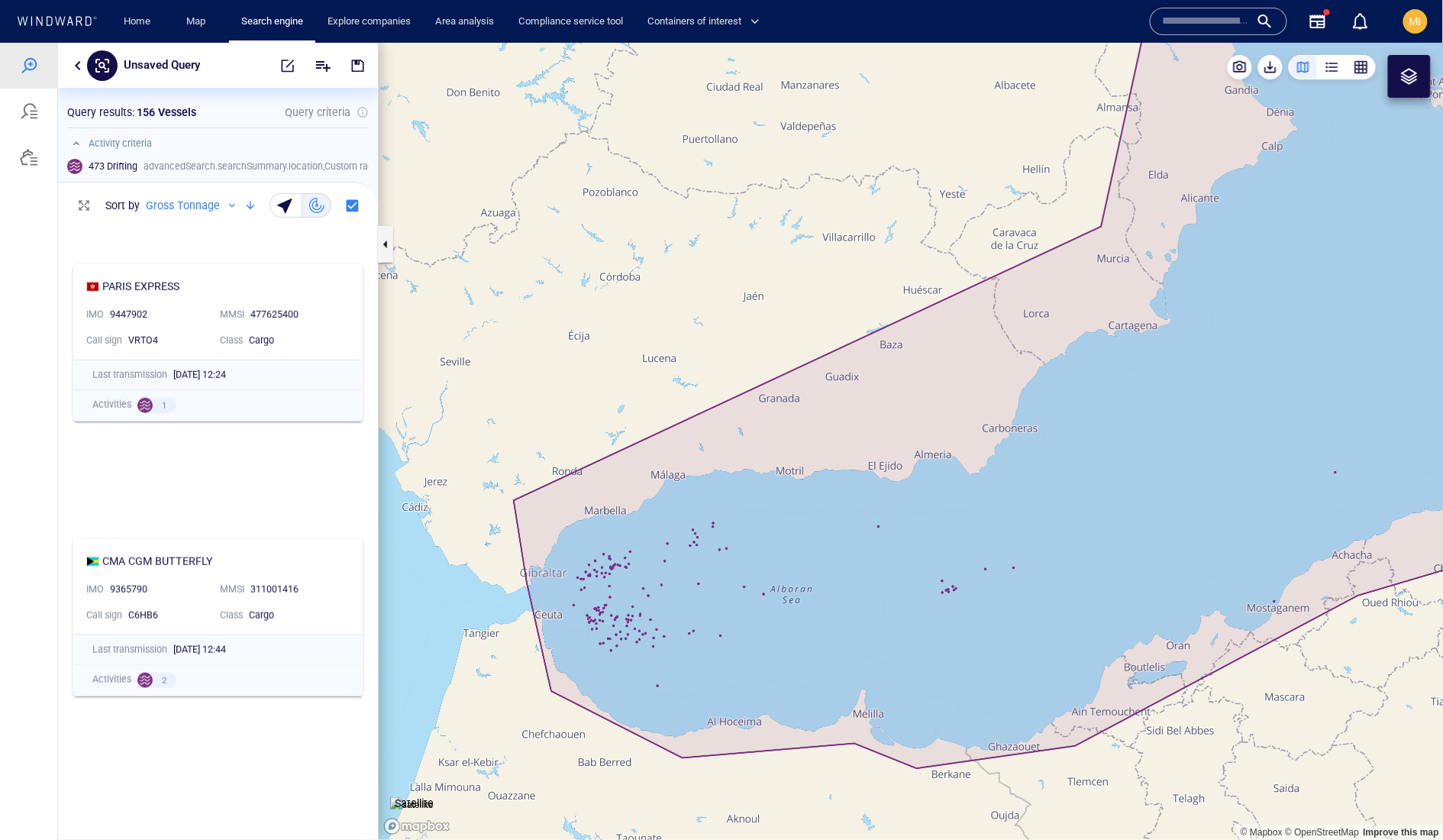
scroll to position [4697, 0]
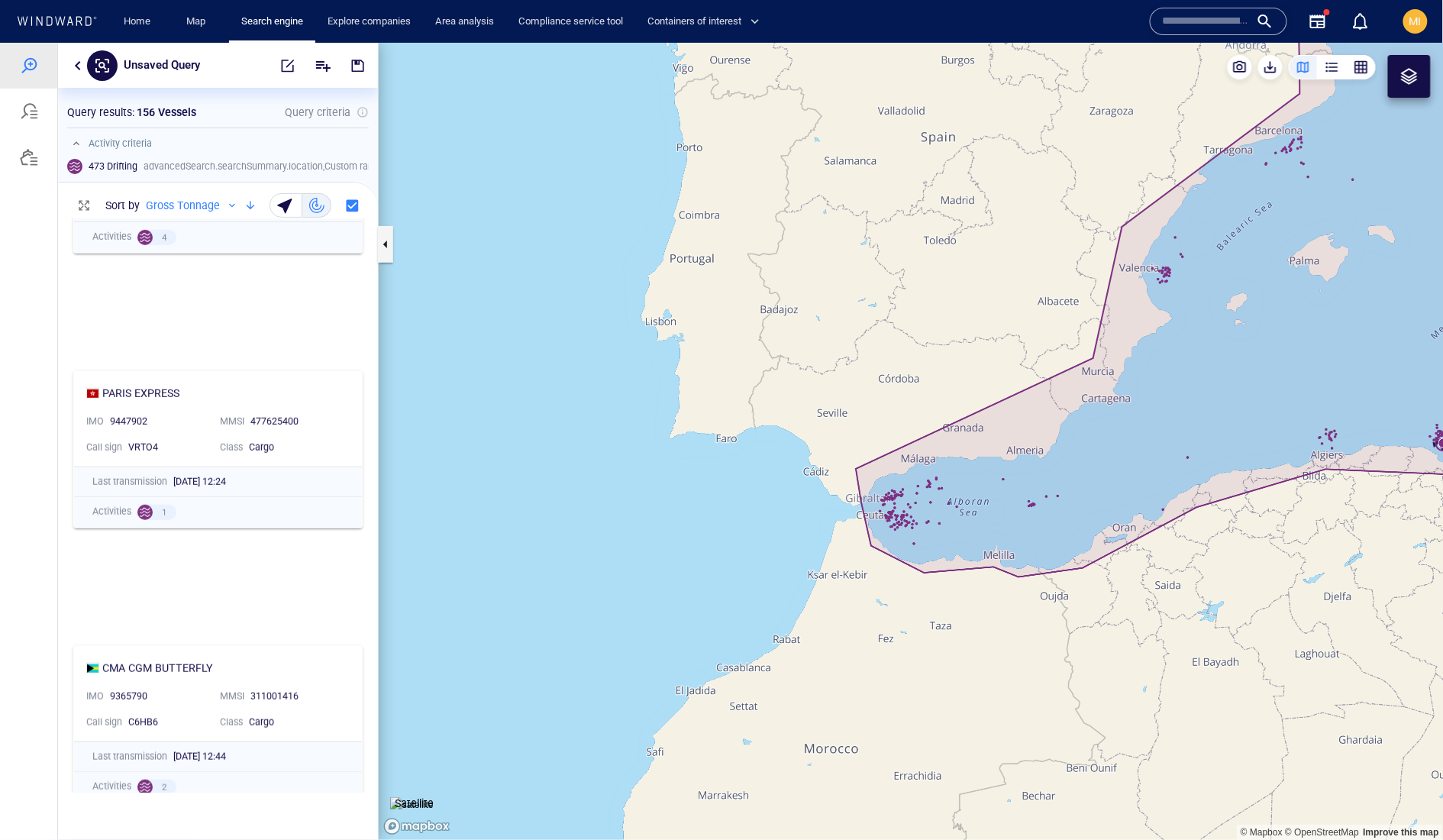
drag, startPoint x: 1089, startPoint y: 448, endPoint x: 786, endPoint y: 468, distance: 303.7
click at [791, 467] on canvas "Map" at bounding box center [911, 441] width 1066 height 797
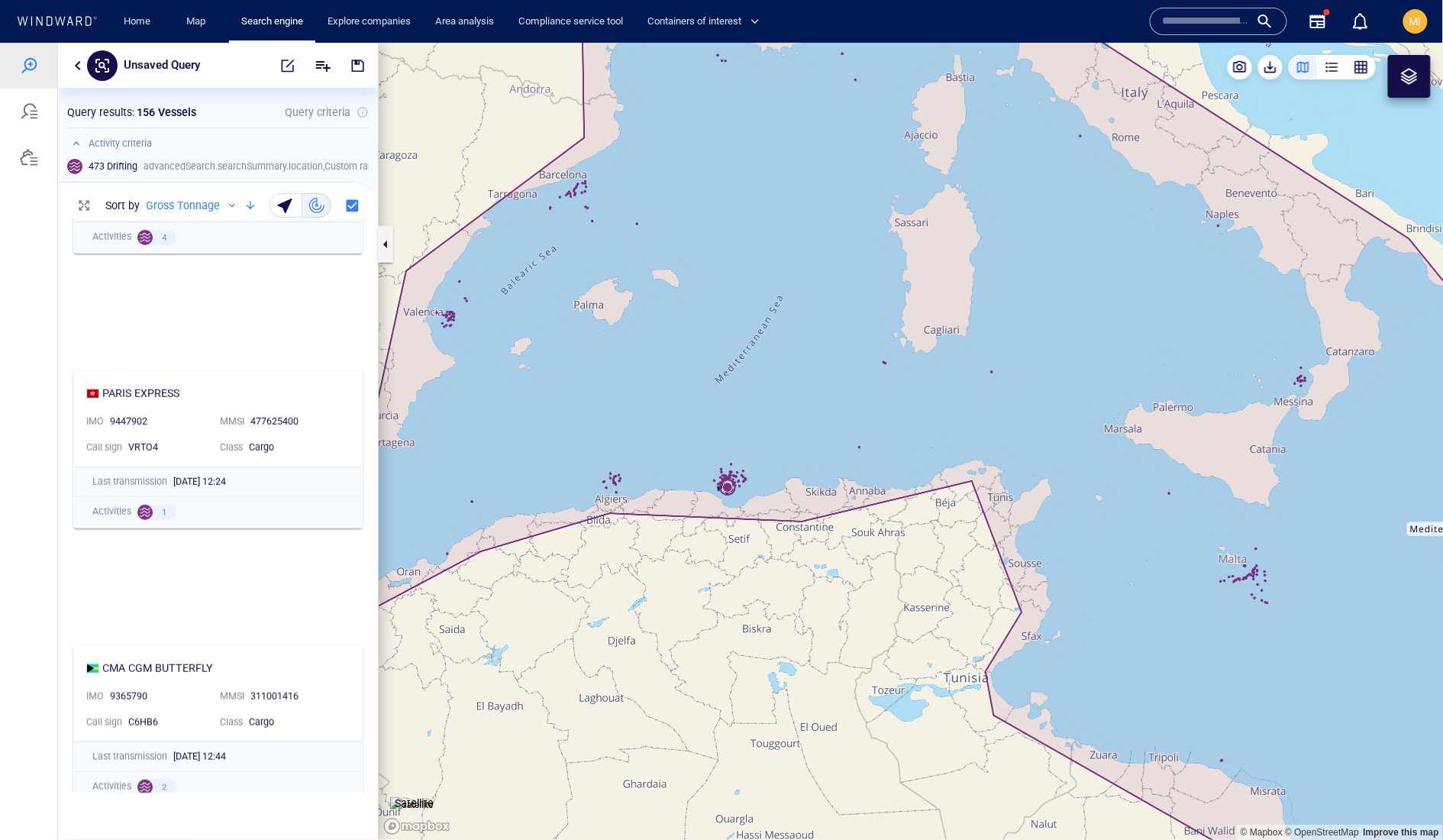
drag, startPoint x: 976, startPoint y: 474, endPoint x: 812, endPoint y: 391, distance: 183.8
click at [812, 391] on canvas "Map" at bounding box center [911, 441] width 1066 height 797
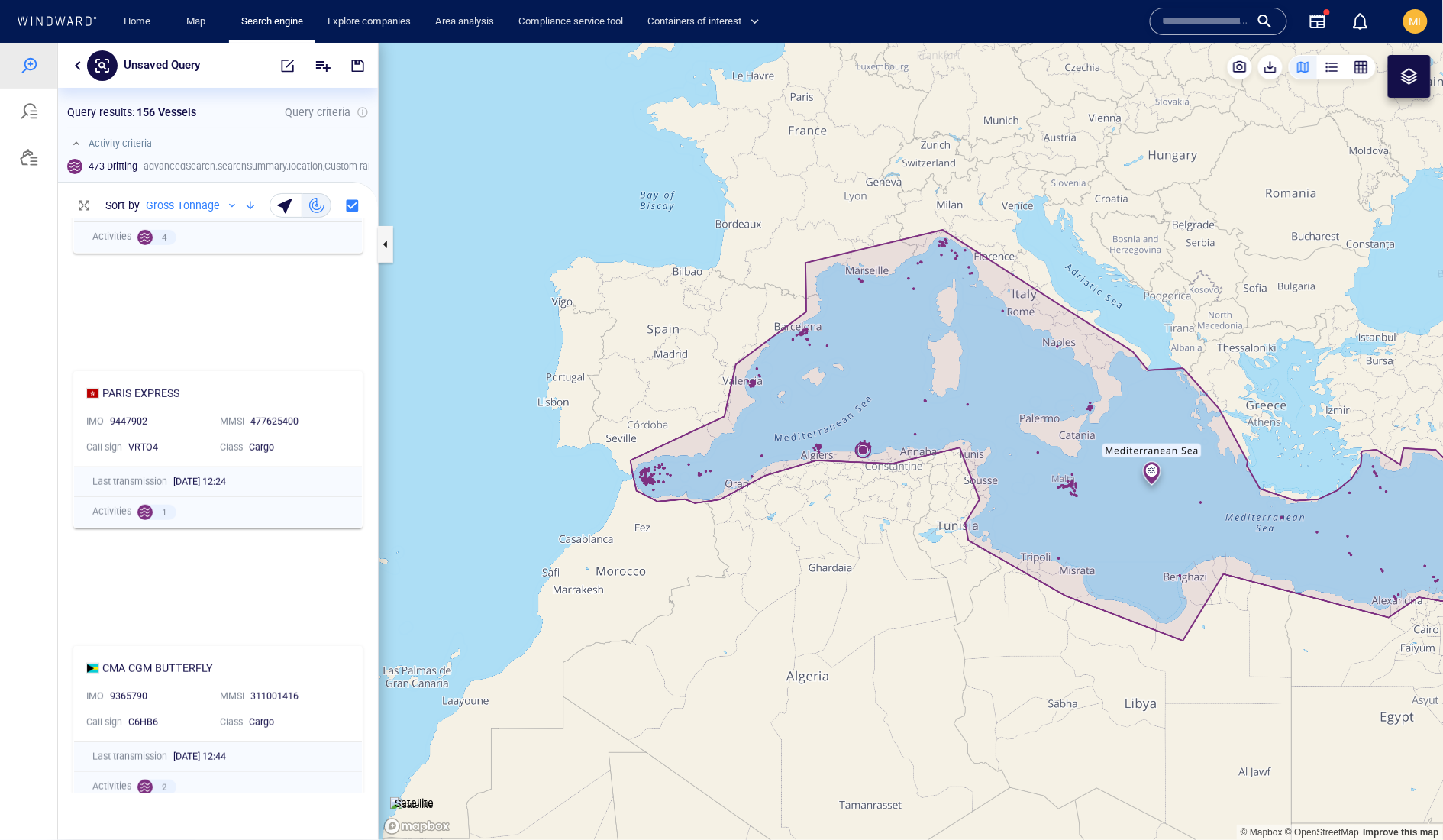
drag, startPoint x: 1188, startPoint y: 510, endPoint x: 1066, endPoint y: 458, distance: 132.6
click at [1067, 458] on canvas "Map" at bounding box center [911, 441] width 1066 height 797
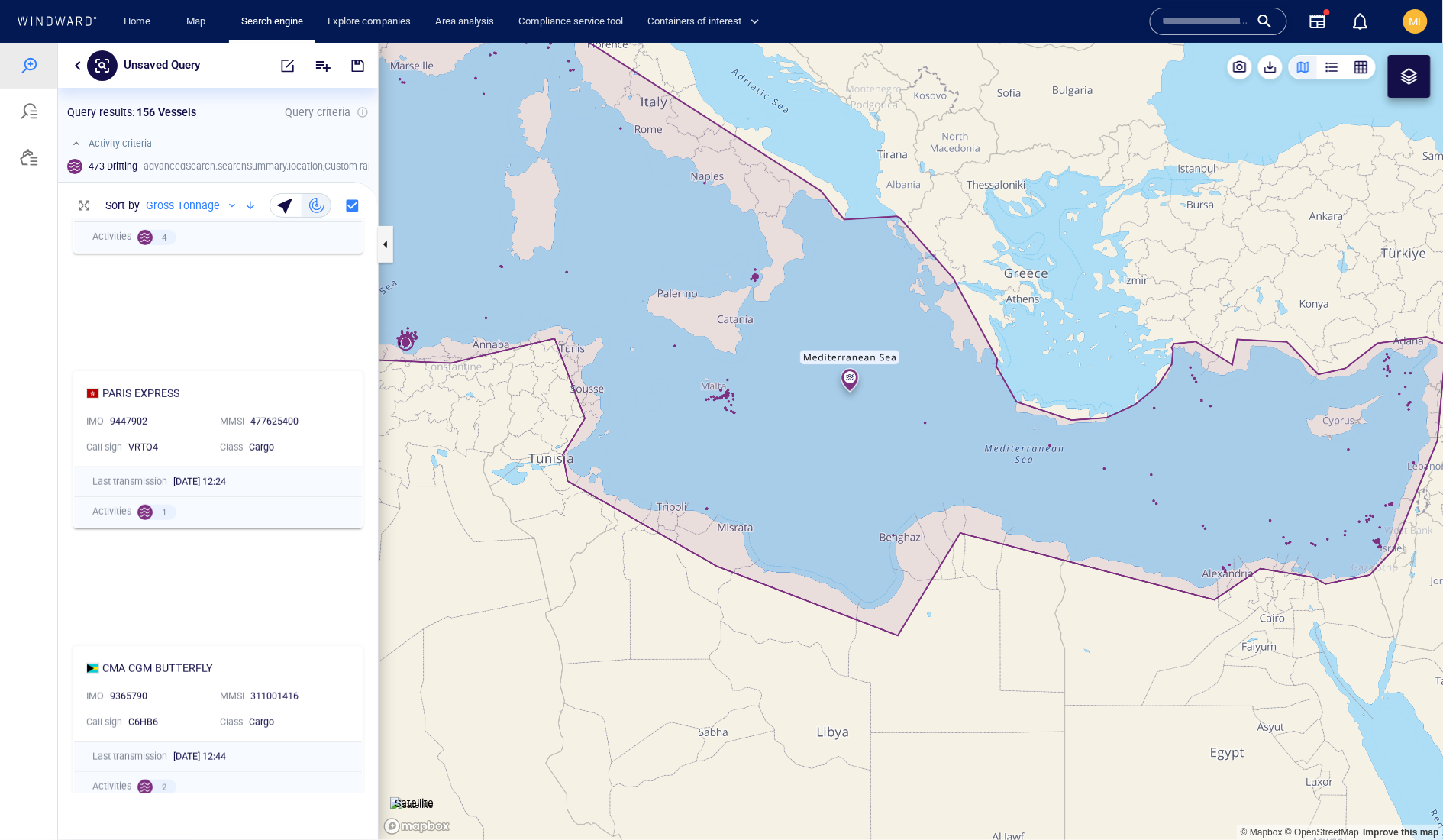
drag, startPoint x: 1254, startPoint y: 447, endPoint x: 1158, endPoint y: 412, distance: 102.2
click at [1158, 412] on canvas "Map" at bounding box center [911, 441] width 1066 height 797
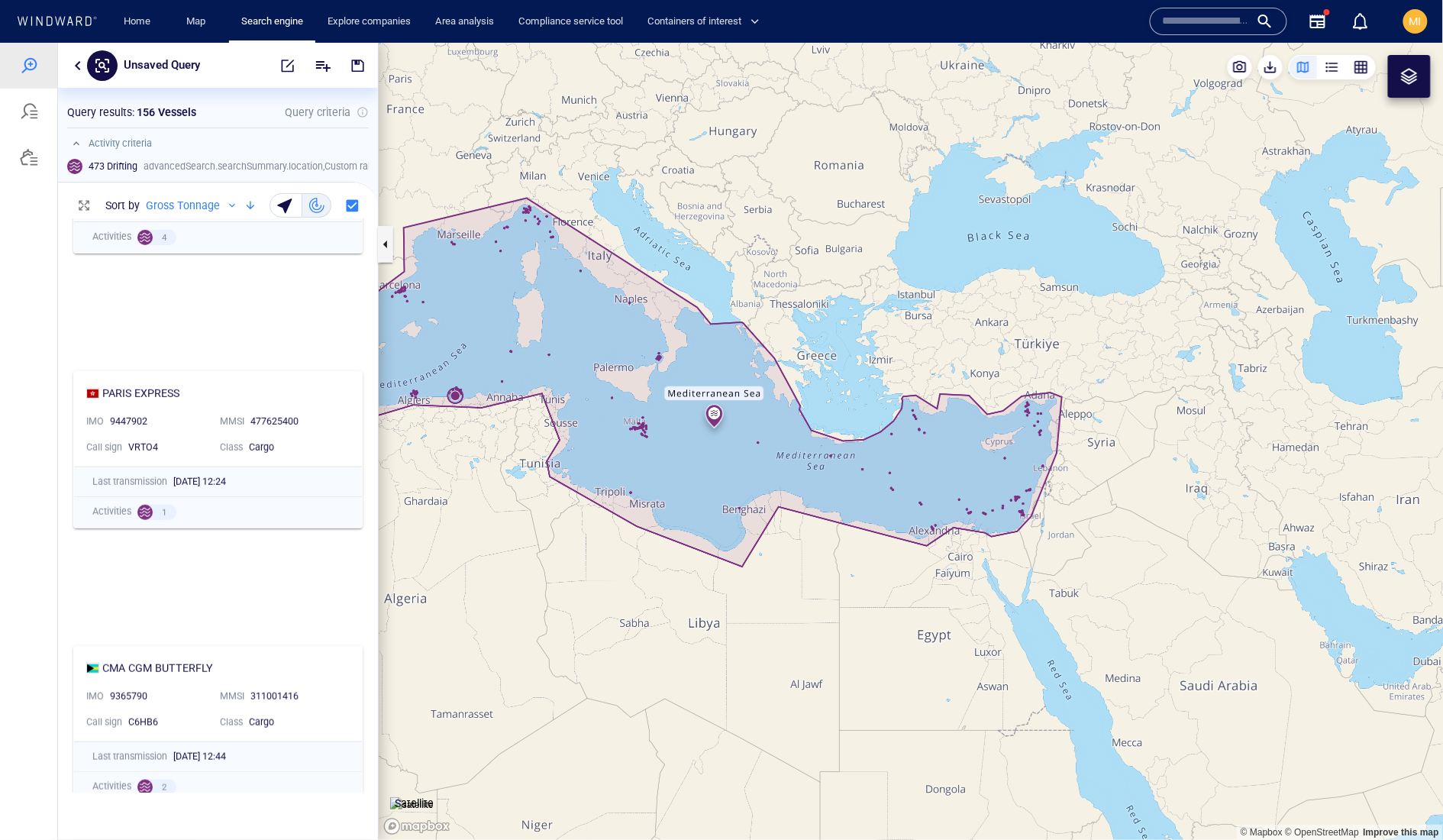
drag, startPoint x: 714, startPoint y: 488, endPoint x: 908, endPoint y: 528, distance: 198.1
click at [908, 528] on canvas "Map" at bounding box center [911, 441] width 1066 height 797
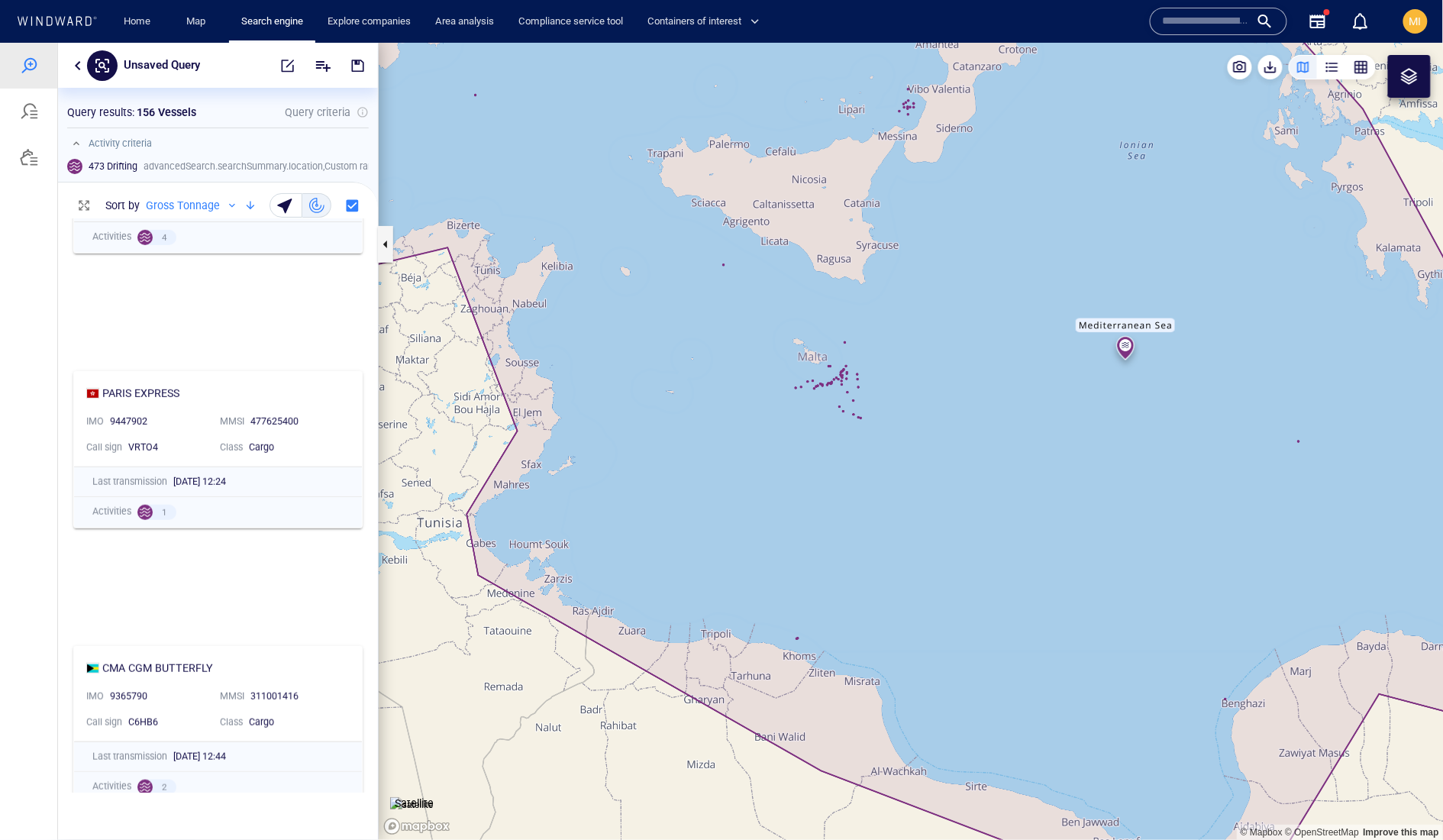
drag, startPoint x: 874, startPoint y: 495, endPoint x: 1251, endPoint y: 510, distance: 377.3
click at [1250, 510] on canvas "Map" at bounding box center [911, 441] width 1066 height 797
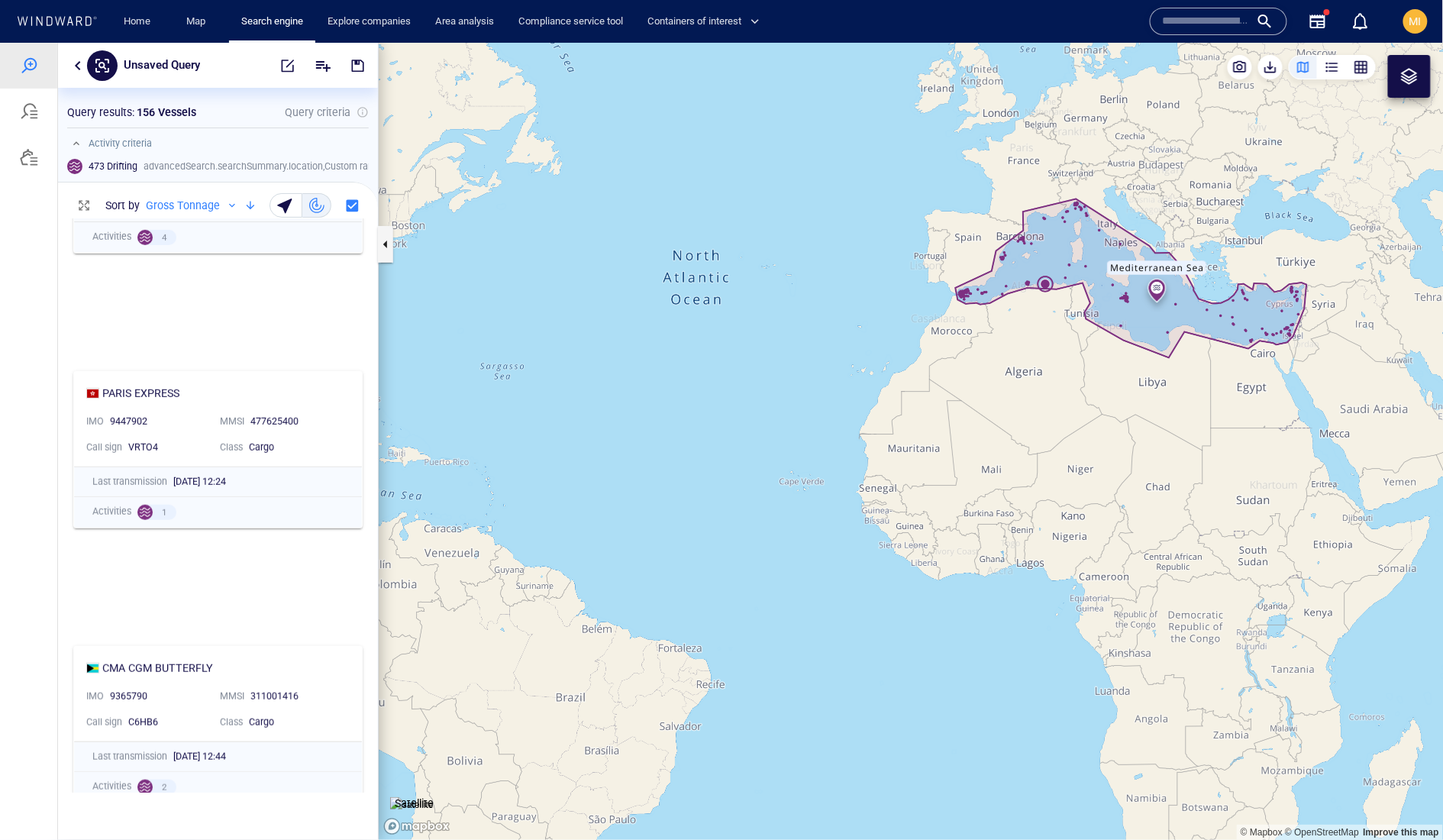
drag, startPoint x: 1009, startPoint y: 294, endPoint x: 938, endPoint y: 308, distance: 72.4
click at [941, 308] on canvas "Map" at bounding box center [911, 441] width 1066 height 797
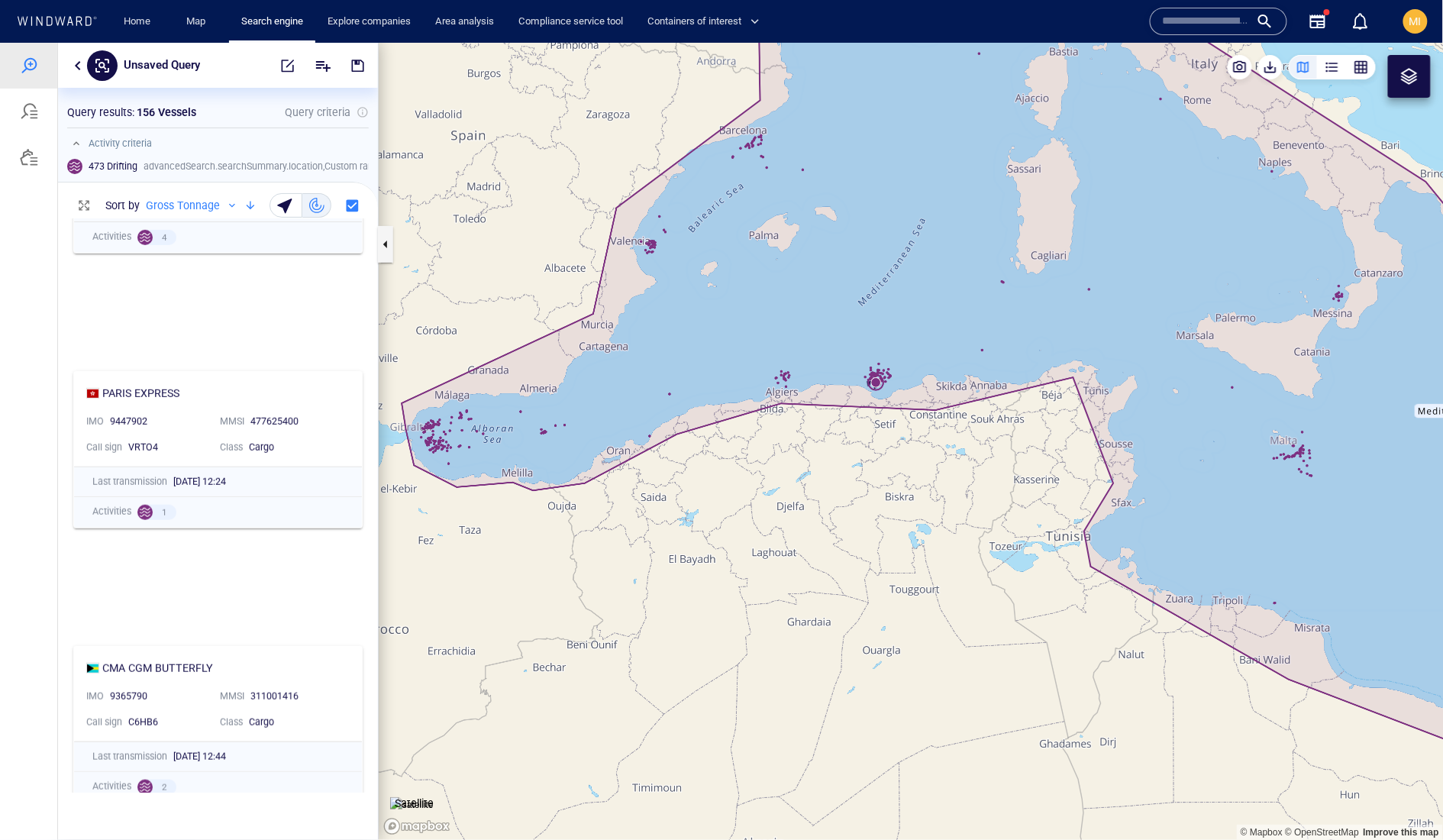
click at [710, 431] on canvas "Map" at bounding box center [911, 441] width 1066 height 797
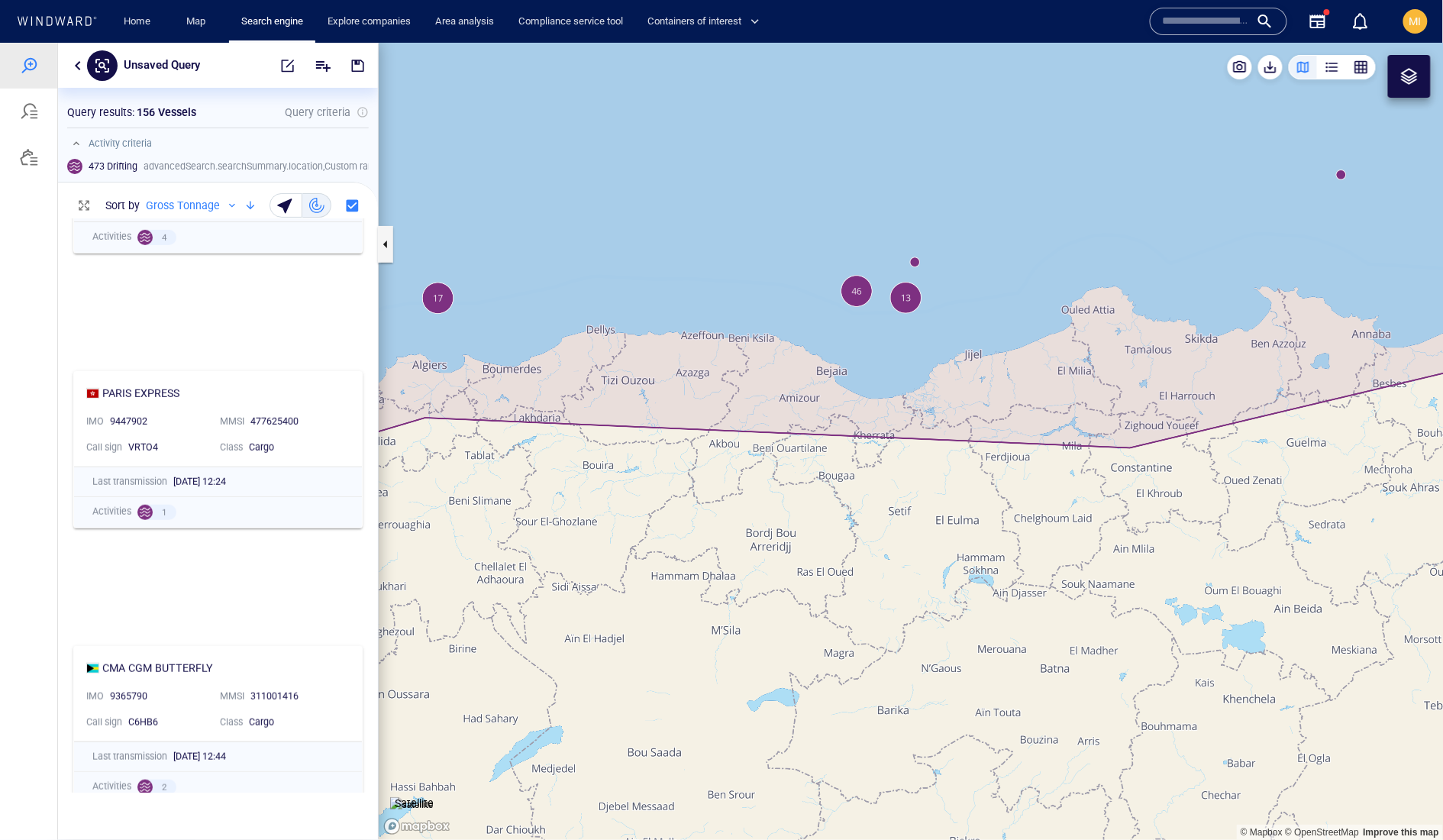
drag, startPoint x: 872, startPoint y: 345, endPoint x: 872, endPoint y: 413, distance: 68.0
click at [872, 401] on canvas "Map" at bounding box center [911, 441] width 1066 height 797
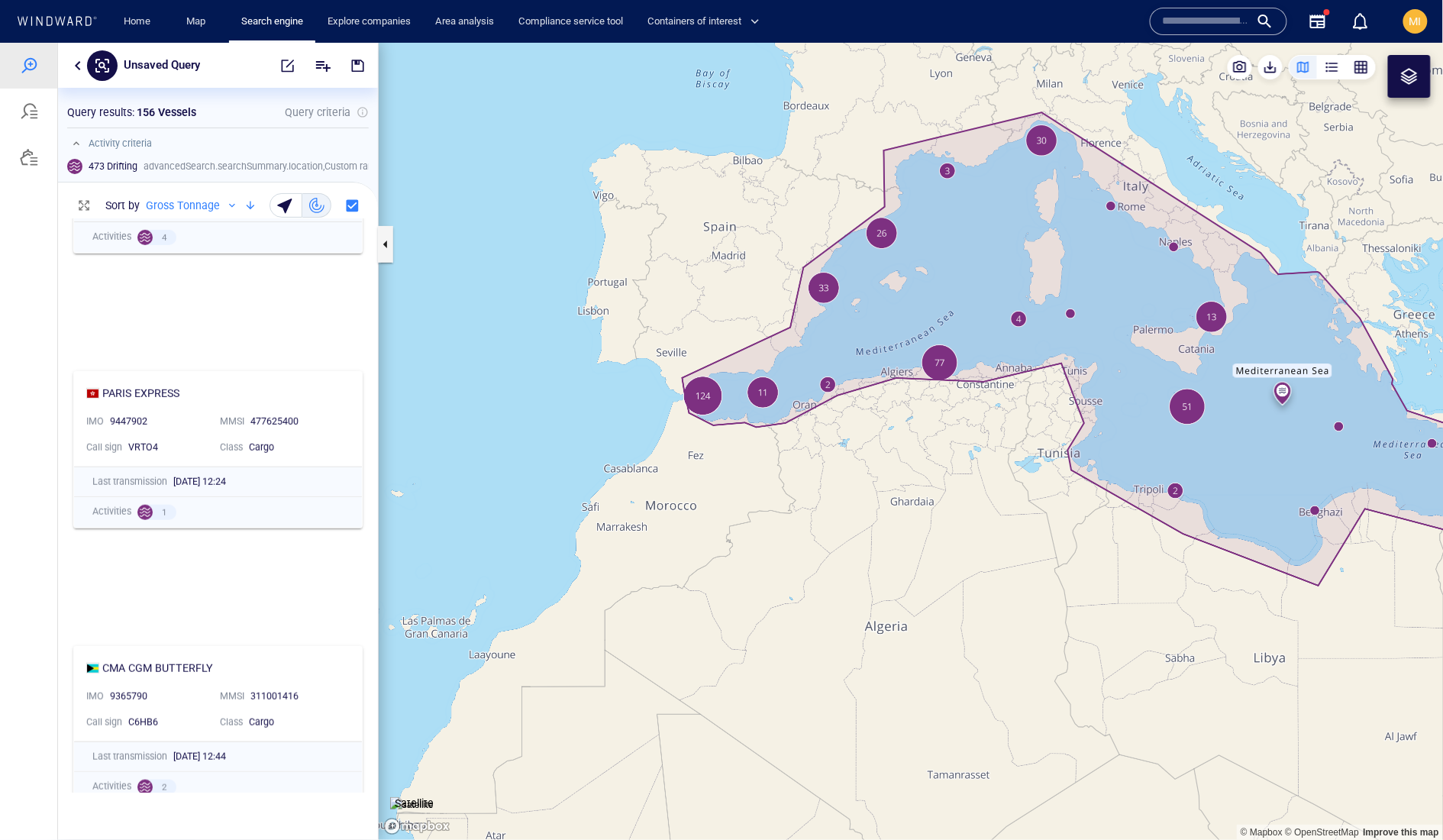
drag, startPoint x: 1141, startPoint y: 296, endPoint x: 1030, endPoint y: 282, distance: 111.9
click at [1036, 283] on canvas "Map" at bounding box center [911, 441] width 1066 height 797
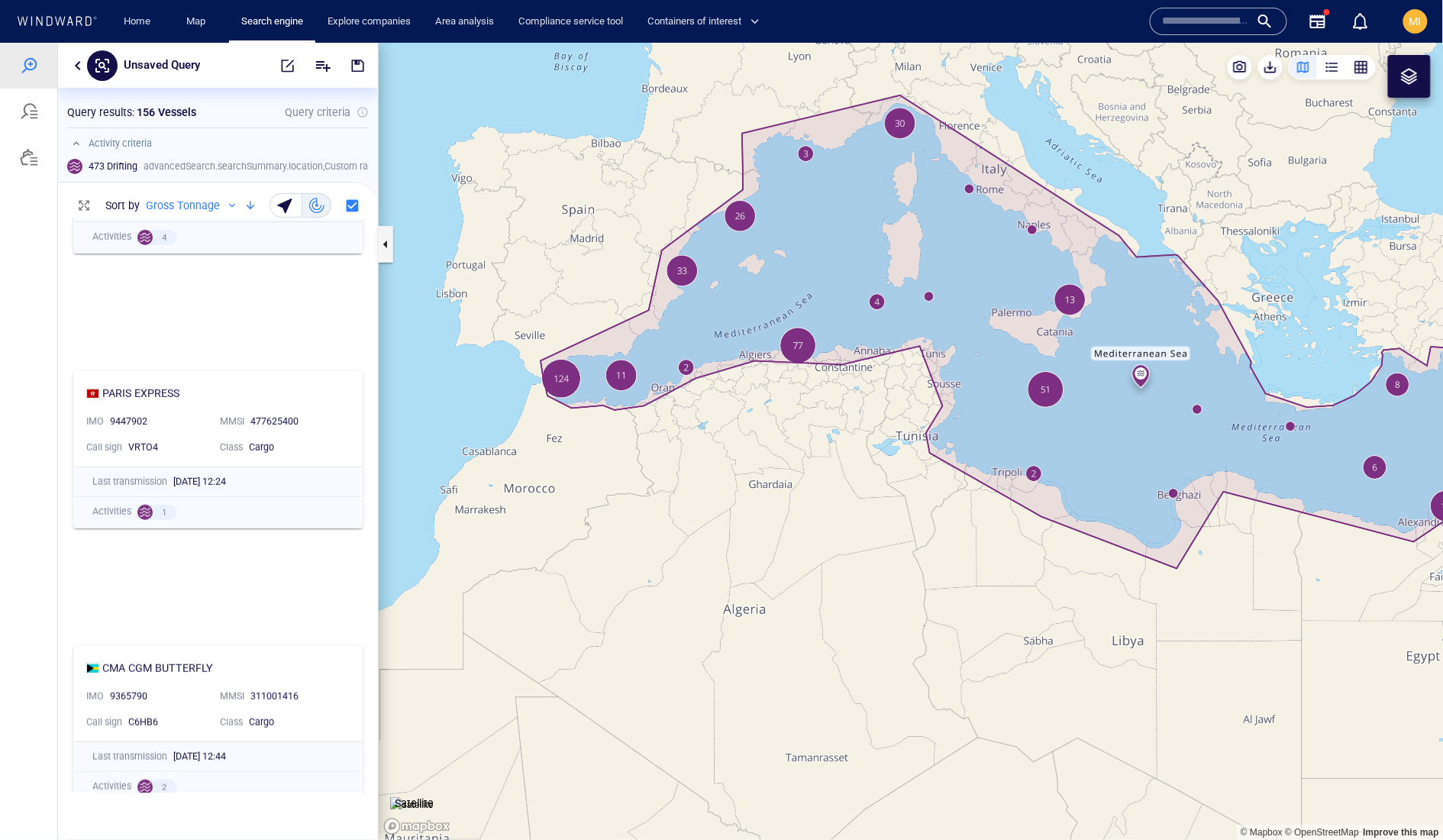
drag, startPoint x: 1131, startPoint y: 342, endPoint x: 1055, endPoint y: 293, distance: 90.4
click at [1055, 293] on canvas "Map" at bounding box center [911, 441] width 1066 height 797
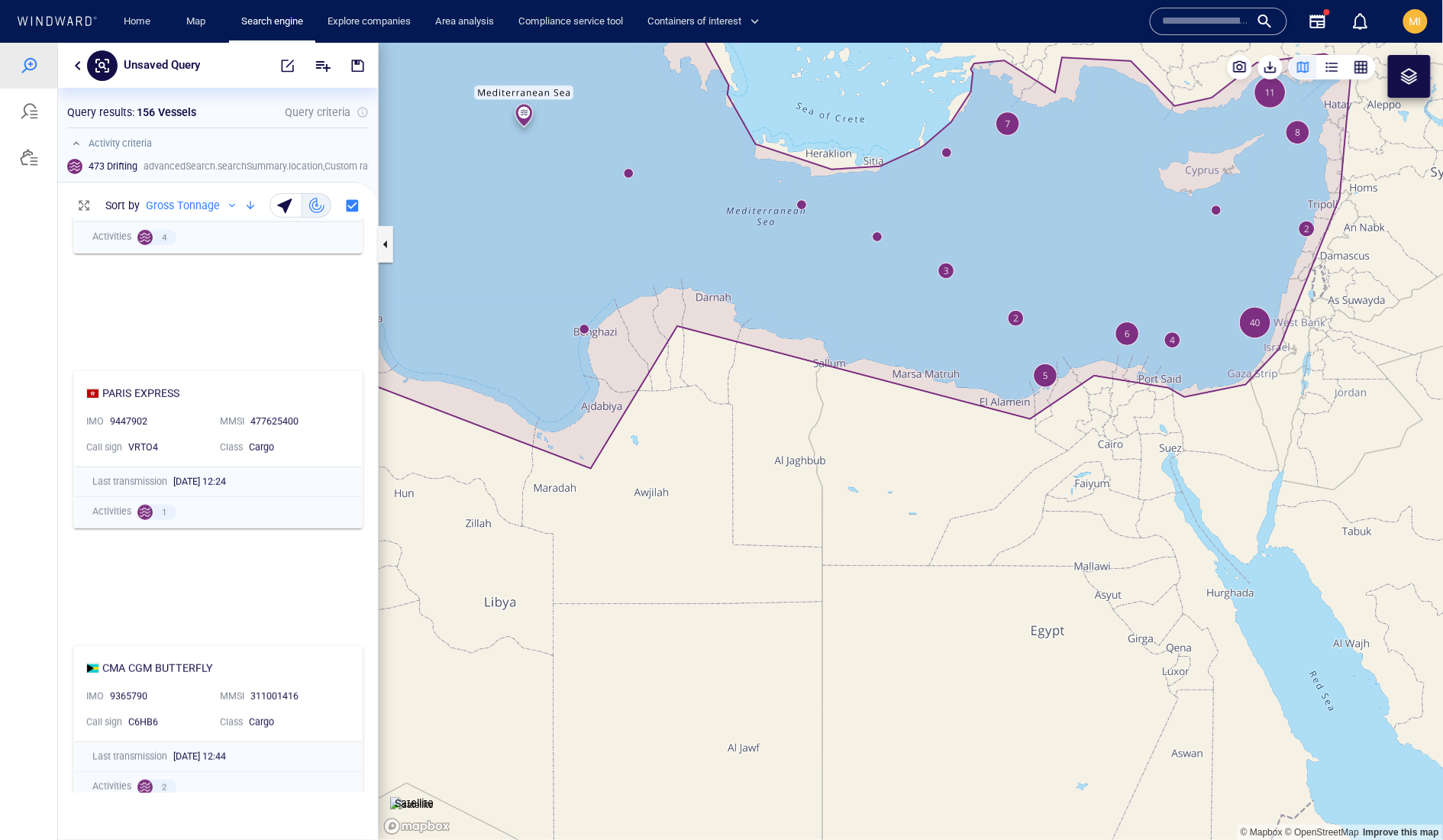
drag, startPoint x: 1147, startPoint y: 274, endPoint x: 1092, endPoint y: 406, distance: 143.0
click at [1095, 401] on canvas "Map" at bounding box center [911, 441] width 1066 height 797
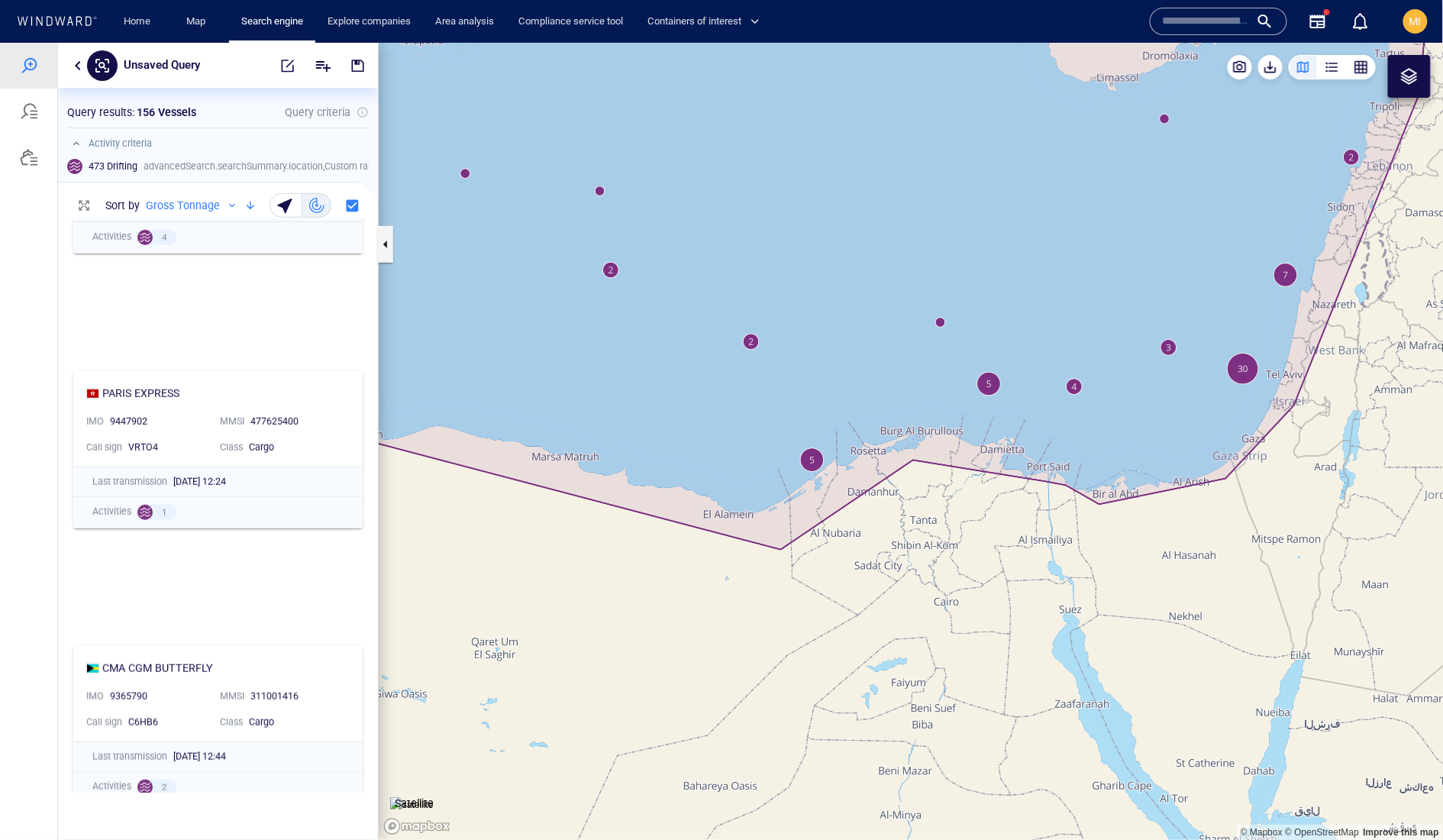
drag, startPoint x: 1065, startPoint y: 441, endPoint x: 1021, endPoint y: 459, distance: 47.5
click at [1021, 459] on canvas "Map" at bounding box center [911, 441] width 1066 height 797
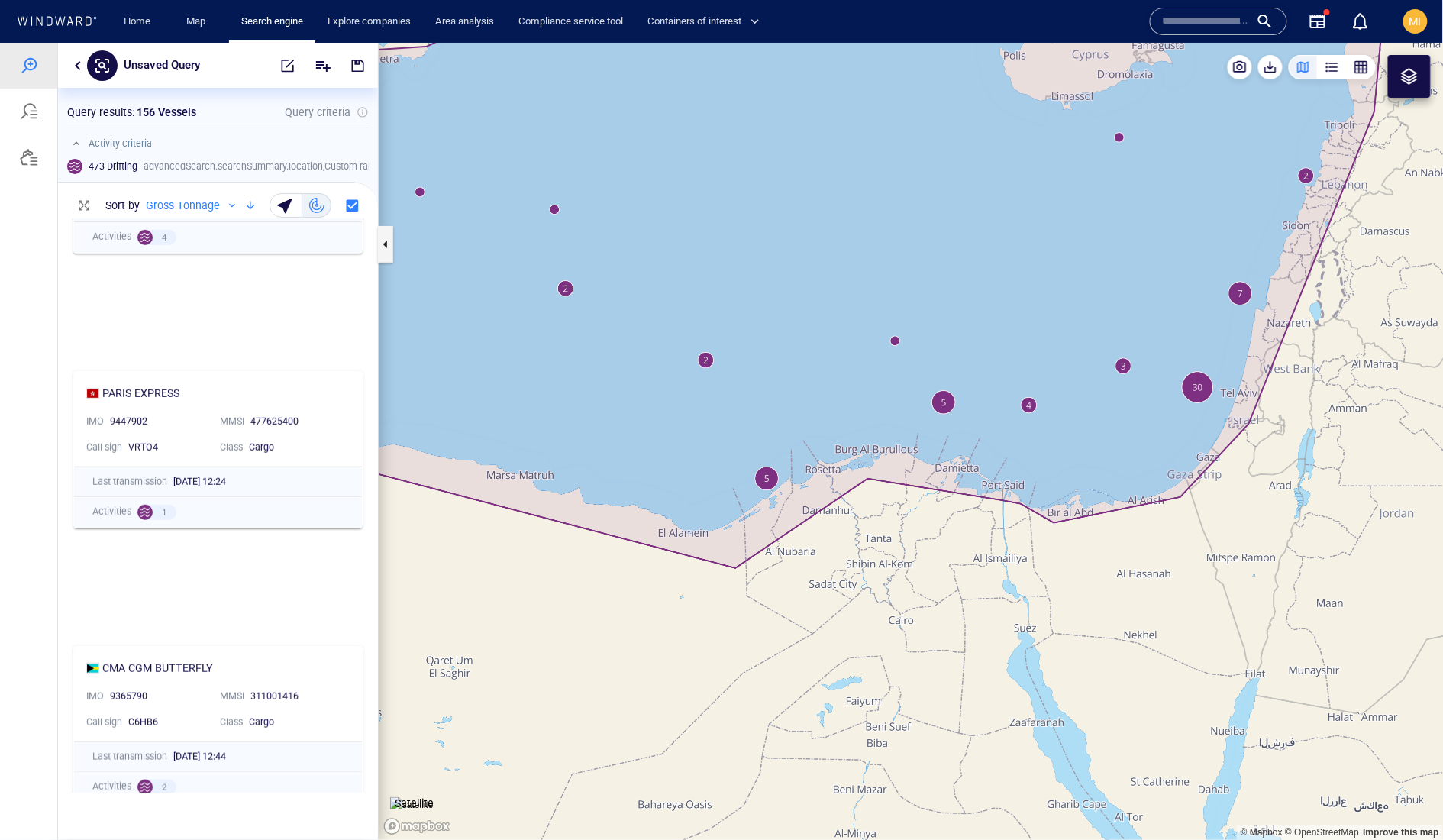
click at [1199, 396] on canvas "Map" at bounding box center [911, 441] width 1066 height 797
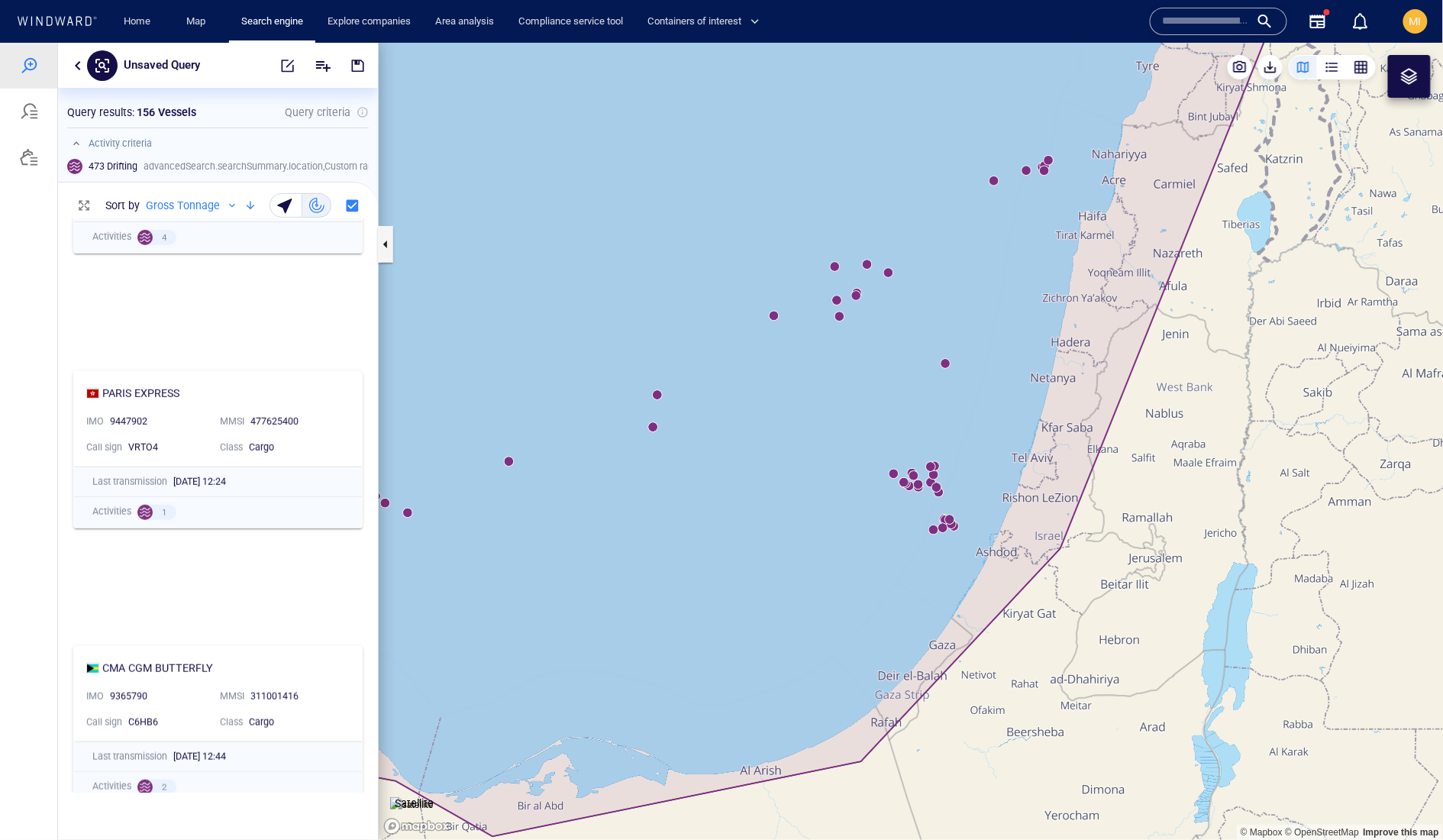
click at [935, 489] on canvas "Map" at bounding box center [911, 441] width 1066 height 797
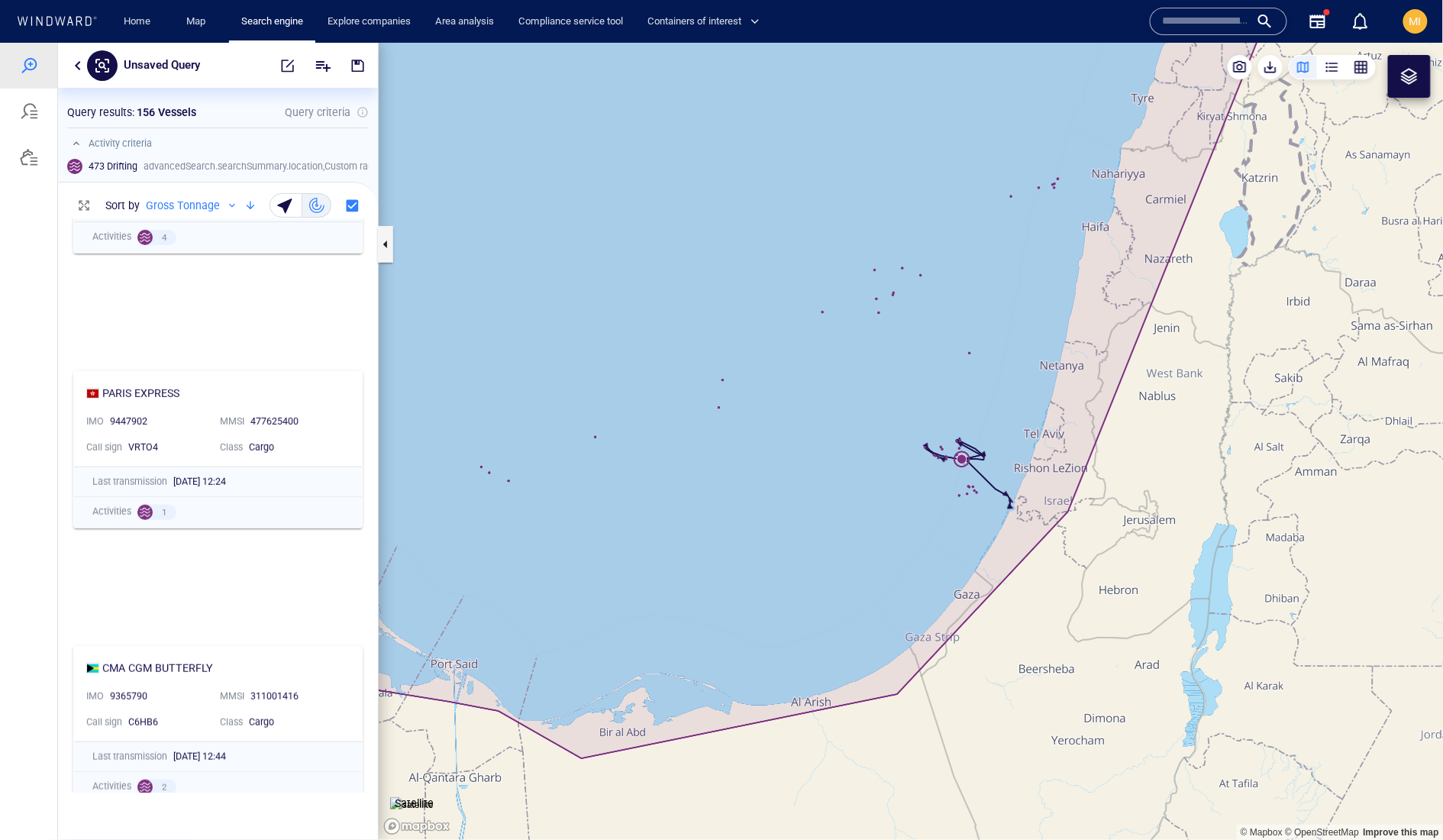
click at [968, 351] on canvas "Map" at bounding box center [911, 441] width 1066 height 797
click at [970, 351] on canvas "Map" at bounding box center [911, 441] width 1066 height 797
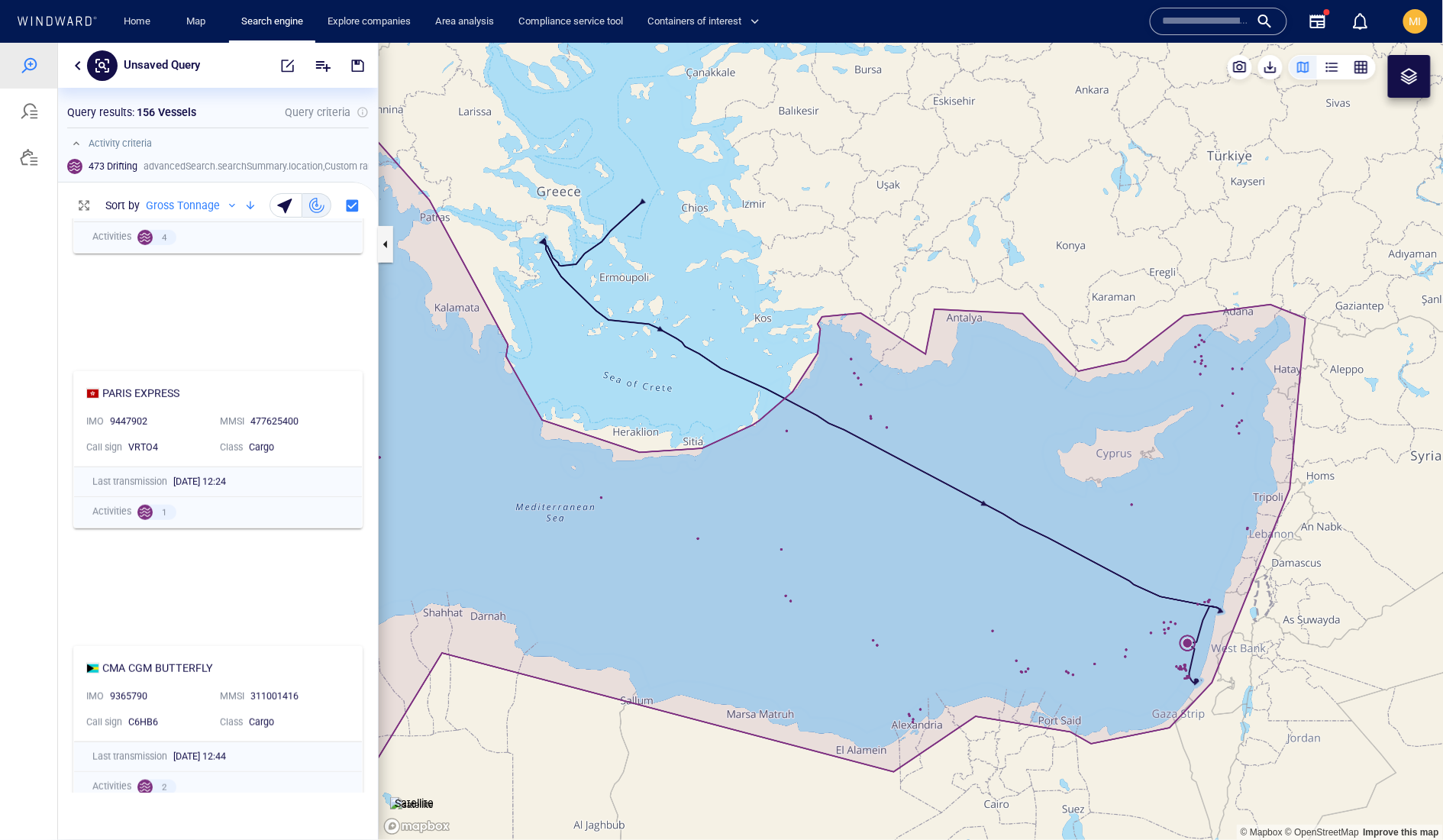
drag, startPoint x: 1171, startPoint y: 465, endPoint x: 1131, endPoint y: 431, distance: 52.5
click at [1133, 433] on canvas "Map" at bounding box center [911, 441] width 1066 height 797
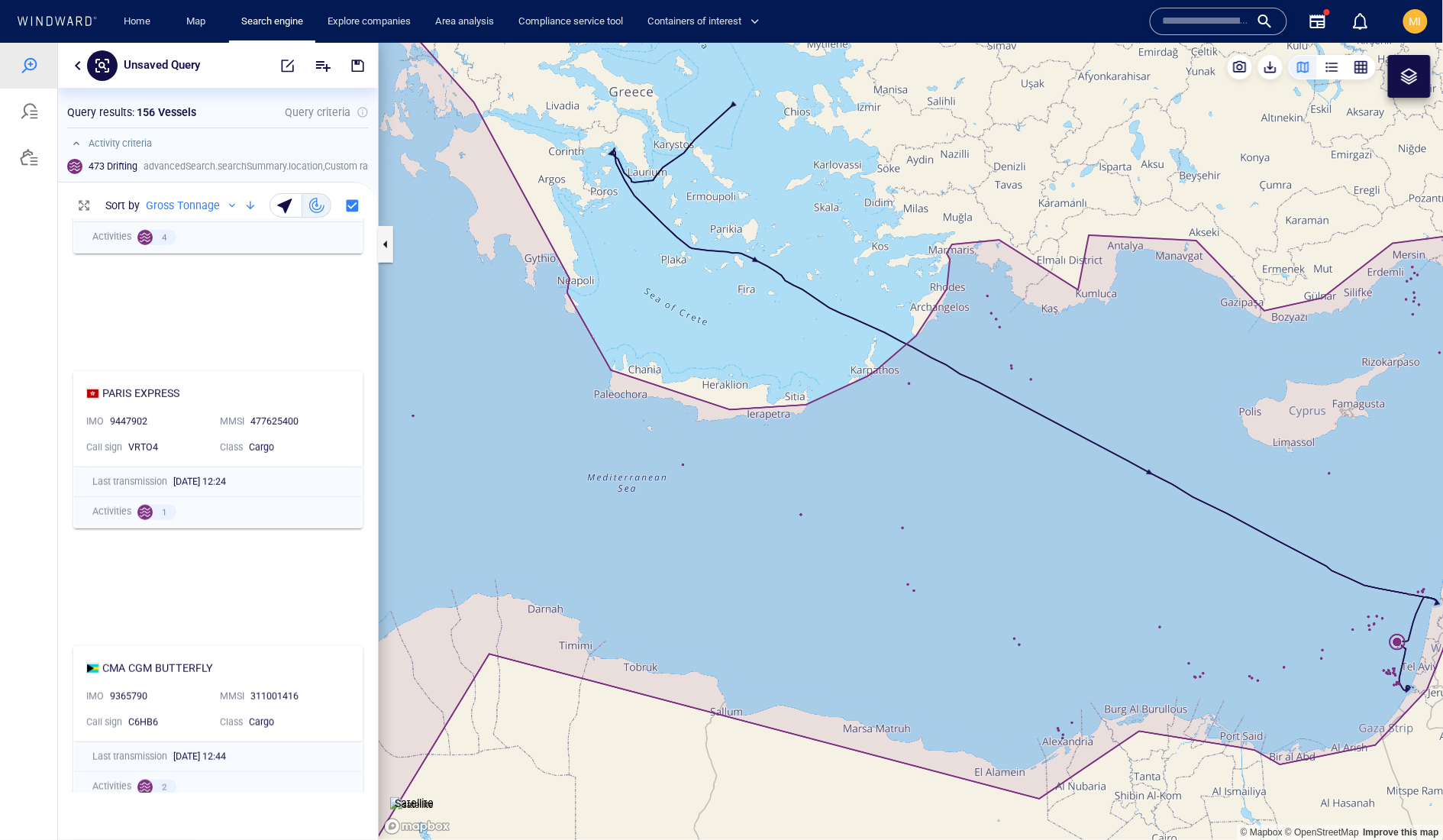
drag, startPoint x: 619, startPoint y: 571, endPoint x: 945, endPoint y: 557, distance: 326.3
click at [947, 557] on canvas "Map" at bounding box center [911, 441] width 1066 height 797
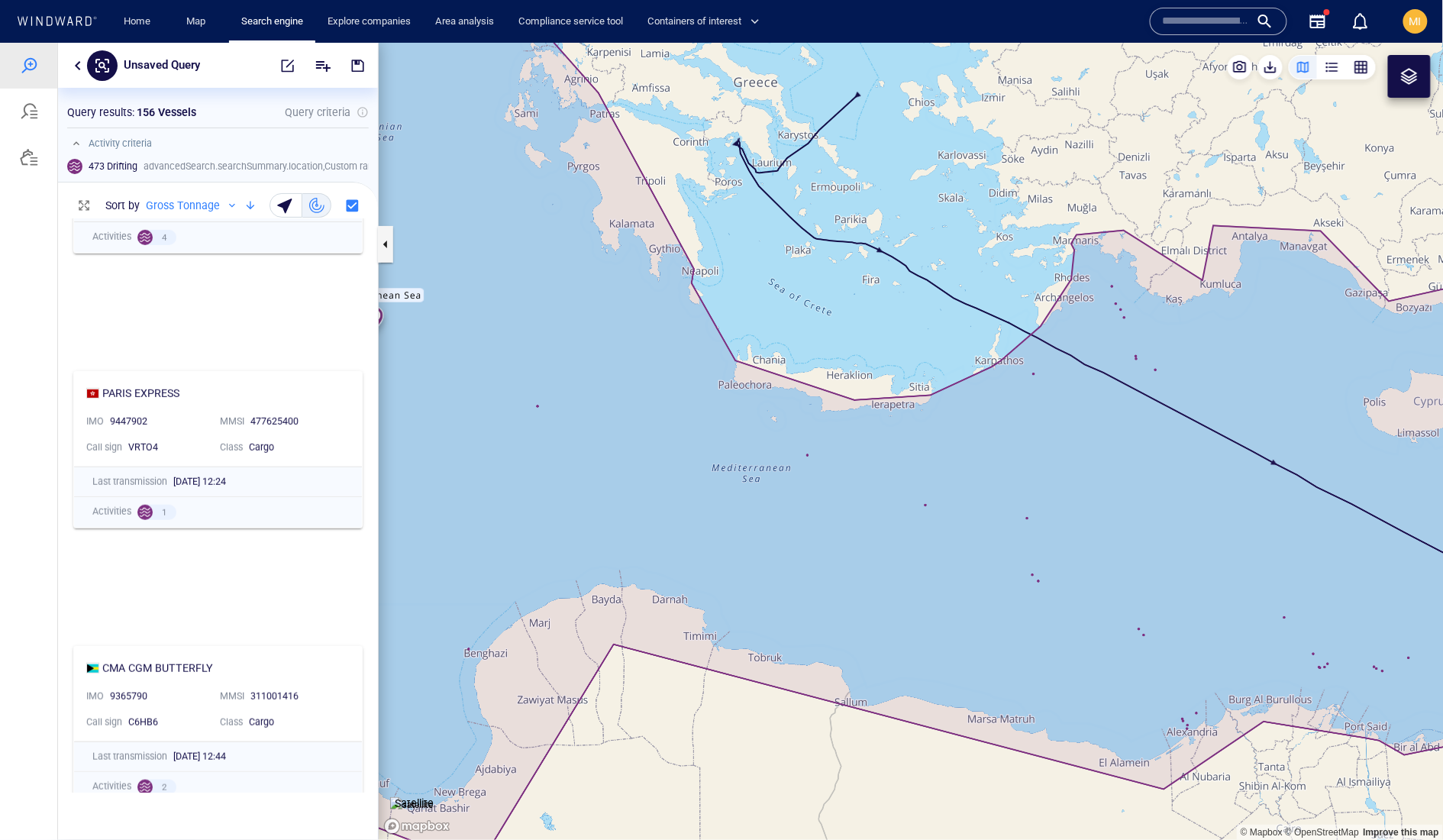
click at [860, 516] on canvas "Map" at bounding box center [911, 441] width 1066 height 797
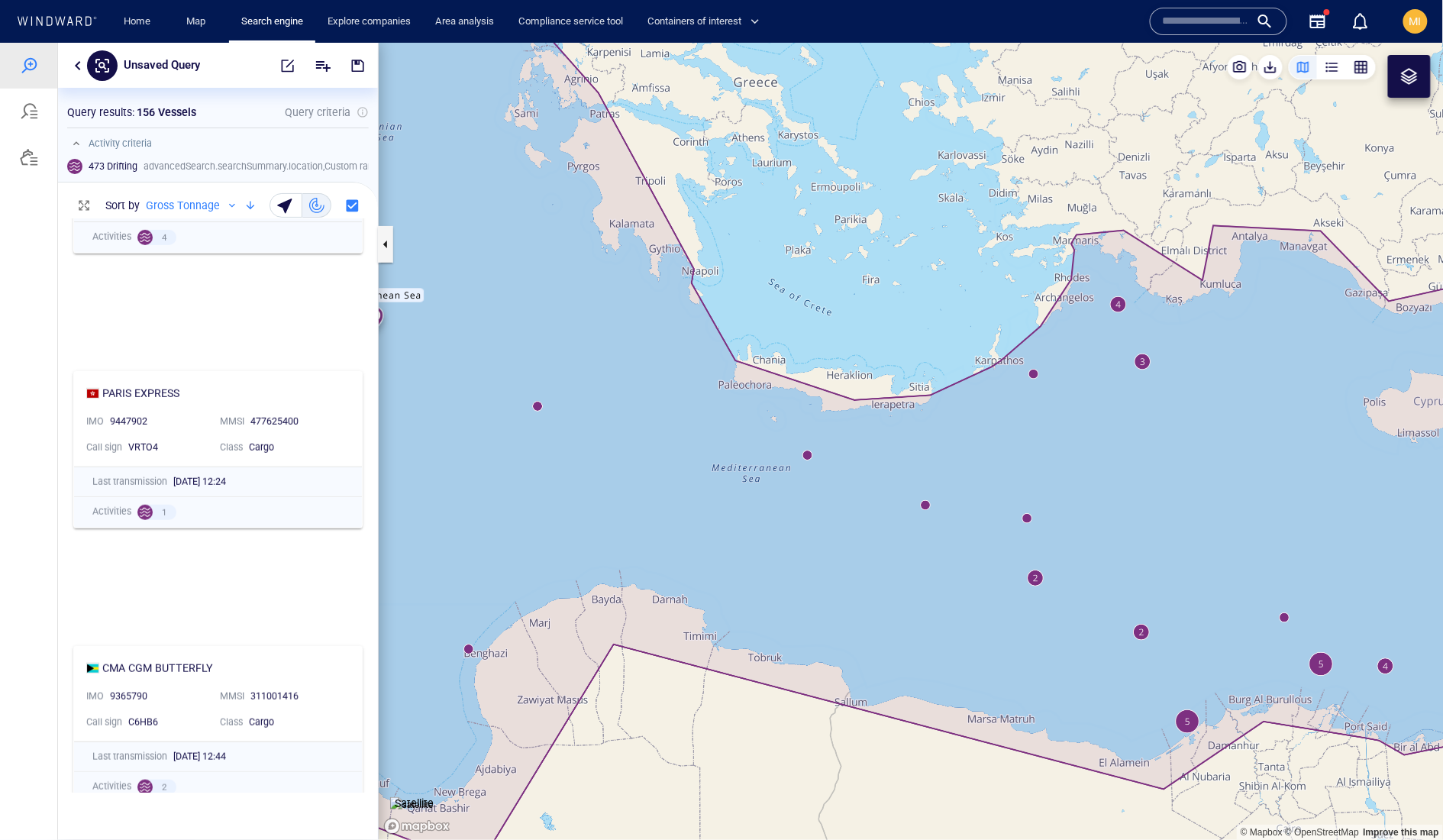
click at [924, 506] on canvas "Map" at bounding box center [911, 441] width 1066 height 797
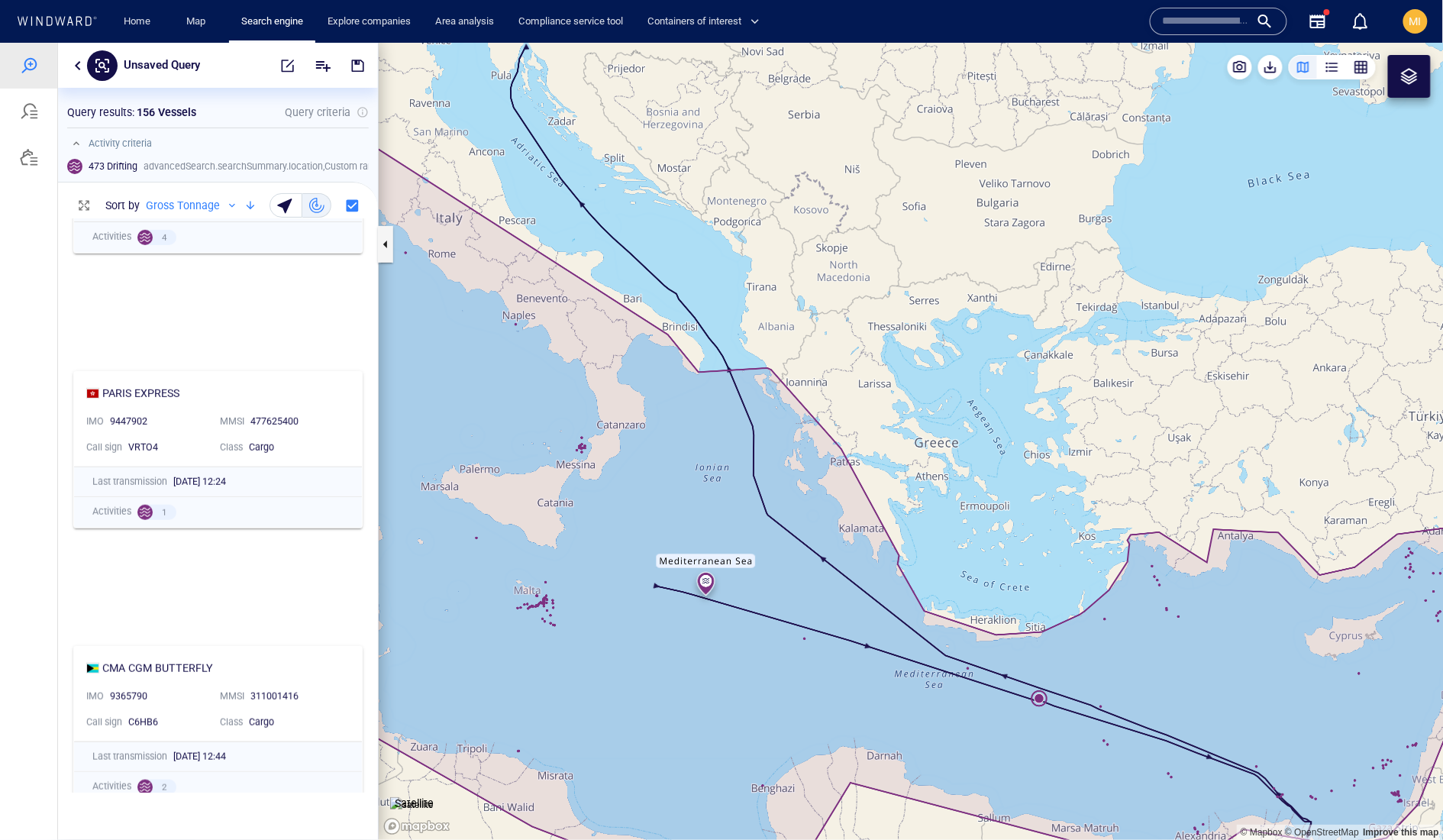
drag, startPoint x: 725, startPoint y: 589, endPoint x: 681, endPoint y: 549, distance: 59.5
click at [682, 549] on canvas "Map" at bounding box center [911, 441] width 1066 height 797
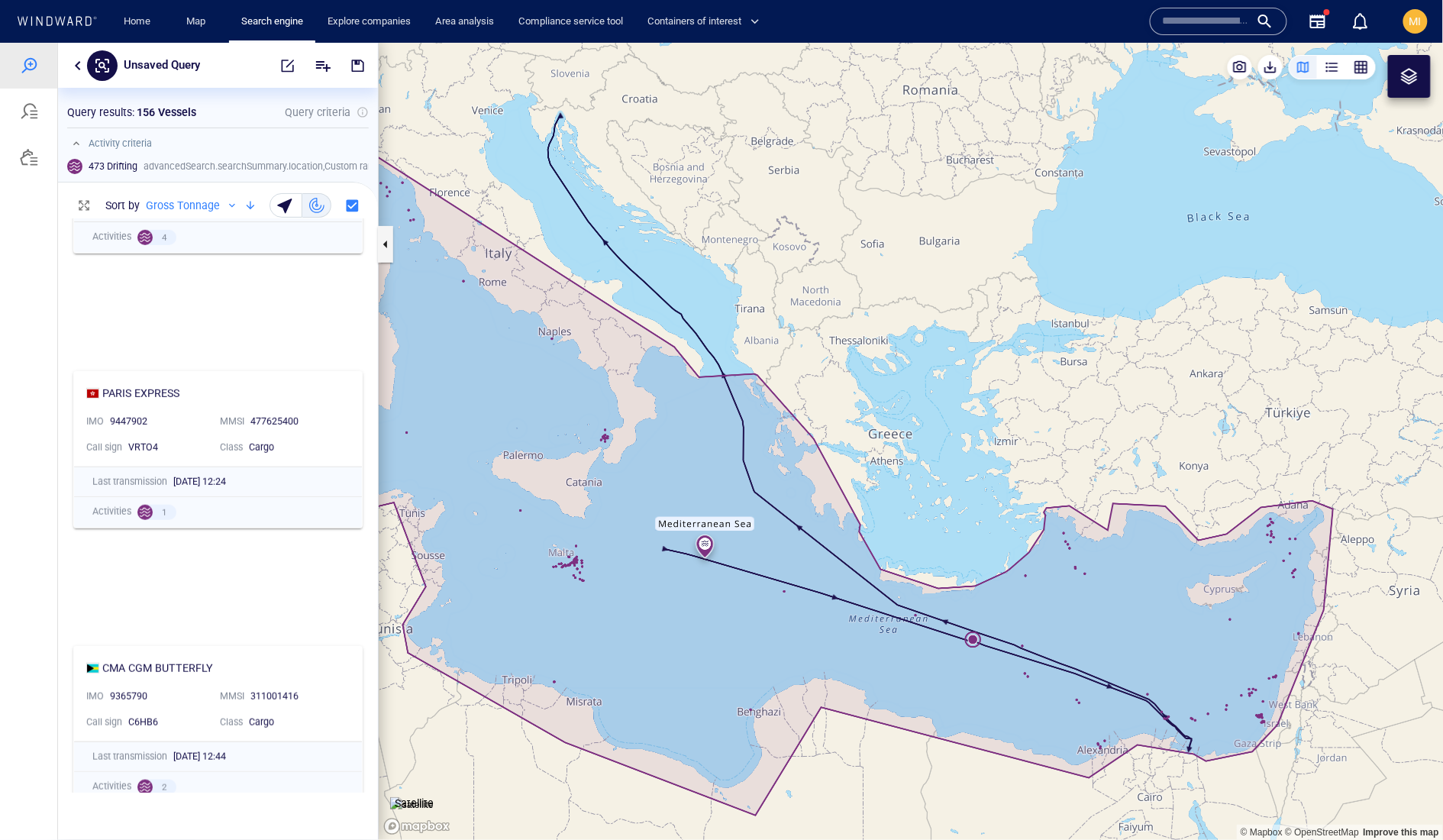
drag, startPoint x: 649, startPoint y: 660, endPoint x: 908, endPoint y: 650, distance: 259.2
click at [908, 650] on canvas "Map" at bounding box center [911, 441] width 1066 height 797
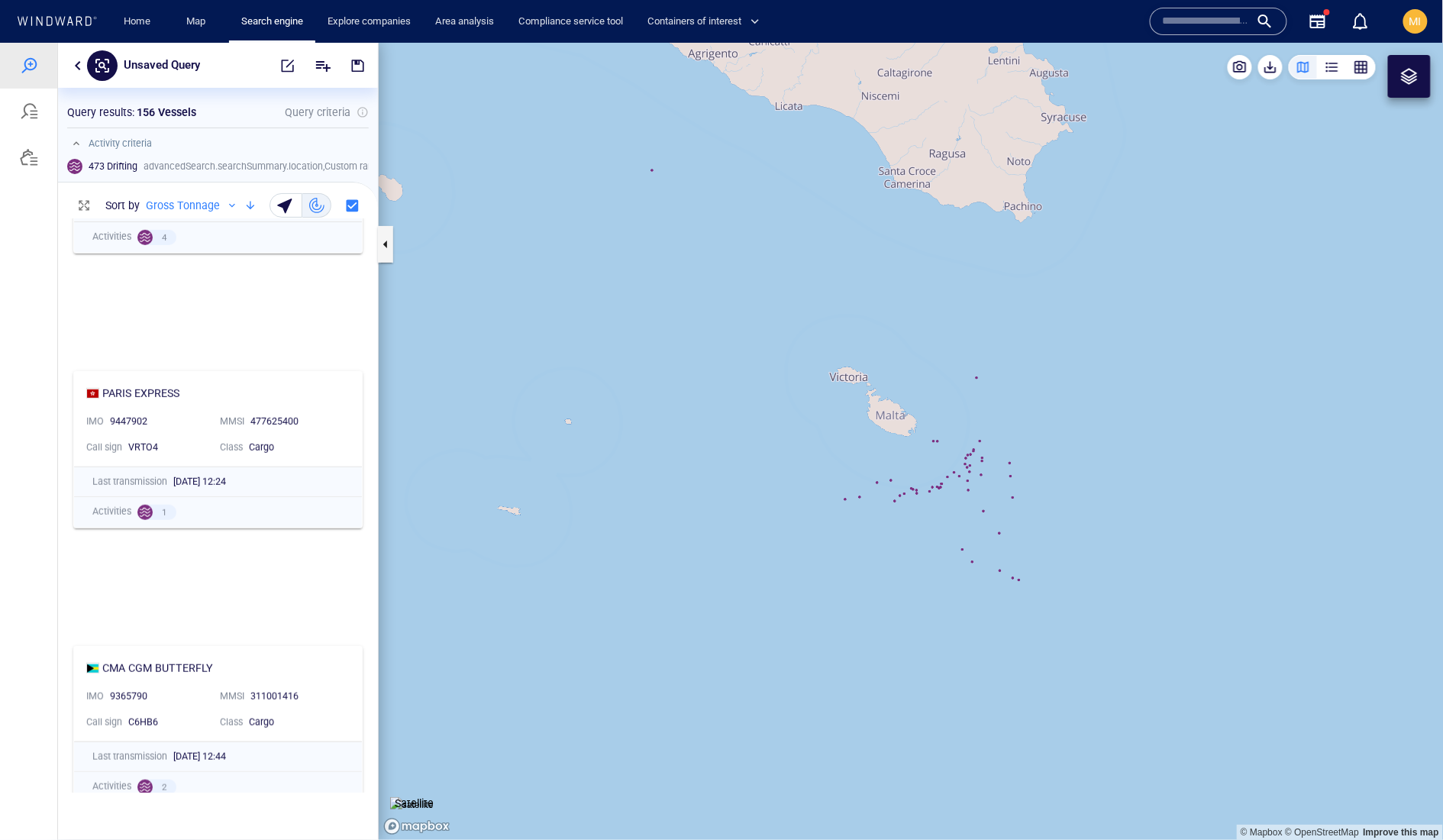
click at [983, 508] on canvas "Map" at bounding box center [911, 441] width 1066 height 797
click at [987, 483] on canvas "Map" at bounding box center [911, 441] width 1066 height 797
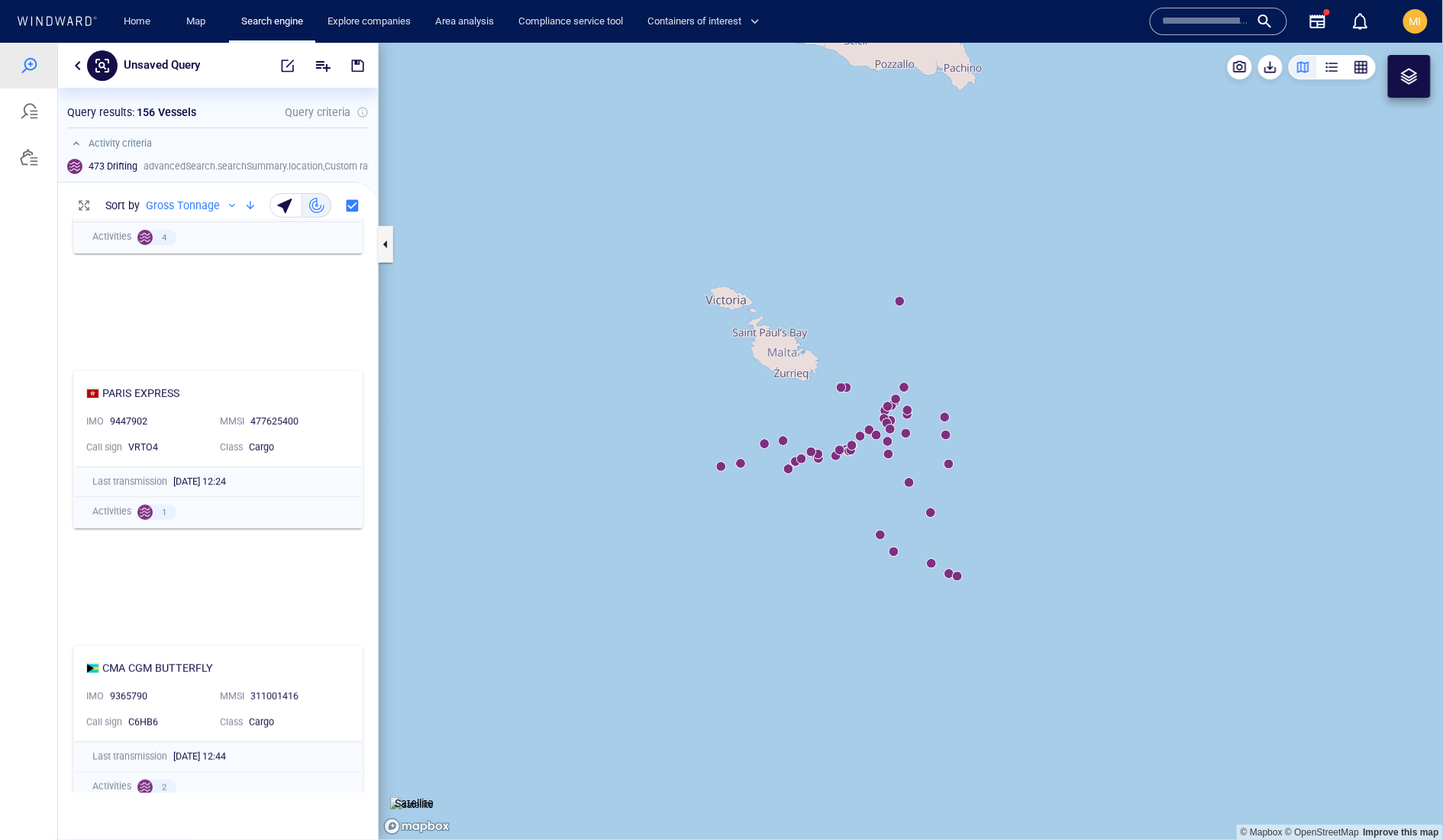
click at [954, 471] on canvas "Map" at bounding box center [911, 441] width 1066 height 797
click at [949, 471] on canvas "Map" at bounding box center [911, 441] width 1066 height 797
click at [951, 434] on canvas "Map" at bounding box center [911, 441] width 1066 height 797
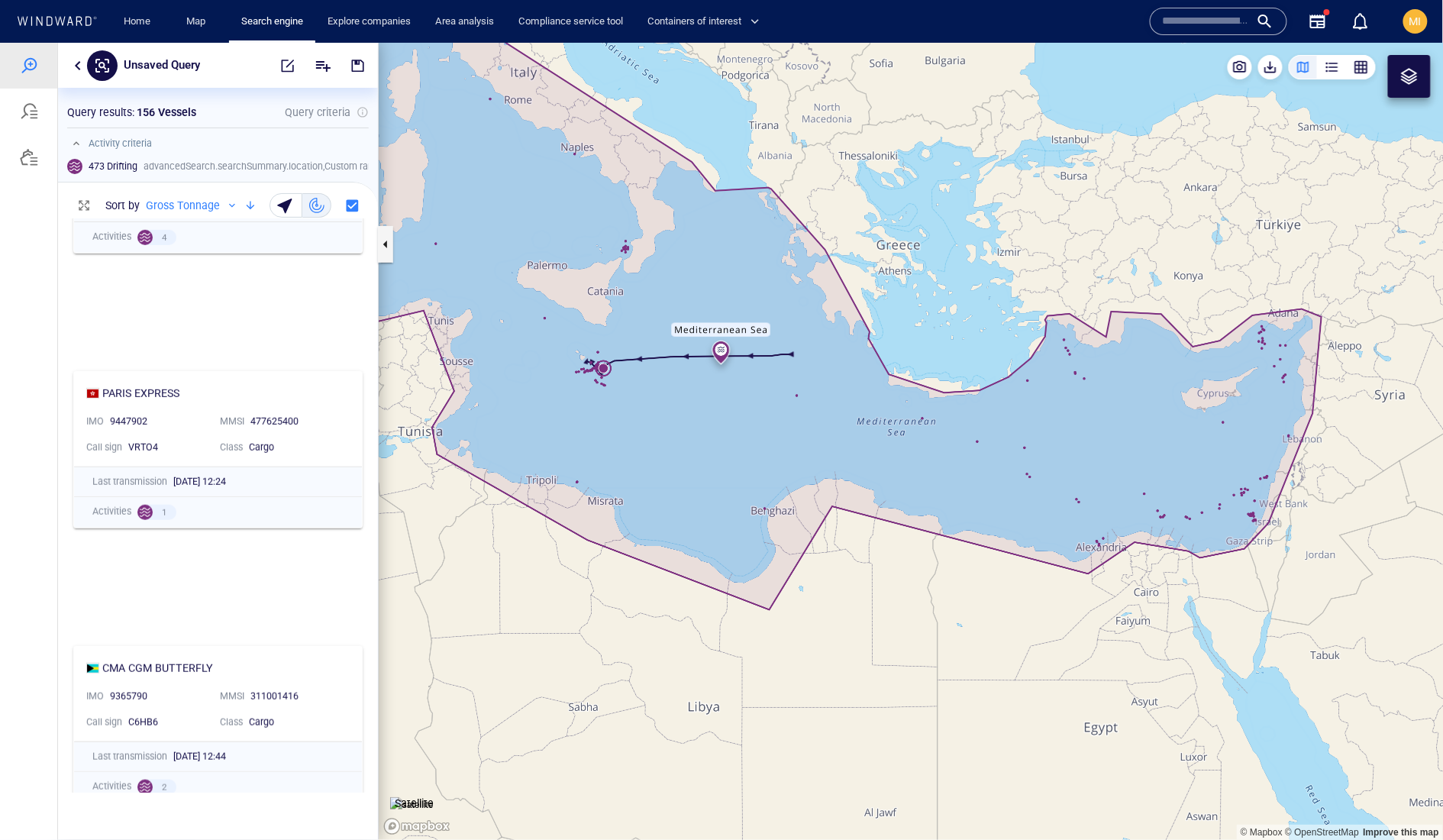
drag, startPoint x: 1333, startPoint y: 558, endPoint x: 1085, endPoint y: 482, distance: 259.4
click at [1085, 482] on canvas "Map" at bounding box center [911, 441] width 1066 height 797
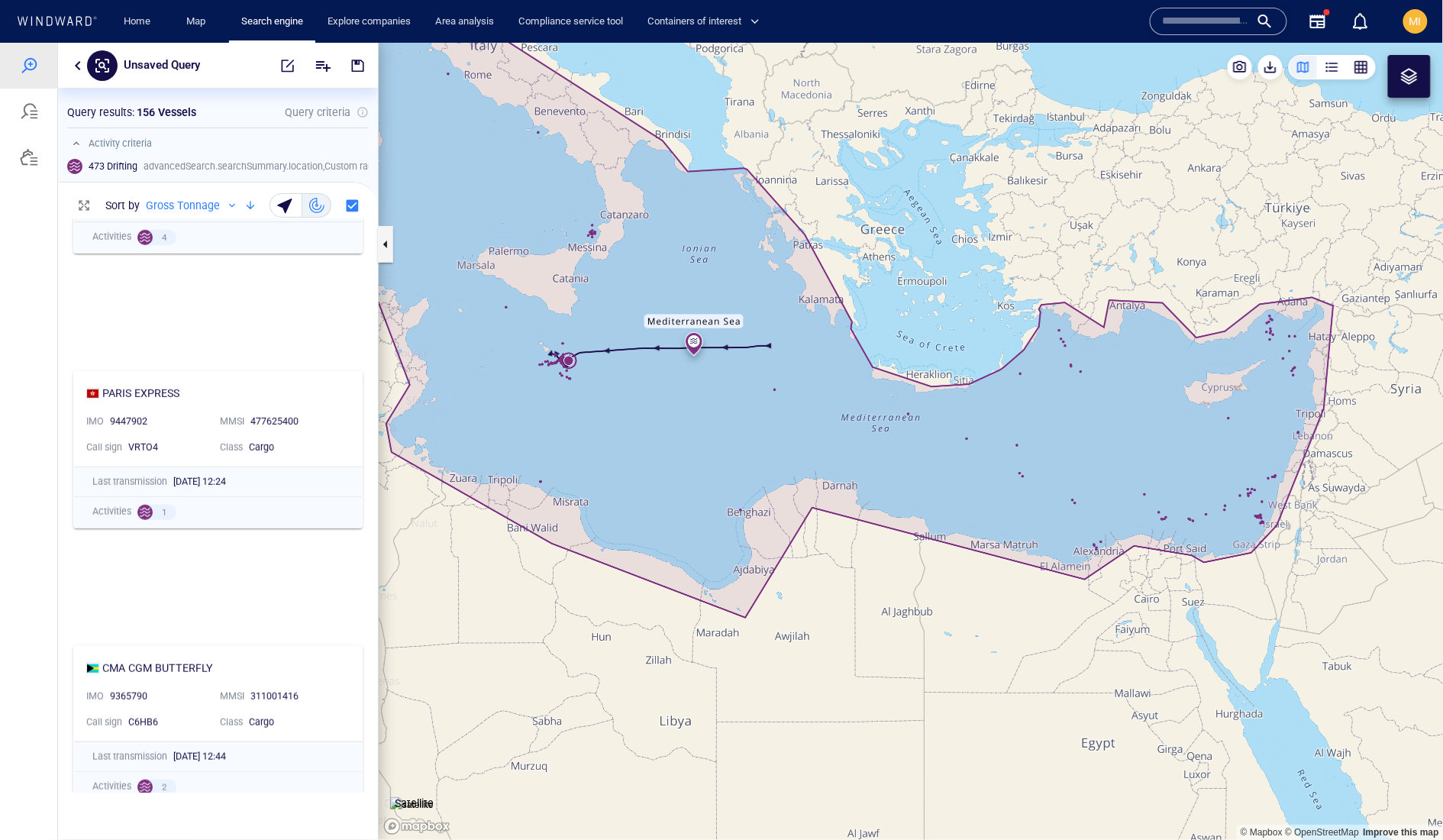
scroll to position [0, 0]
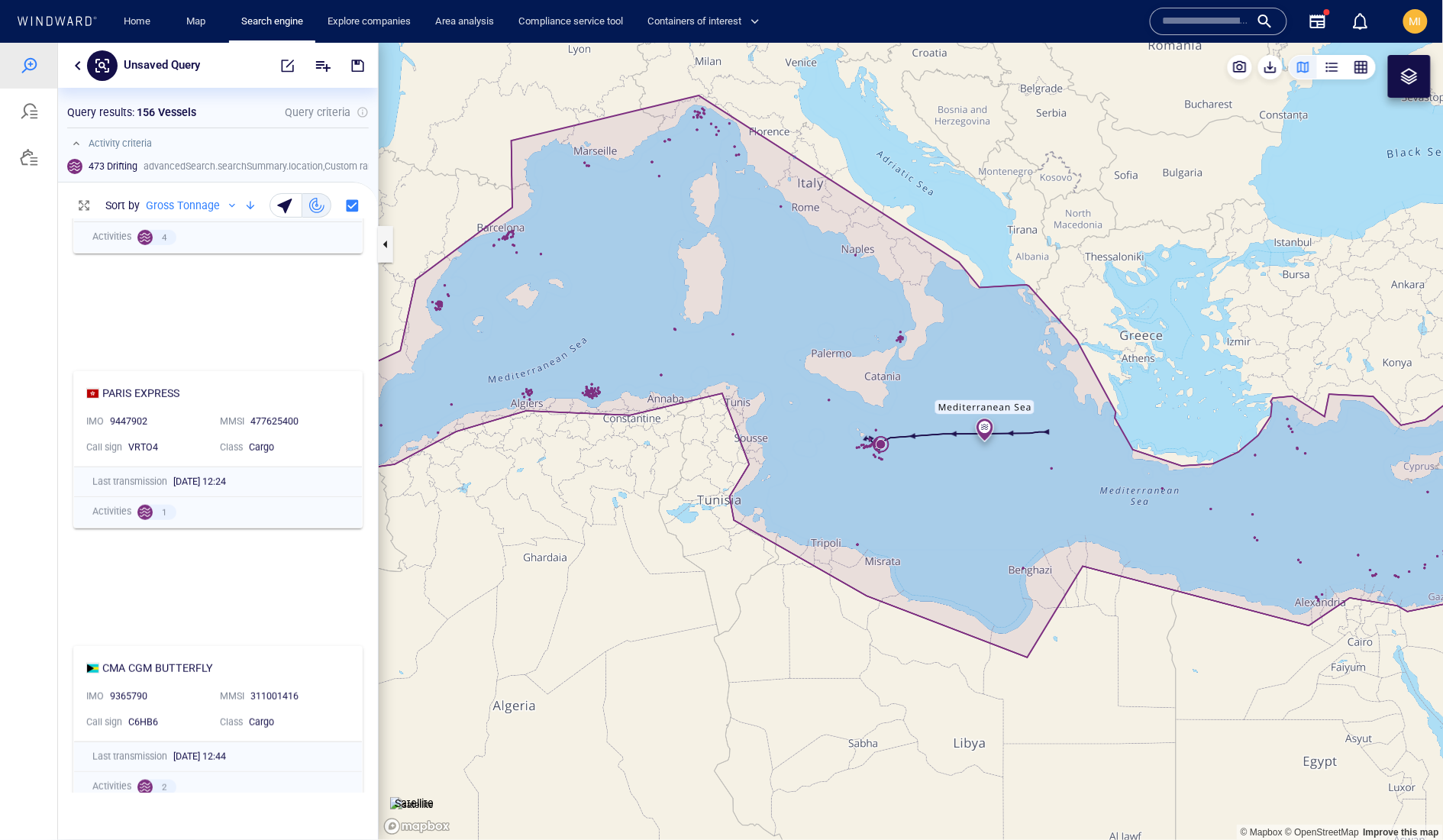
drag, startPoint x: 639, startPoint y: 407, endPoint x: 883, endPoint y: 501, distance: 261.5
click at [880, 501] on canvas "Map" at bounding box center [911, 441] width 1066 height 797
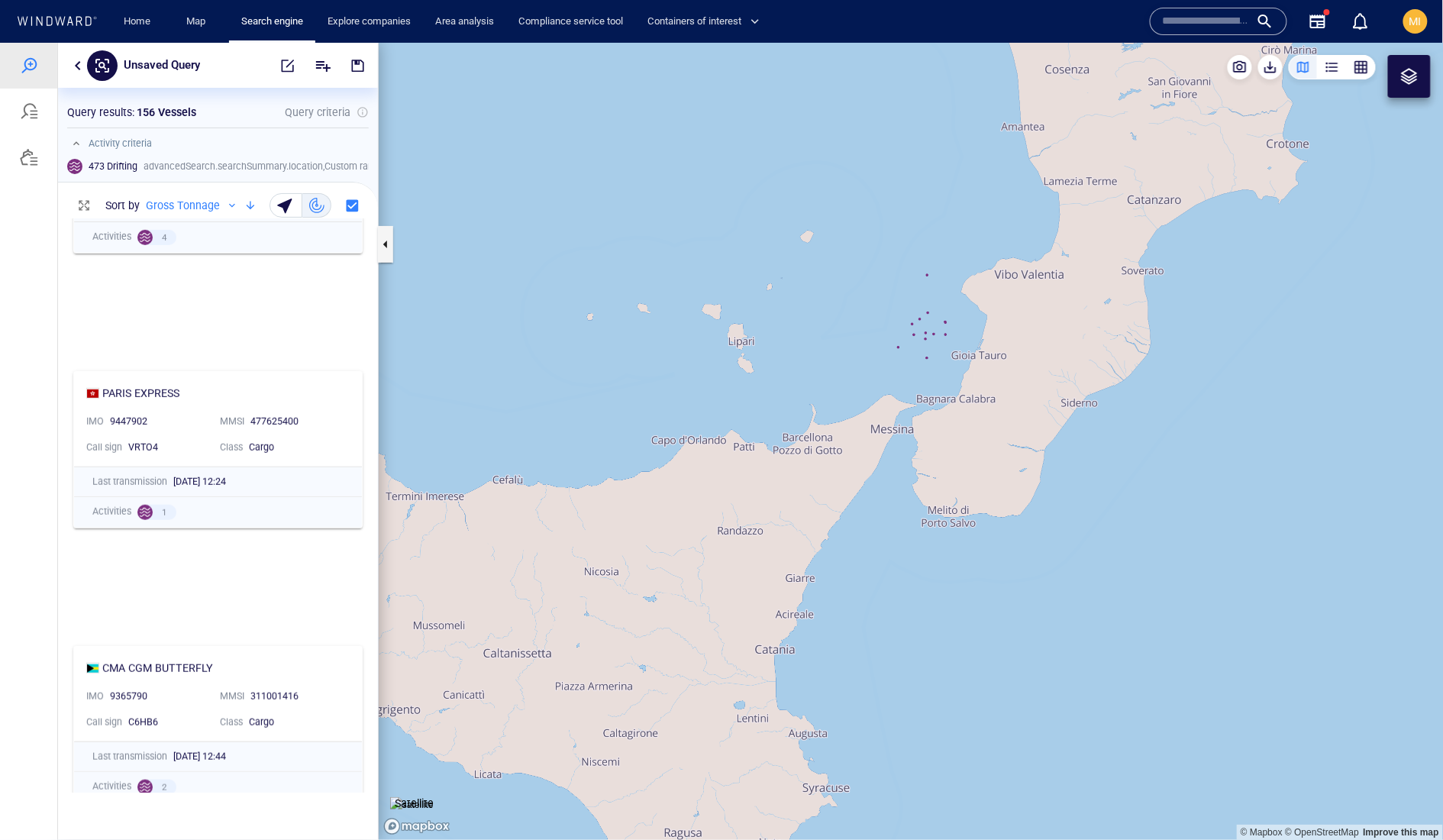
click at [900, 354] on canvas "Map" at bounding box center [911, 441] width 1066 height 797
click at [930, 335] on canvas "Map" at bounding box center [911, 441] width 1066 height 797
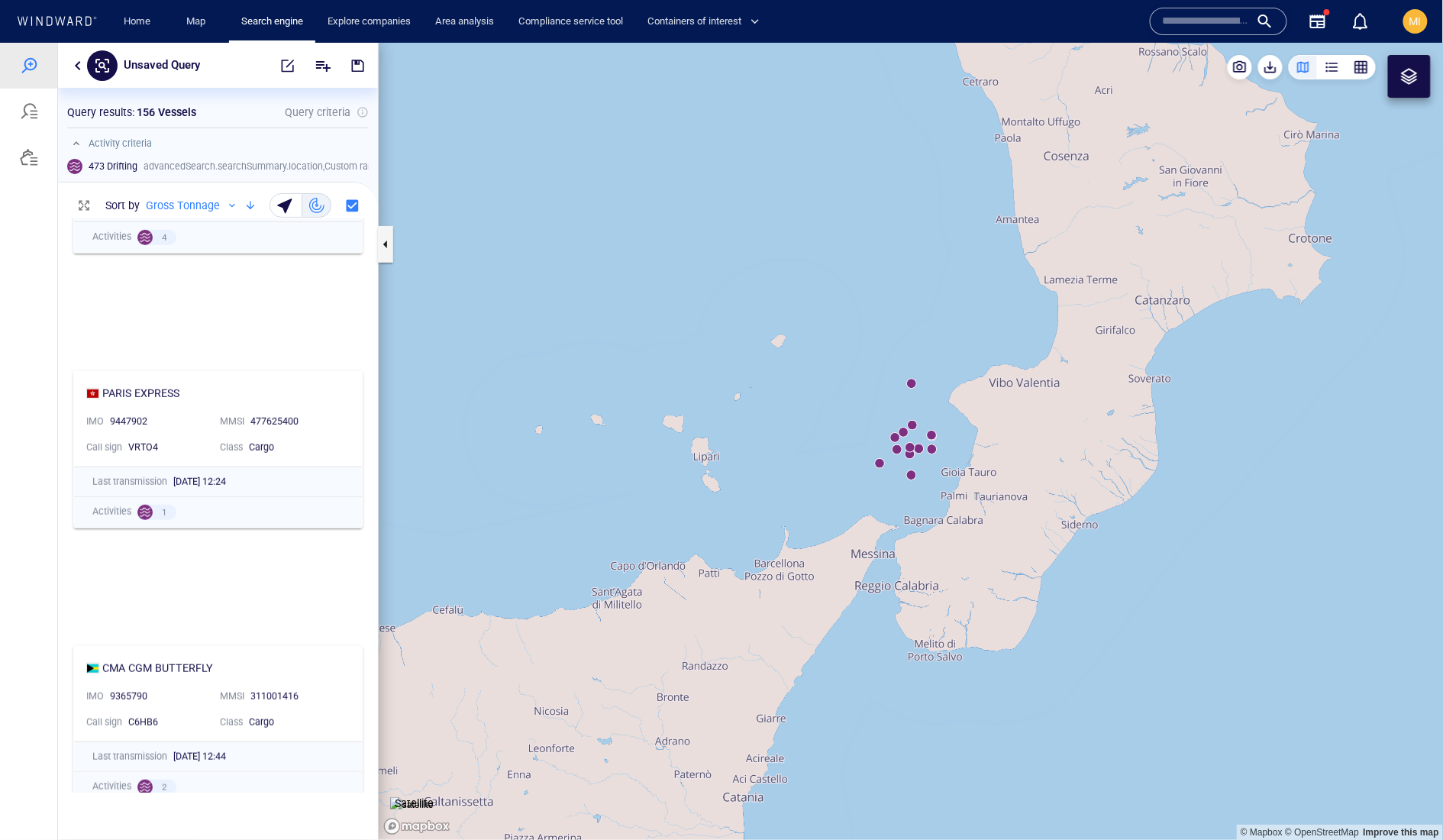
click at [914, 476] on canvas "Map" at bounding box center [911, 441] width 1066 height 797
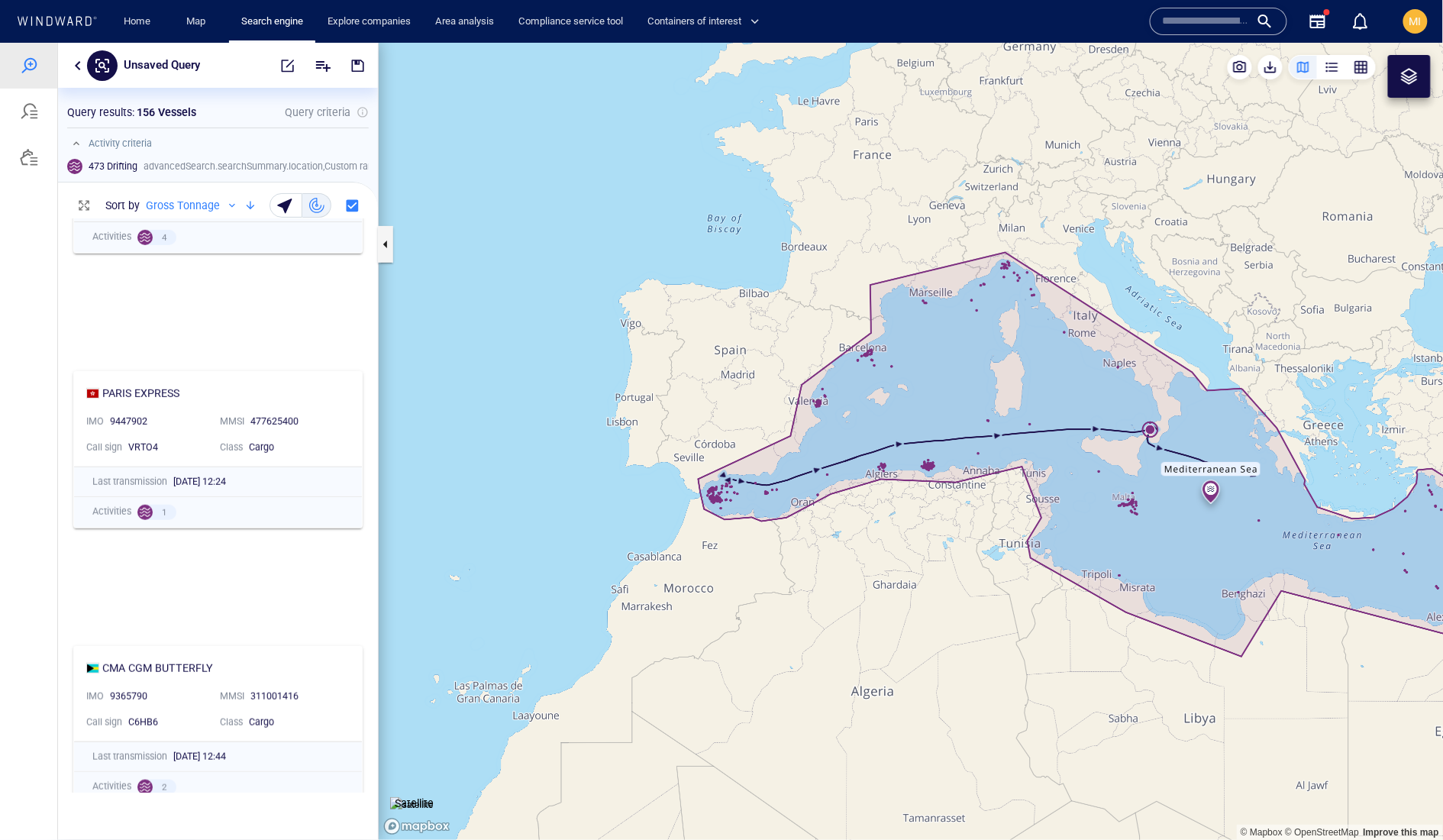
drag, startPoint x: 1267, startPoint y: 535, endPoint x: 1168, endPoint y: 458, distance: 125.4
click at [1168, 458] on canvas "Map" at bounding box center [911, 441] width 1066 height 797
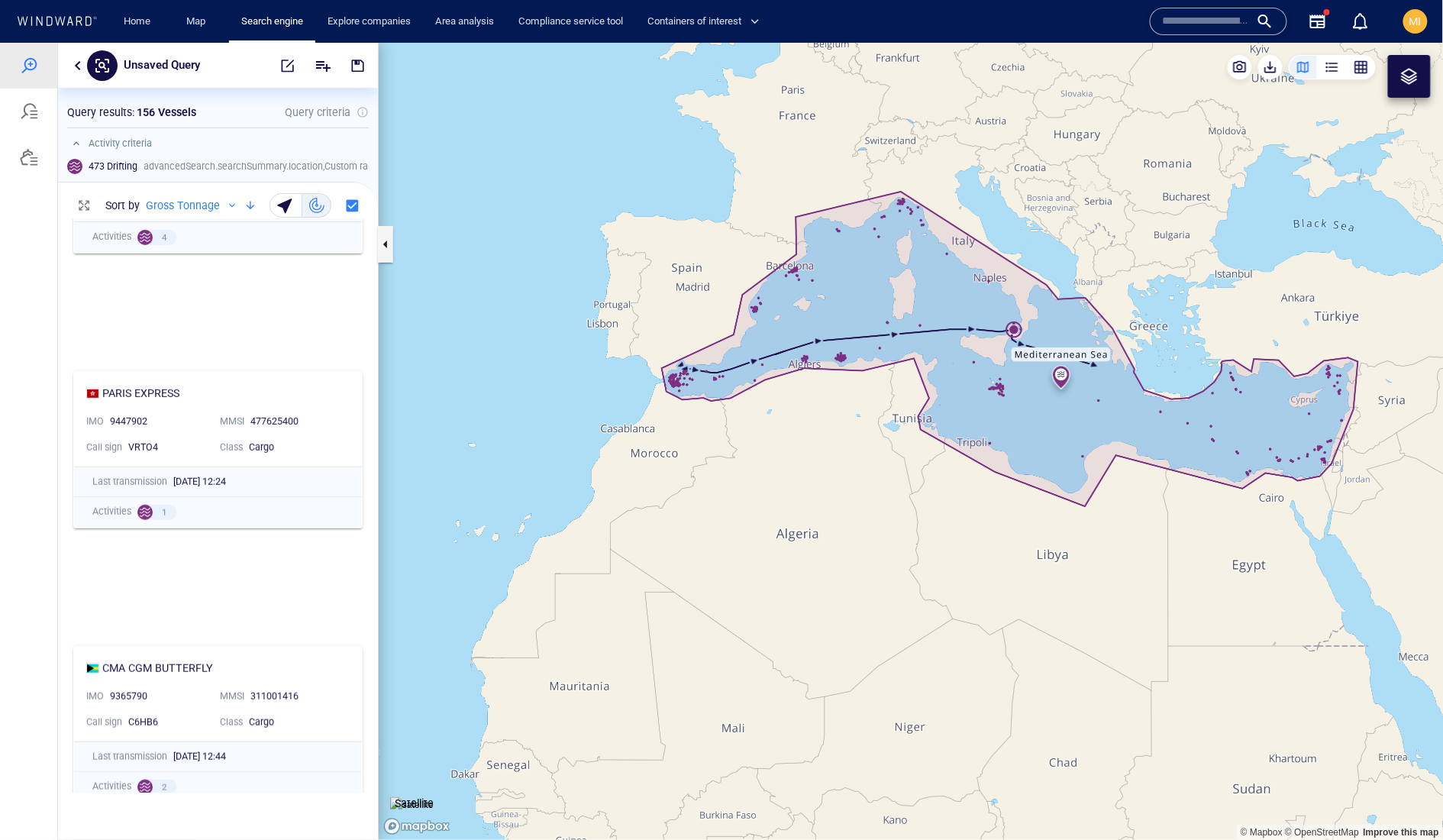
drag, startPoint x: 1168, startPoint y: 426, endPoint x: 1134, endPoint y: 422, distance: 34.2
click at [1134, 426] on canvas "Map" at bounding box center [911, 441] width 1066 height 797
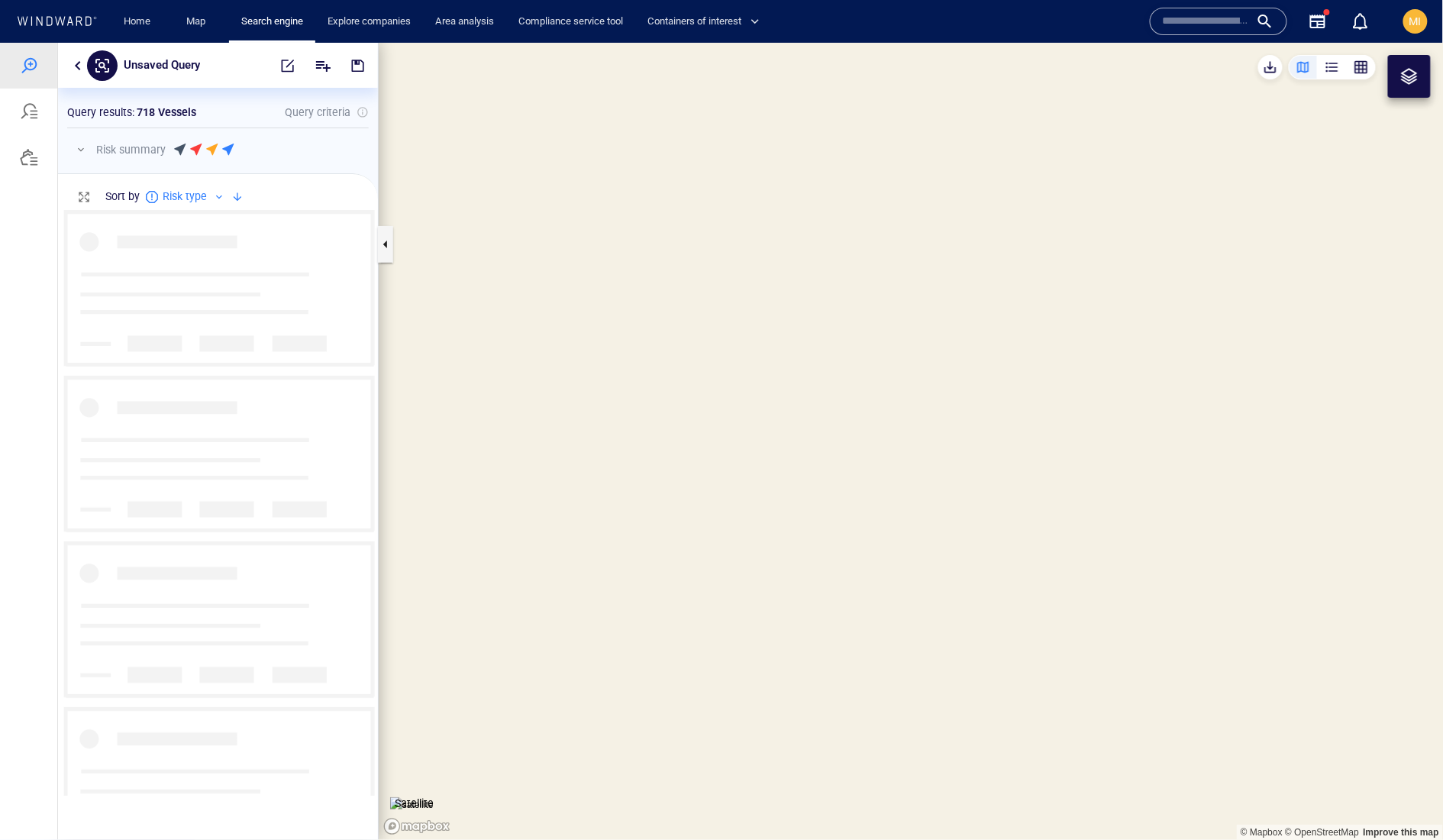
scroll to position [584, 319]
